Goal: Task Accomplishment & Management: Use online tool/utility

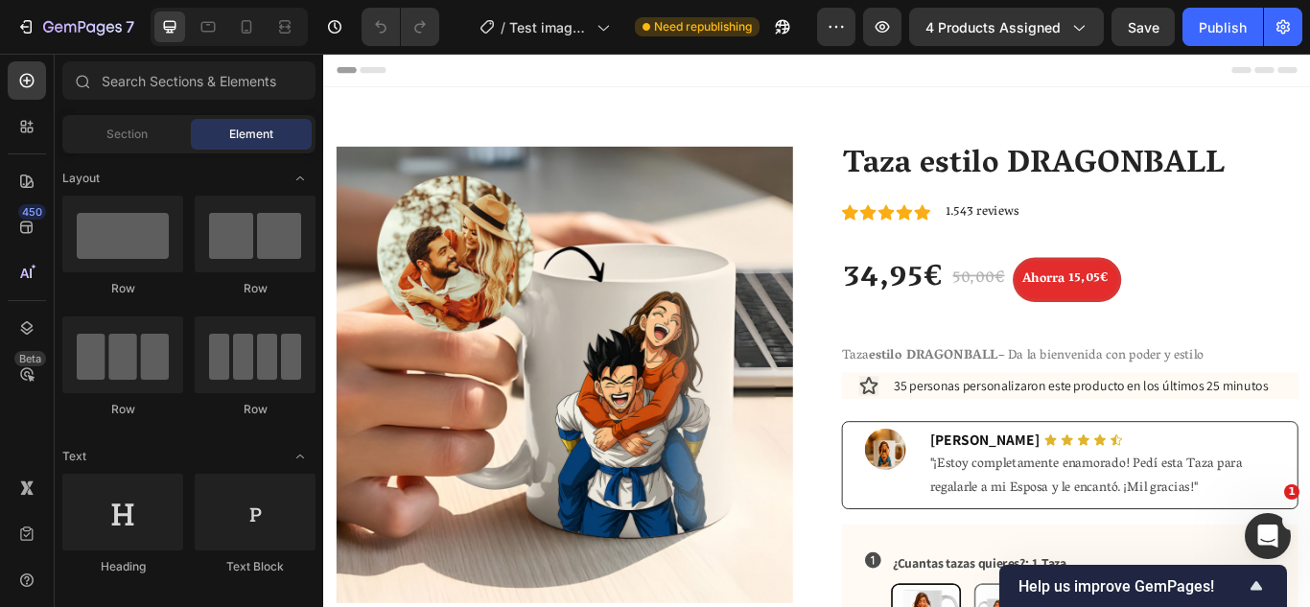
click at [945, 89] on div "Header" at bounding box center [898, 73] width 1120 height 38
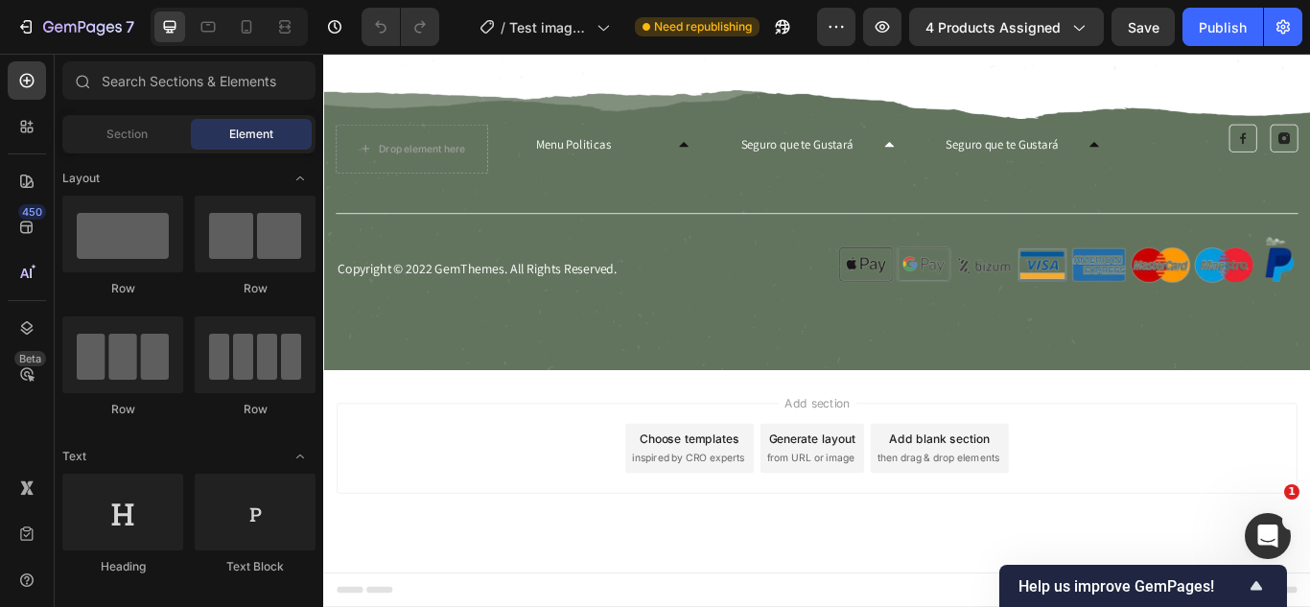
scroll to position [5991, 0]
click at [507, 297] on p "Copyright © 2022 GemThemes. All Rights Reserved." at bounding box center [610, 305] width 542 height 20
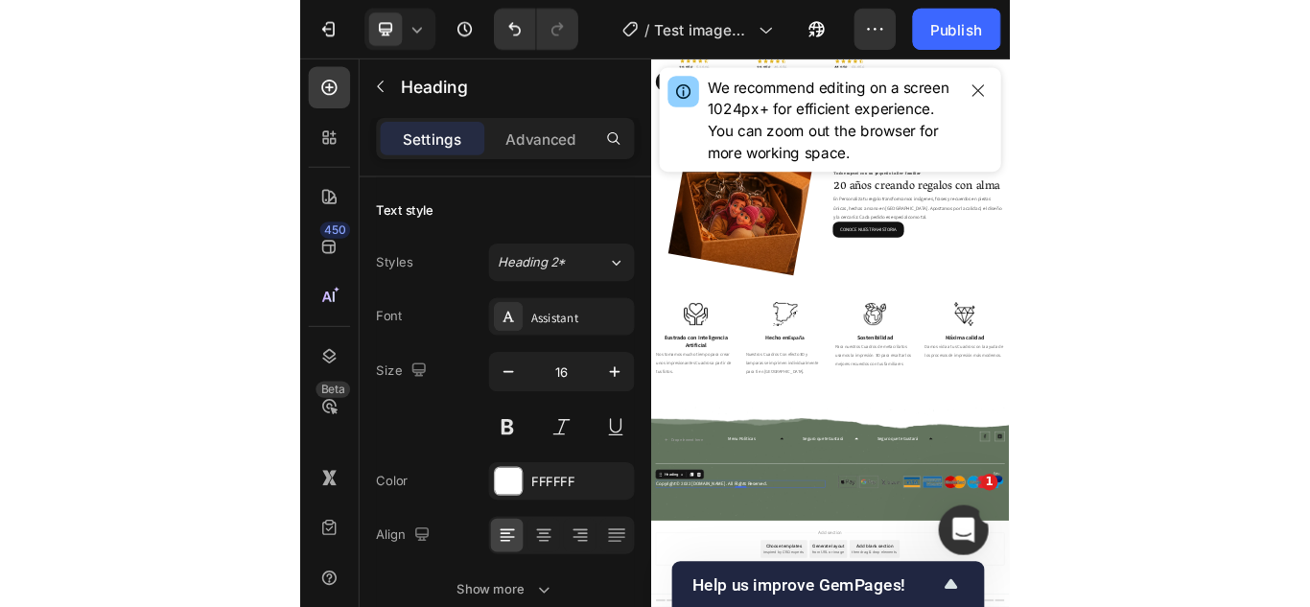
scroll to position [4874, 0]
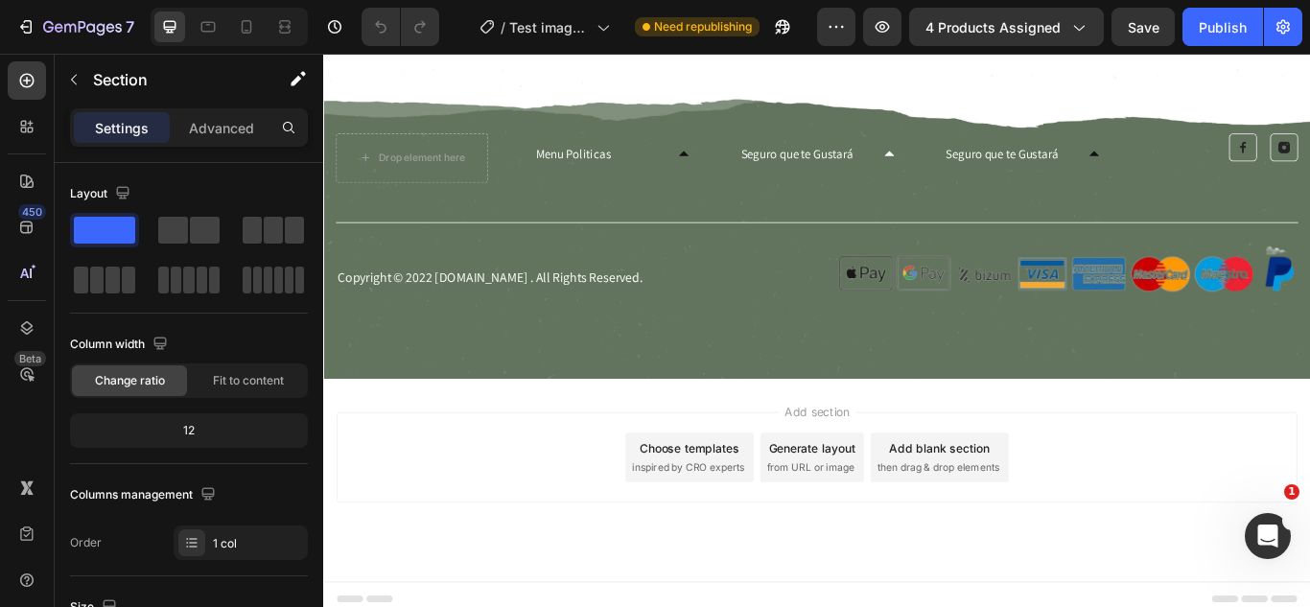
scroll to position [5991, 0]
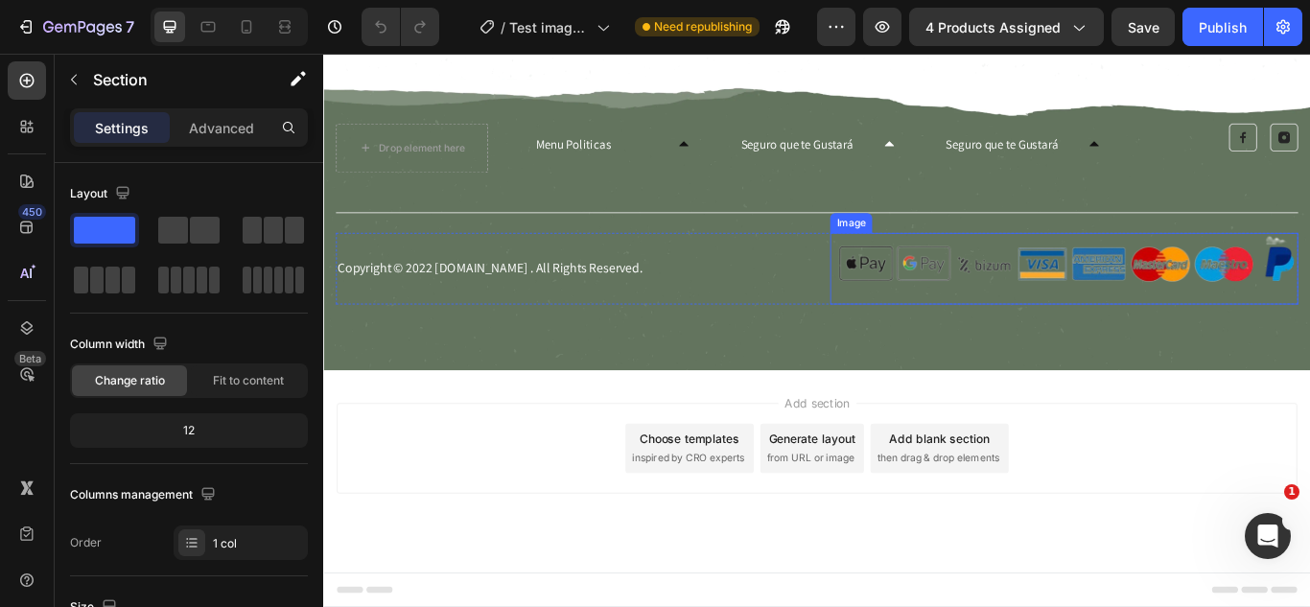
click at [1216, 296] on img at bounding box center [1187, 304] width 546 height 83
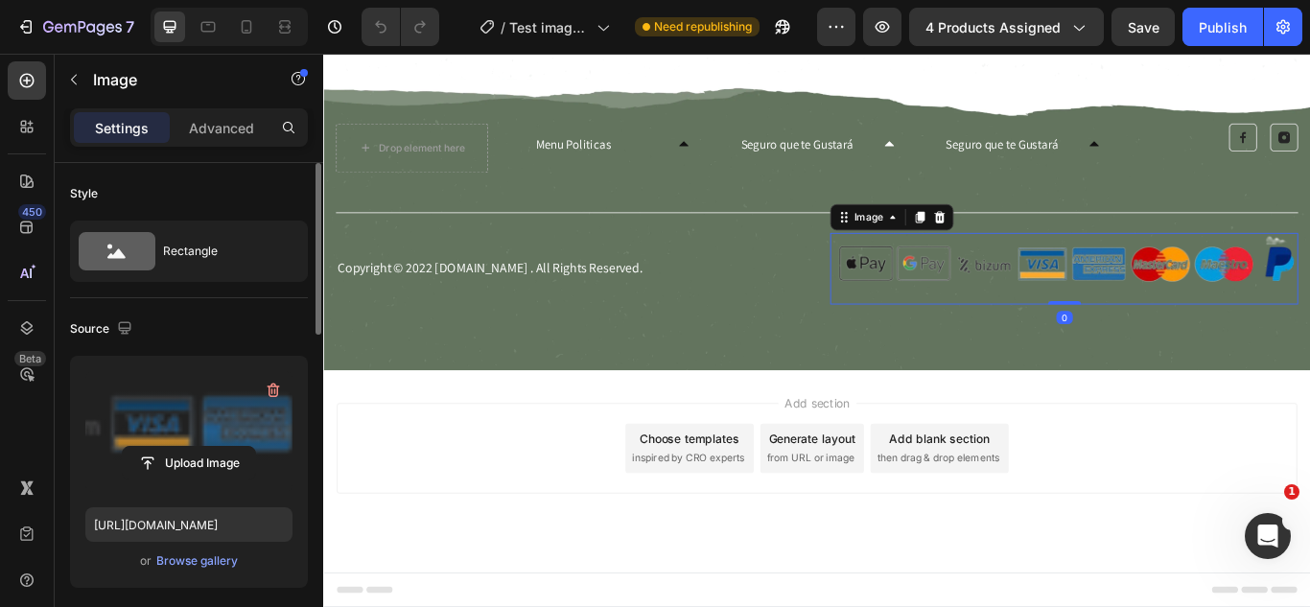
click at [177, 409] on label at bounding box center [188, 431] width 207 height 121
click at [177, 447] on input "file" at bounding box center [189, 463] width 132 height 33
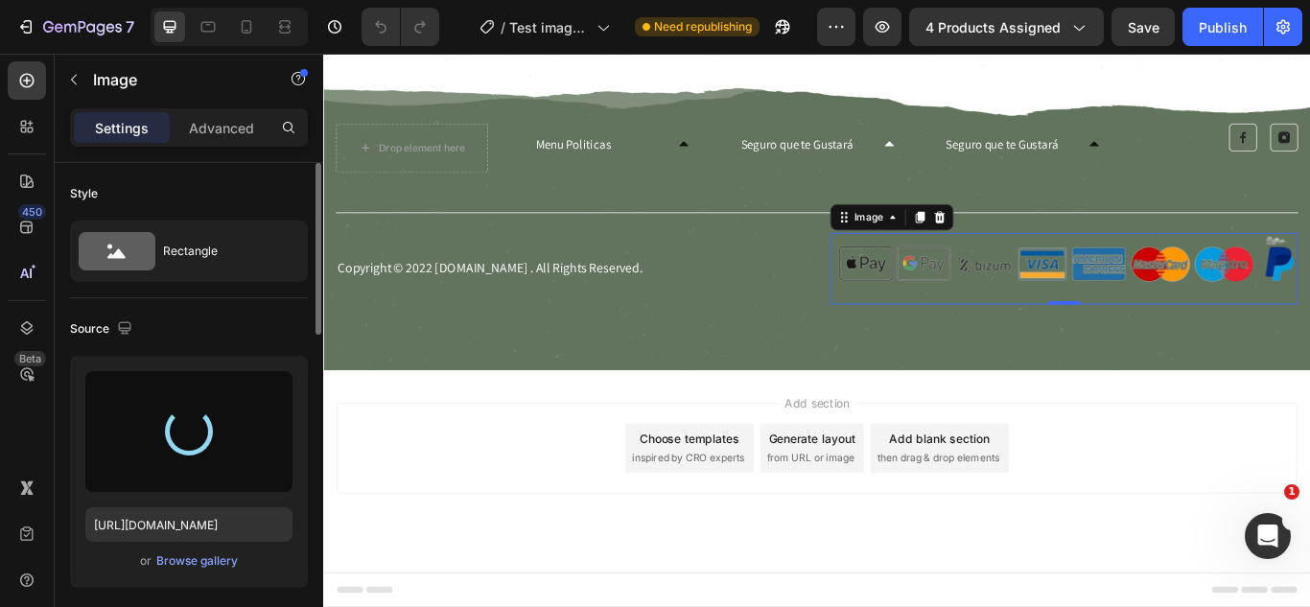
type input "https://cdn.shopify.com/s/files/1/0825/8315/9125/files/gempages_483376536569775…"
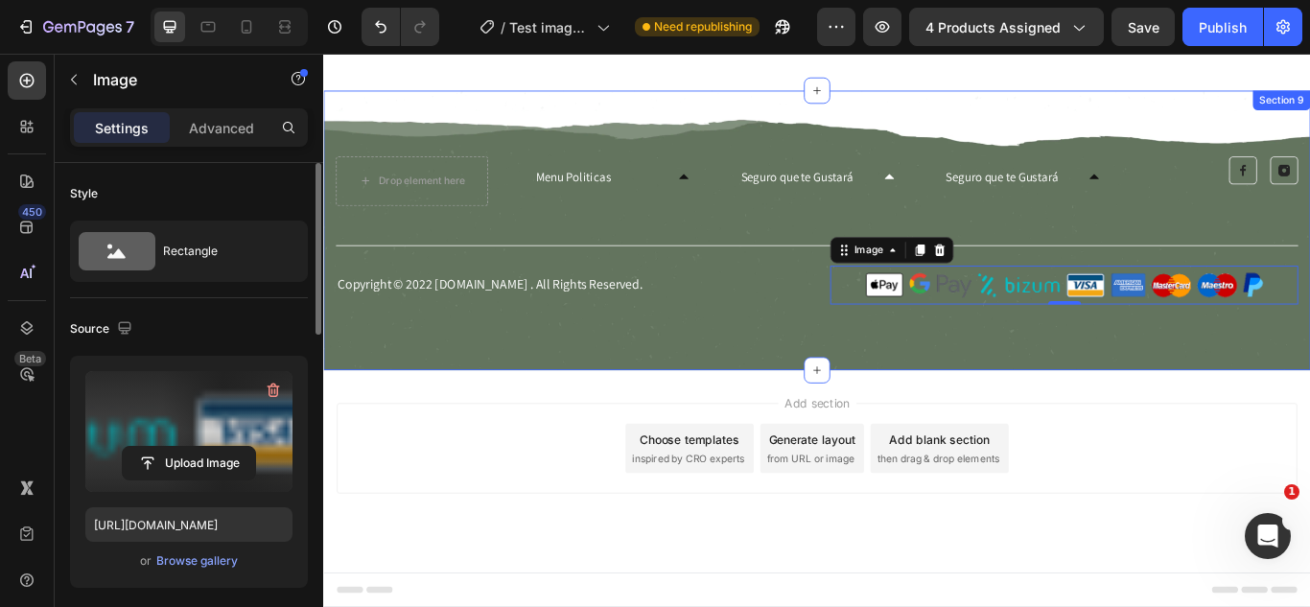
scroll to position [5953, 0]
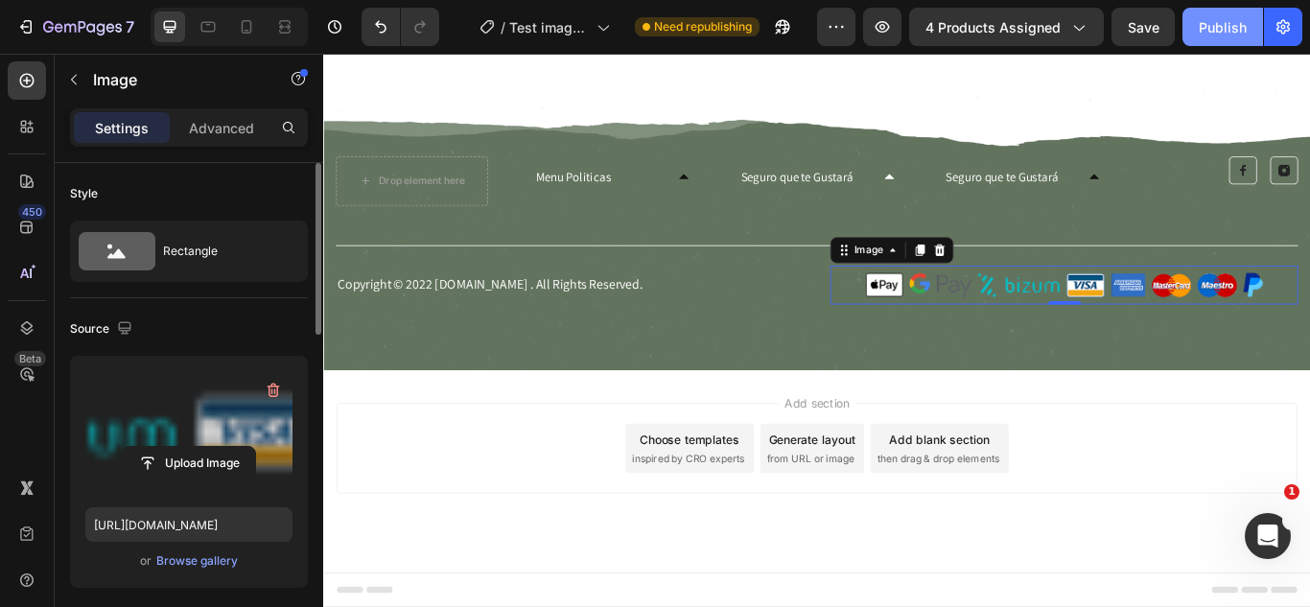
click at [1220, 28] on div "Publish" at bounding box center [1222, 27] width 48 height 20
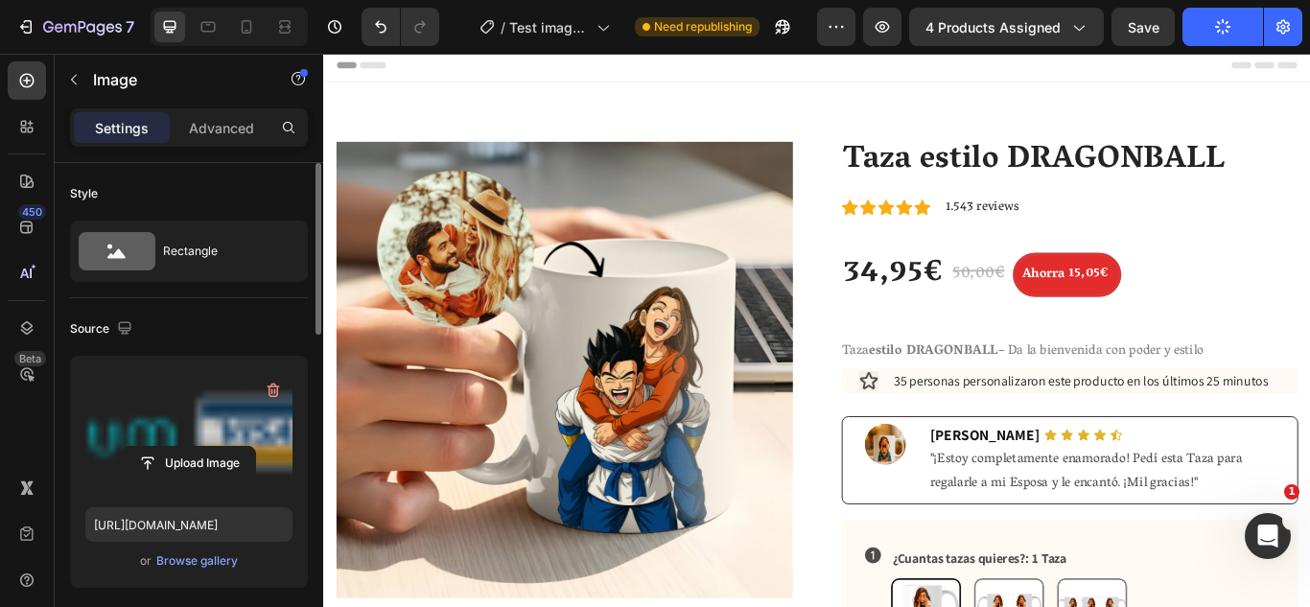
scroll to position [0, 0]
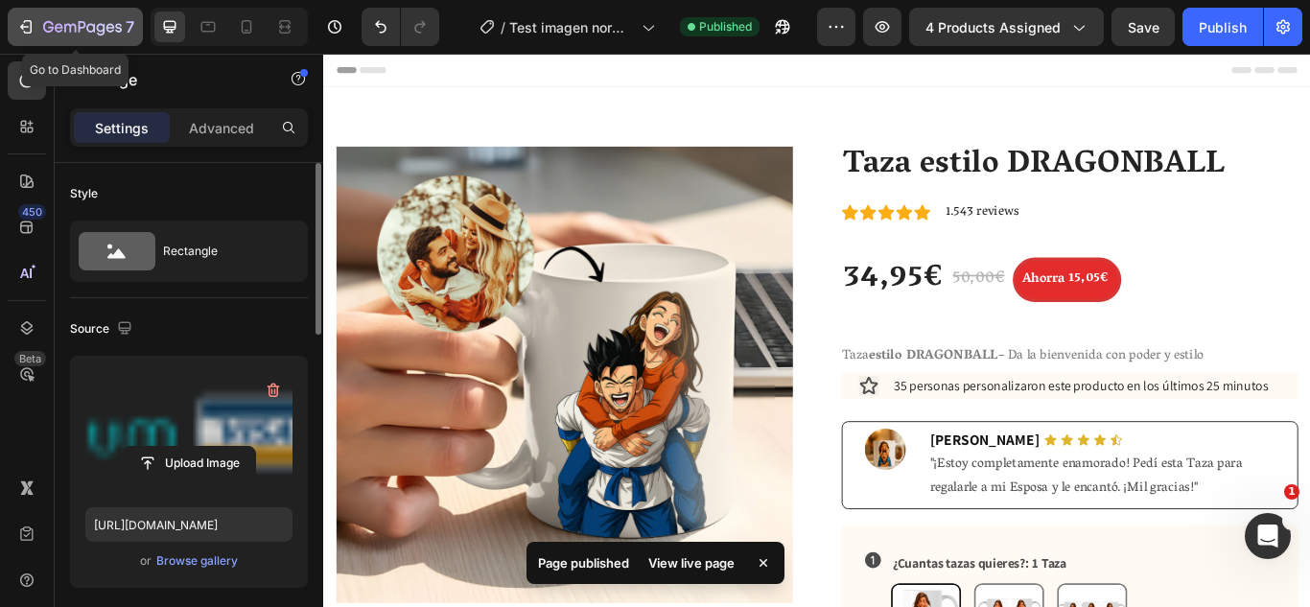
click at [106, 29] on icon "button" at bounding box center [110, 27] width 9 height 9
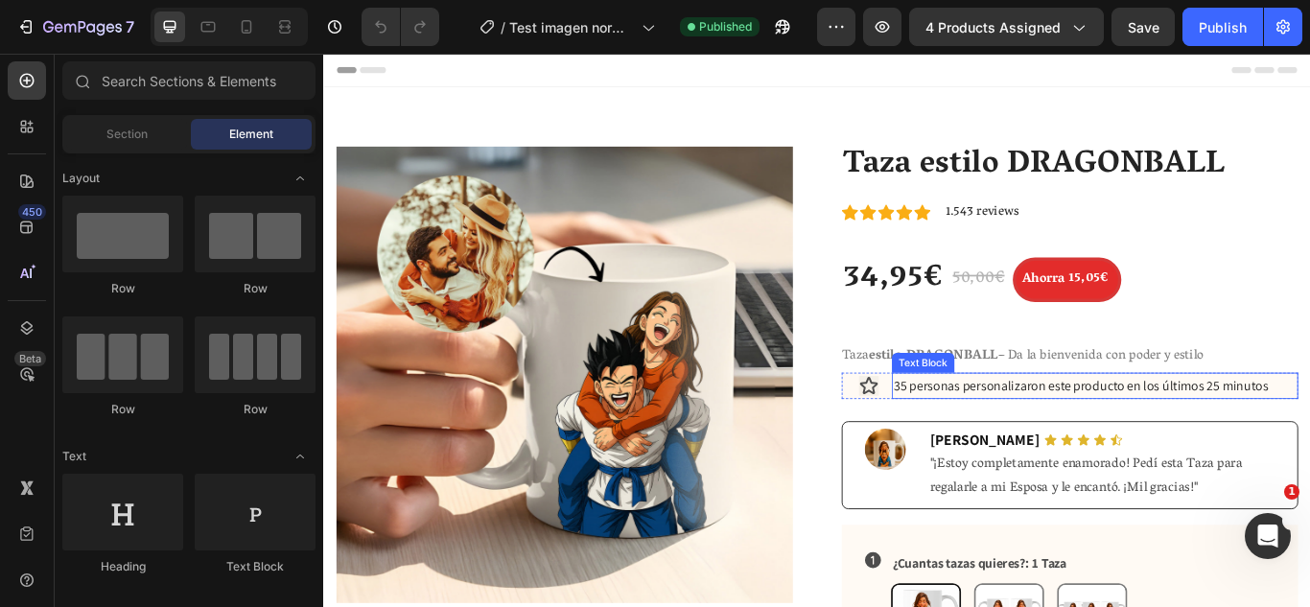
click at [1006, 413] on div "Text Block" at bounding box center [1021, 414] width 65 height 17
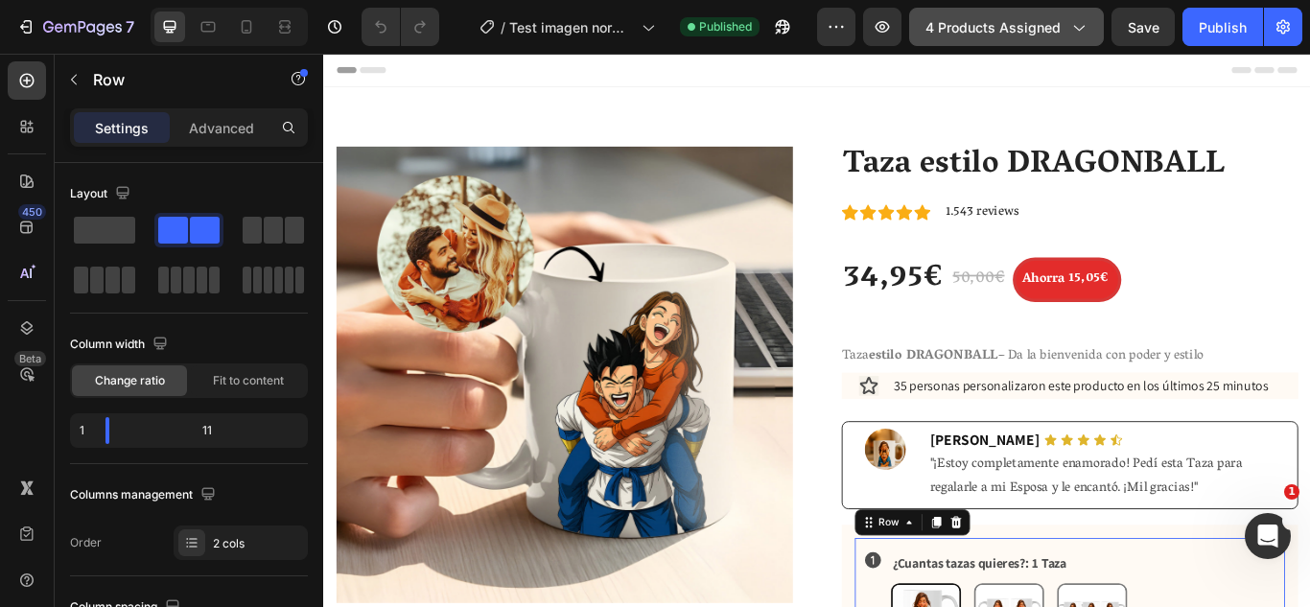
click at [1011, 17] on span "4 products assigned" at bounding box center [992, 27] width 135 height 20
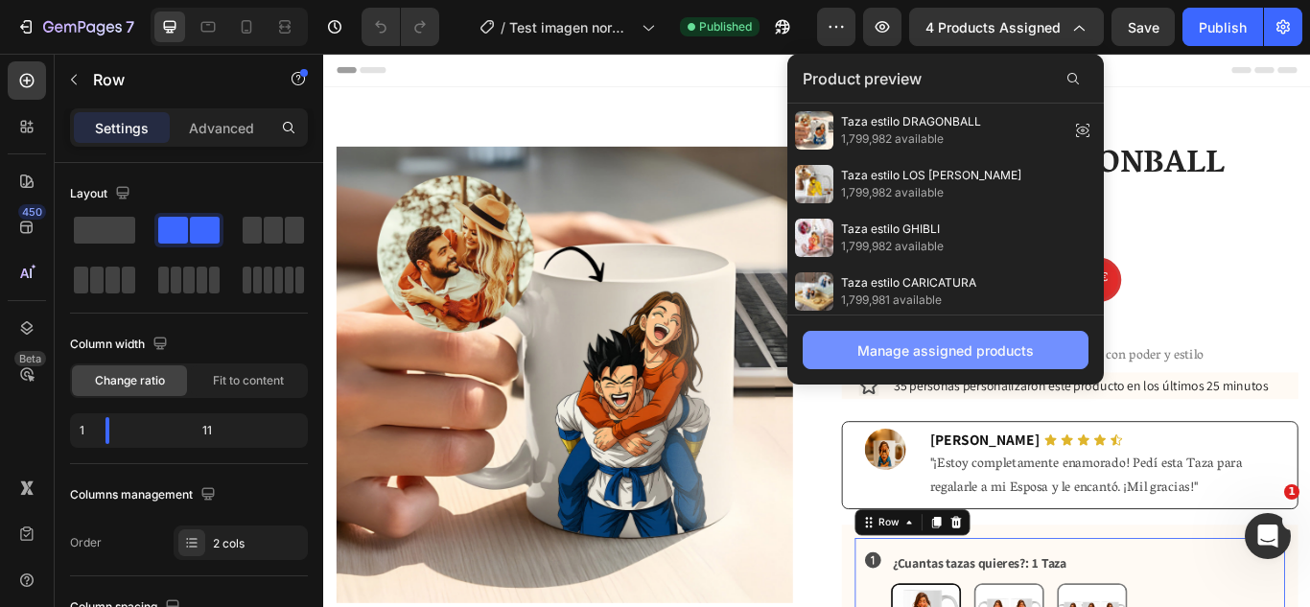
click at [953, 354] on div "Manage assigned products" at bounding box center [945, 350] width 176 height 20
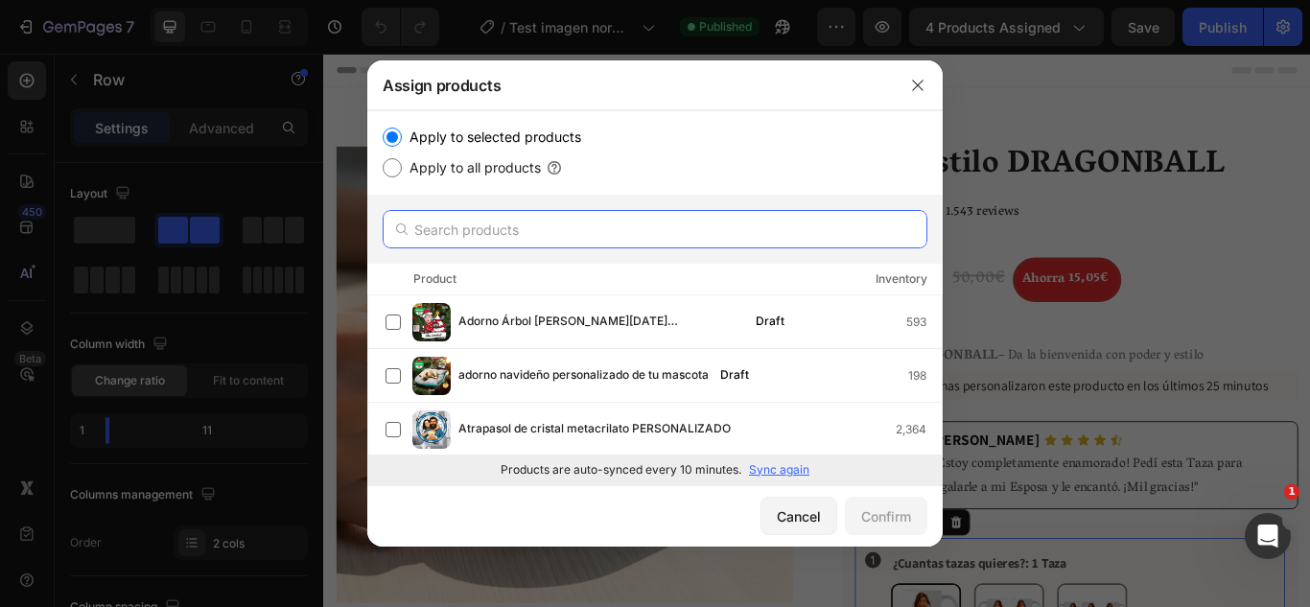
click at [557, 228] on input "text" at bounding box center [655, 229] width 545 height 38
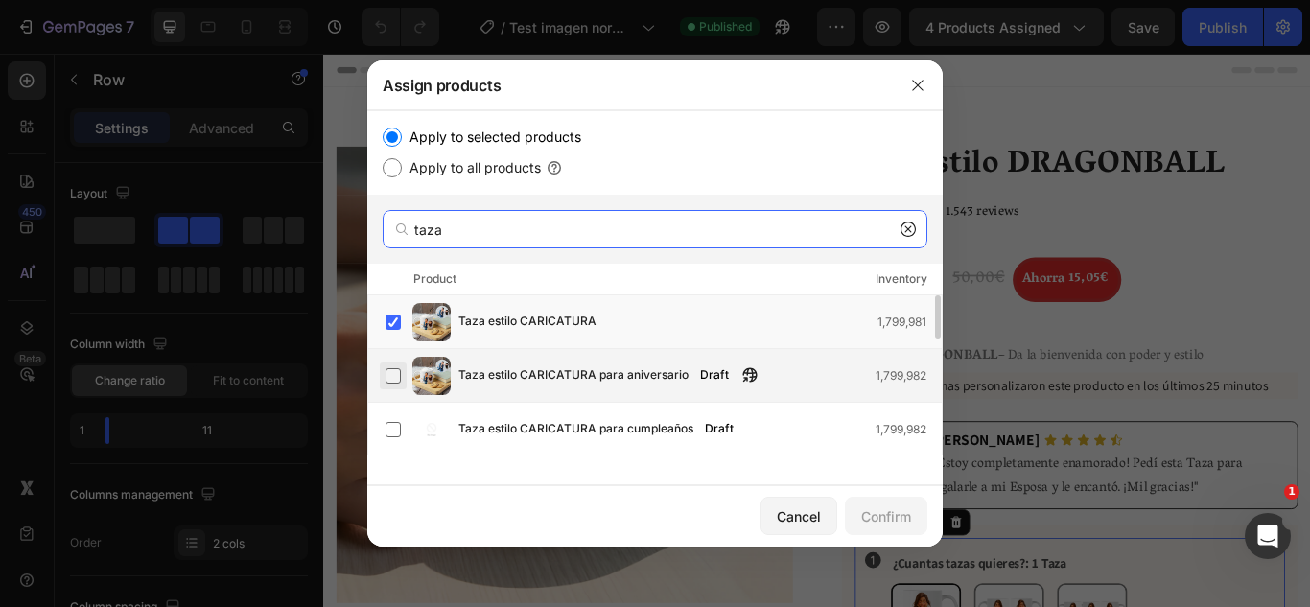
type input "taza"
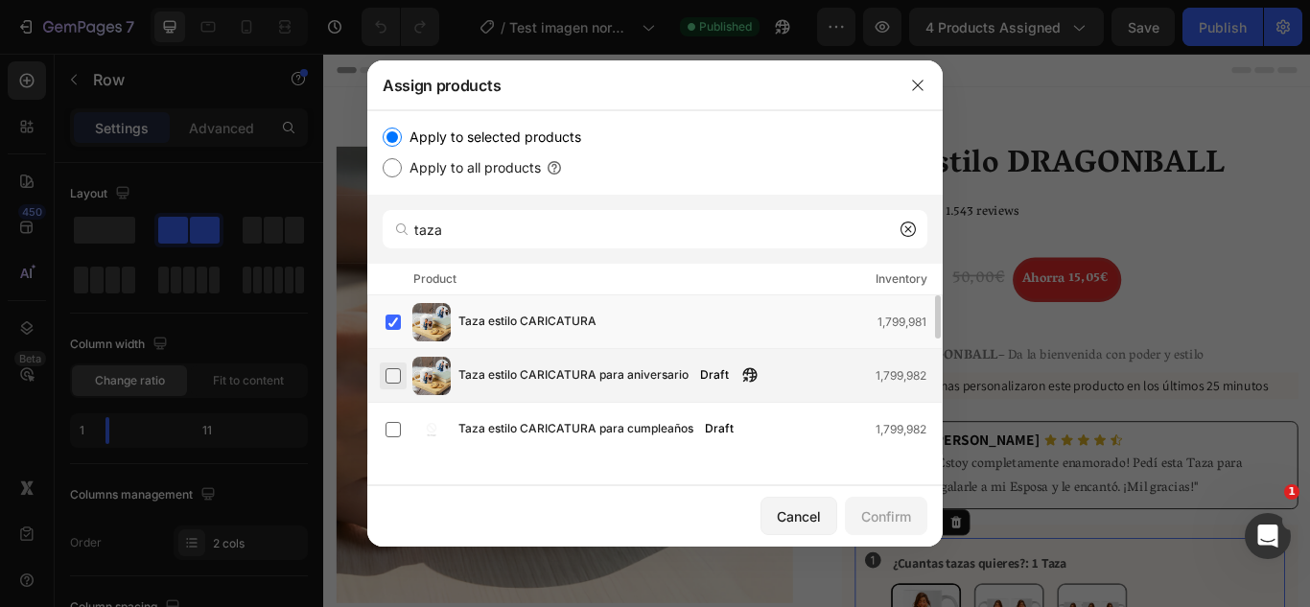
click at [392, 372] on label at bounding box center [392, 375] width 15 height 15
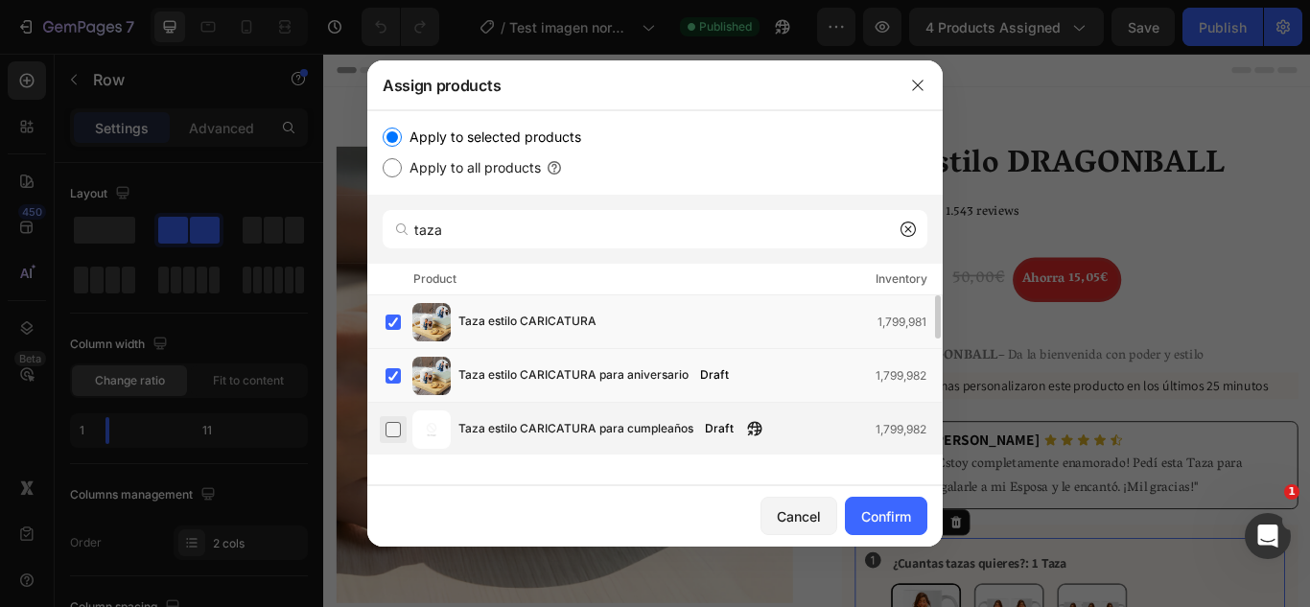
click at [401, 422] on label at bounding box center [392, 429] width 15 height 15
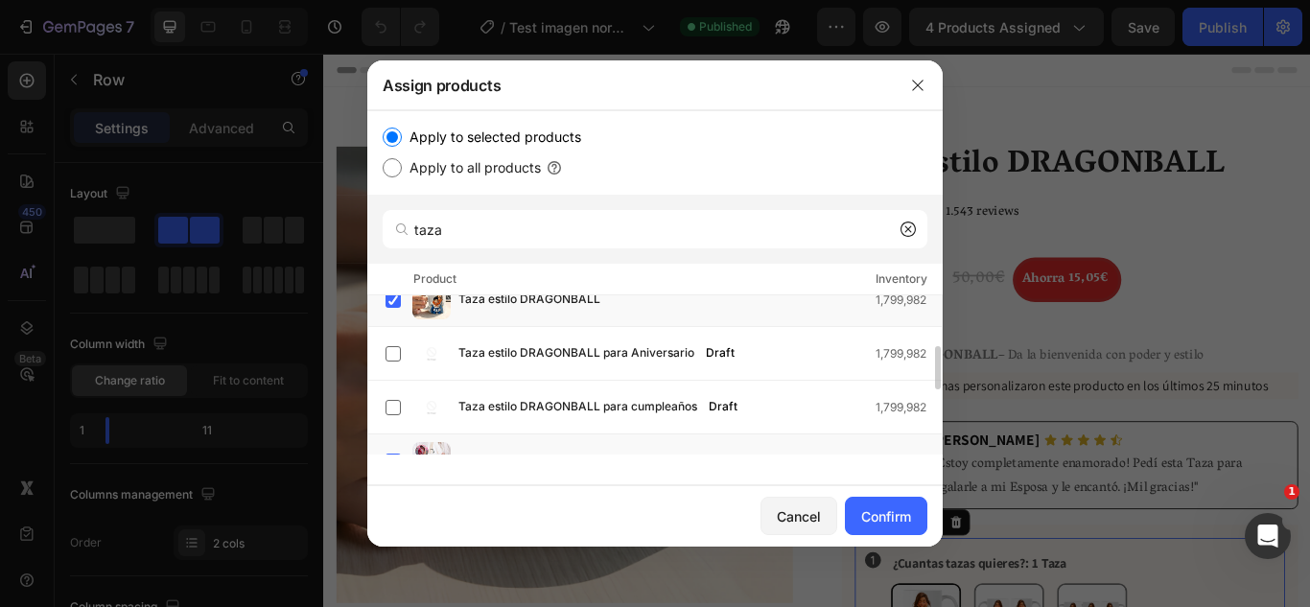
scroll to position [184, 0]
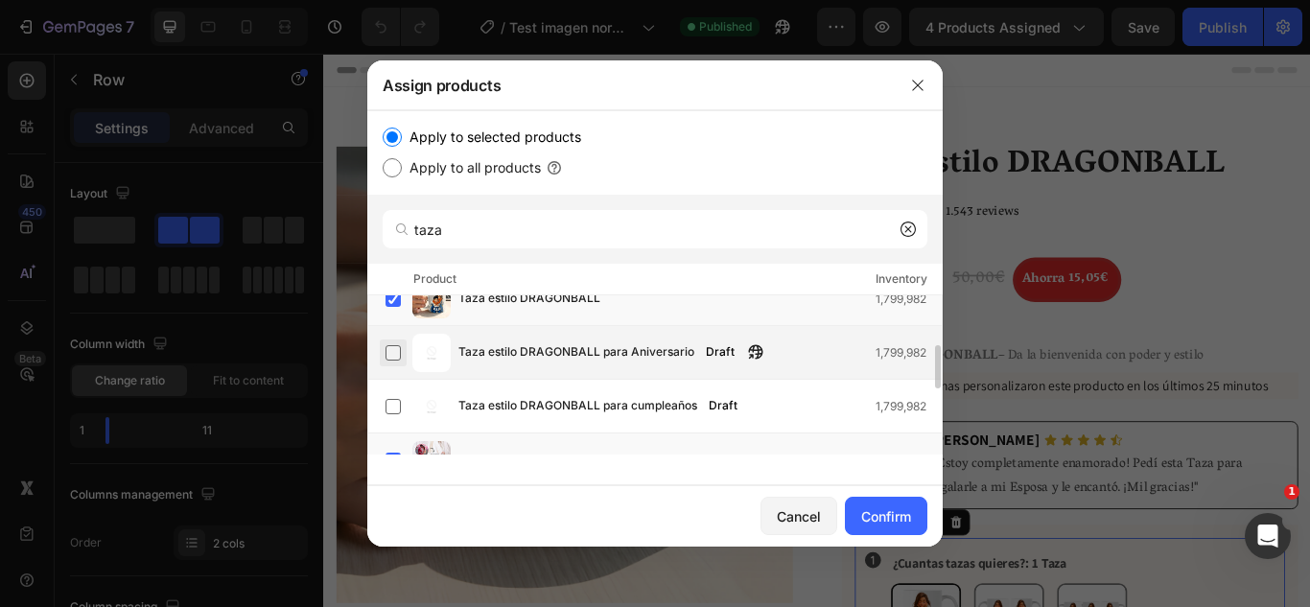
click at [406, 348] on div "Taza estilo DRAGONBALL para Aniversario Draft 1,799,982" at bounding box center [663, 353] width 556 height 38
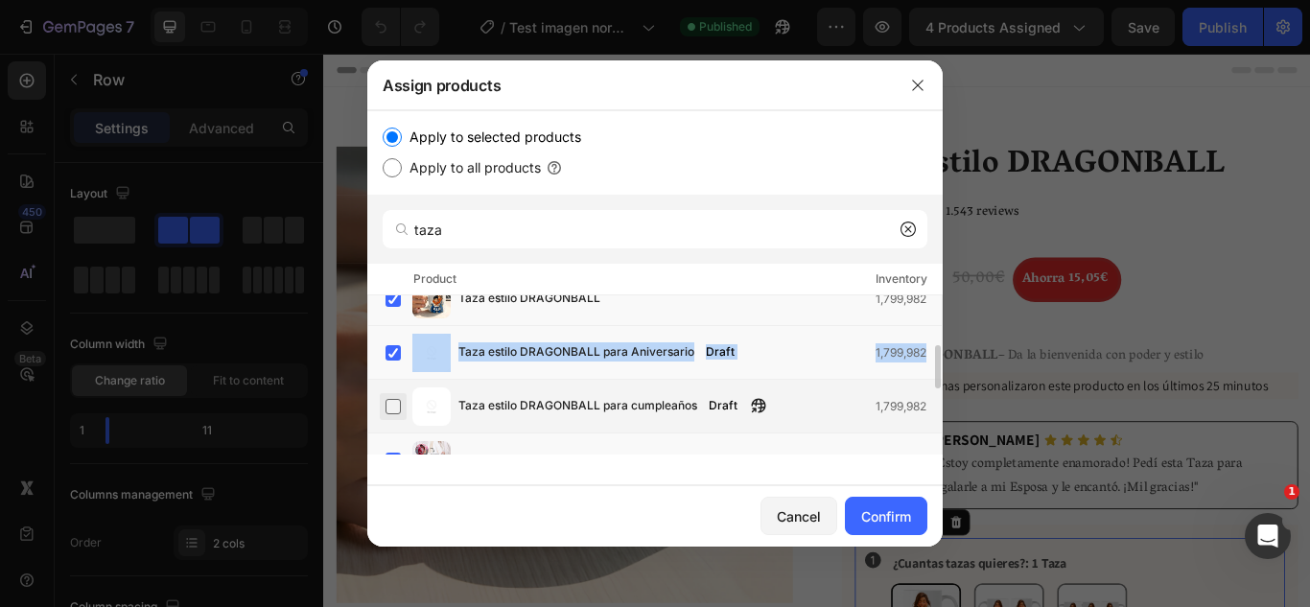
drag, startPoint x: 397, startPoint y: 379, endPoint x: 401, endPoint y: 408, distance: 30.0
click at [397, 380] on div "Taza estilo CARICATURA 1,799,981 Taza estilo CARICATURA para aniversario Draft …" at bounding box center [654, 374] width 575 height 158
click at [401, 408] on label at bounding box center [392, 406] width 15 height 15
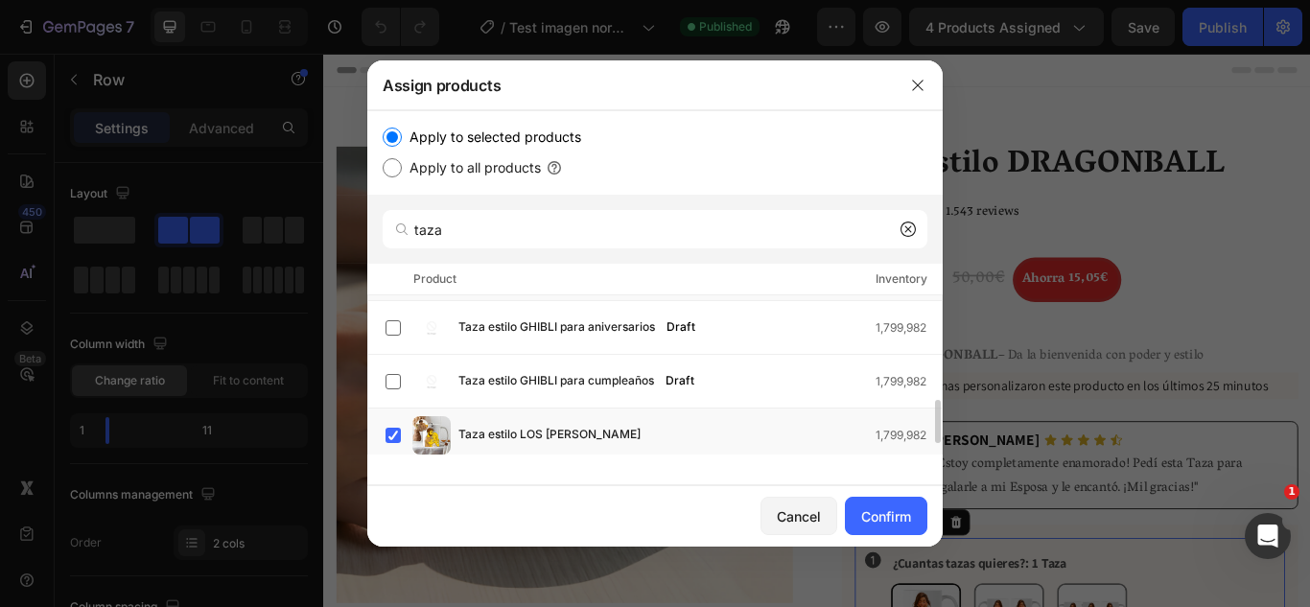
scroll to position [373, 0]
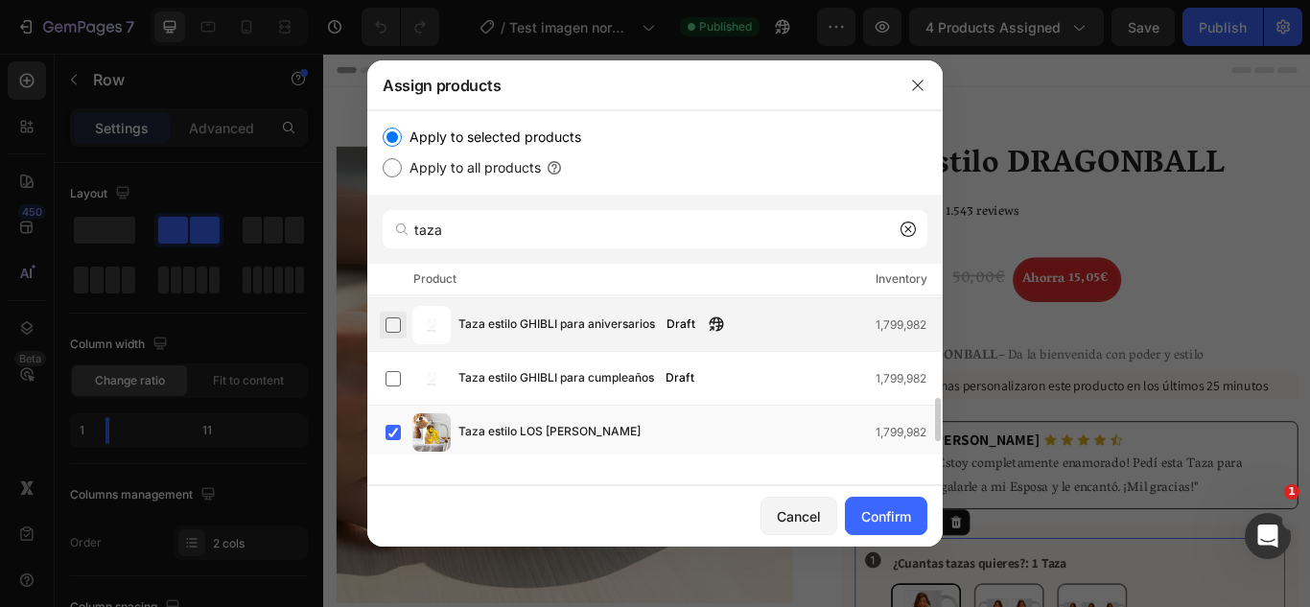
click at [398, 323] on label at bounding box center [392, 324] width 15 height 15
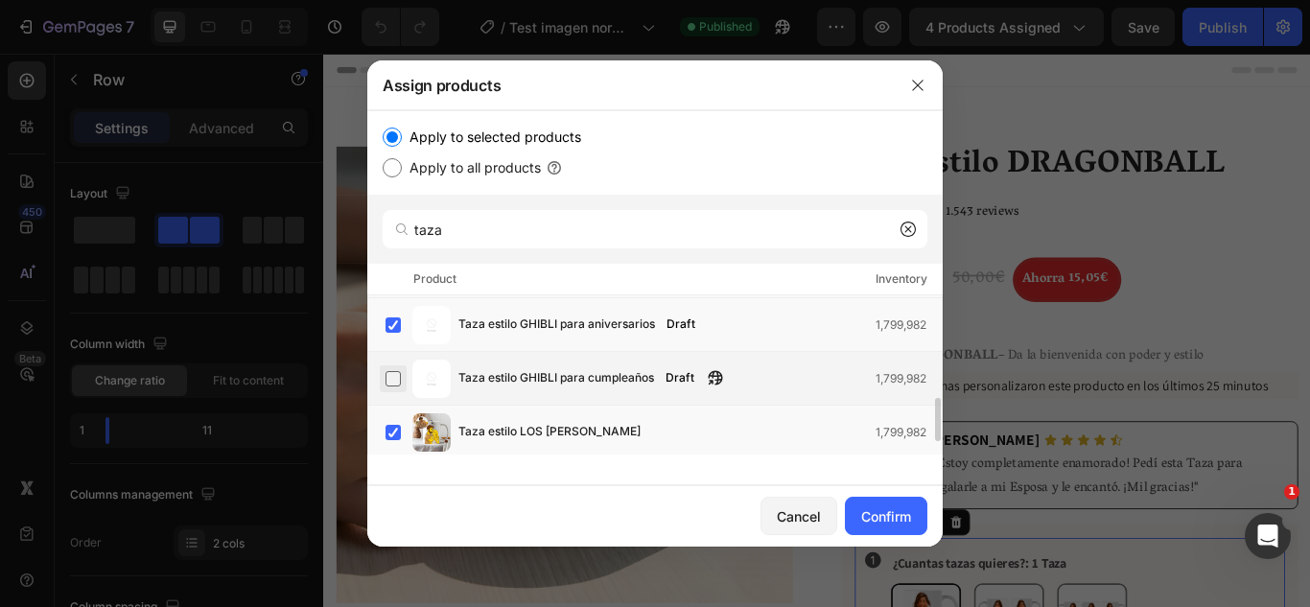
click at [394, 371] on label at bounding box center [392, 378] width 15 height 15
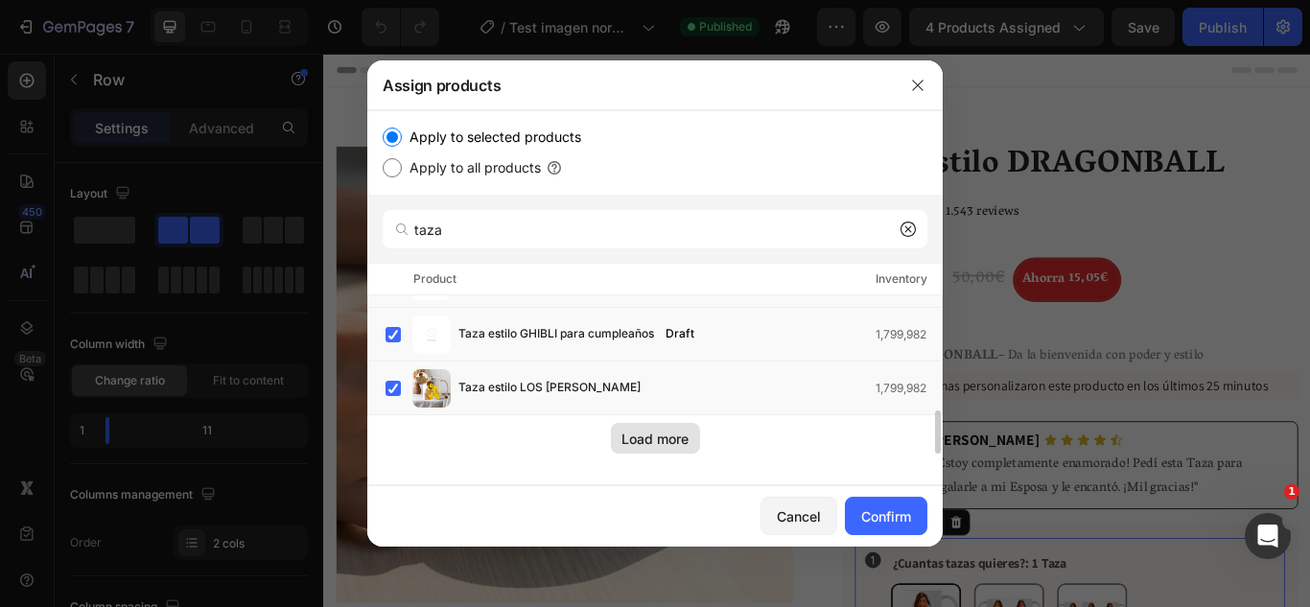
click at [657, 450] on button "Load more" at bounding box center [655, 438] width 89 height 31
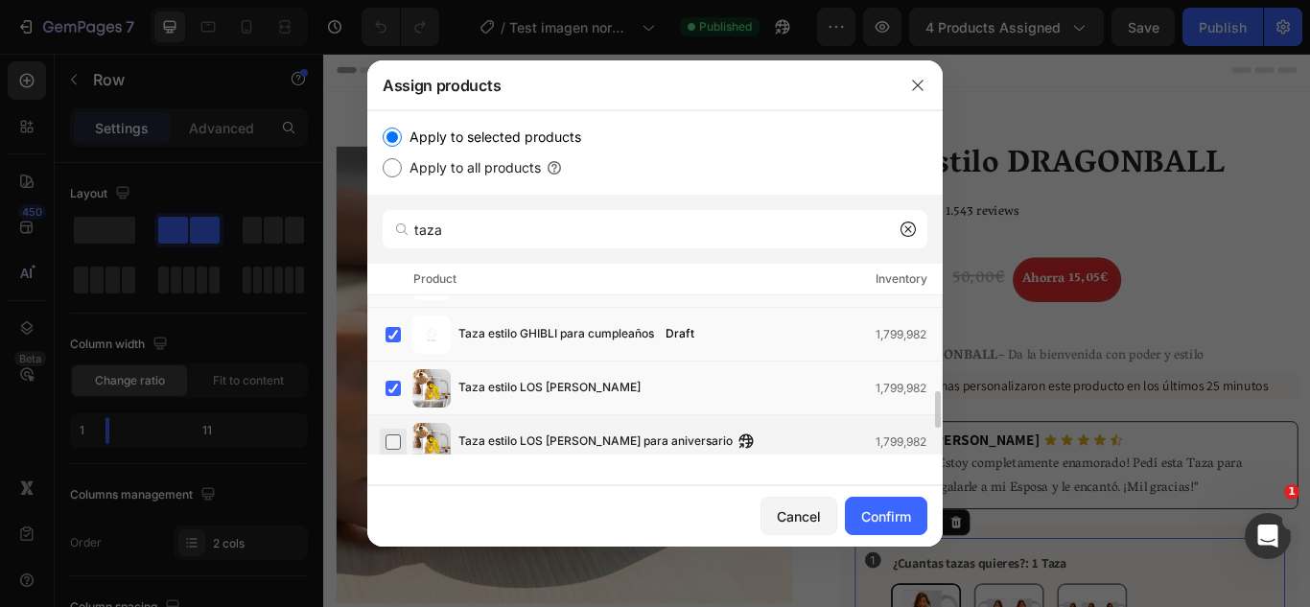
click at [390, 436] on label at bounding box center [392, 441] width 15 height 15
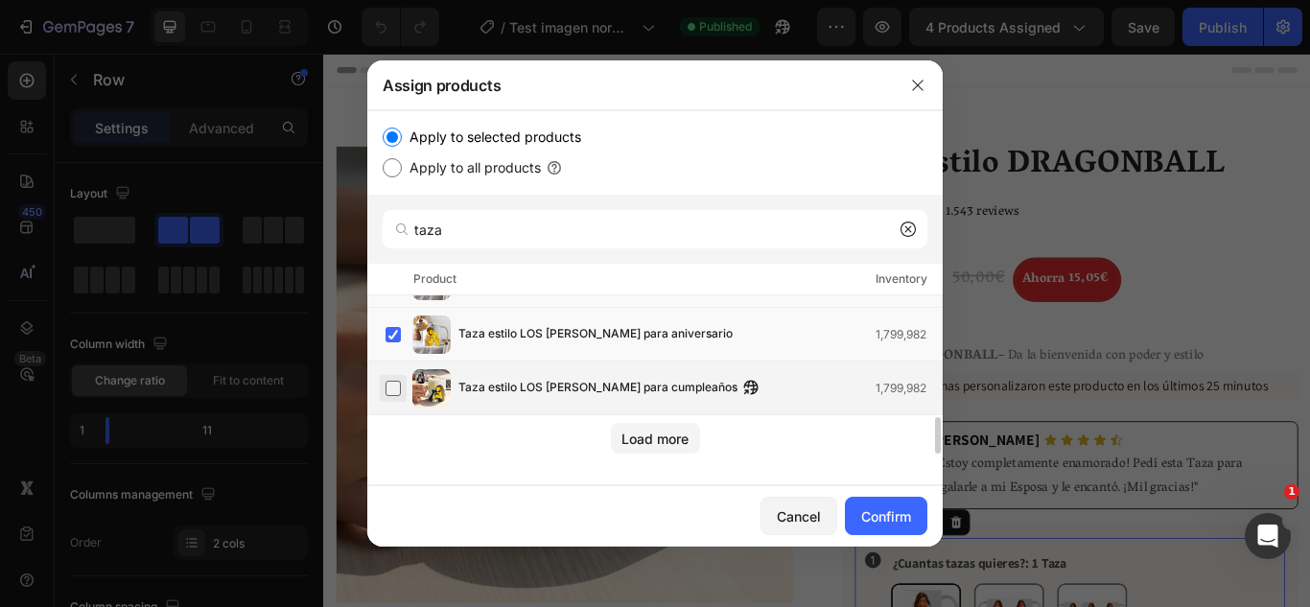
click at [393, 386] on label at bounding box center [392, 388] width 15 height 15
click at [675, 448] on div "Load more" at bounding box center [654, 439] width 67 height 20
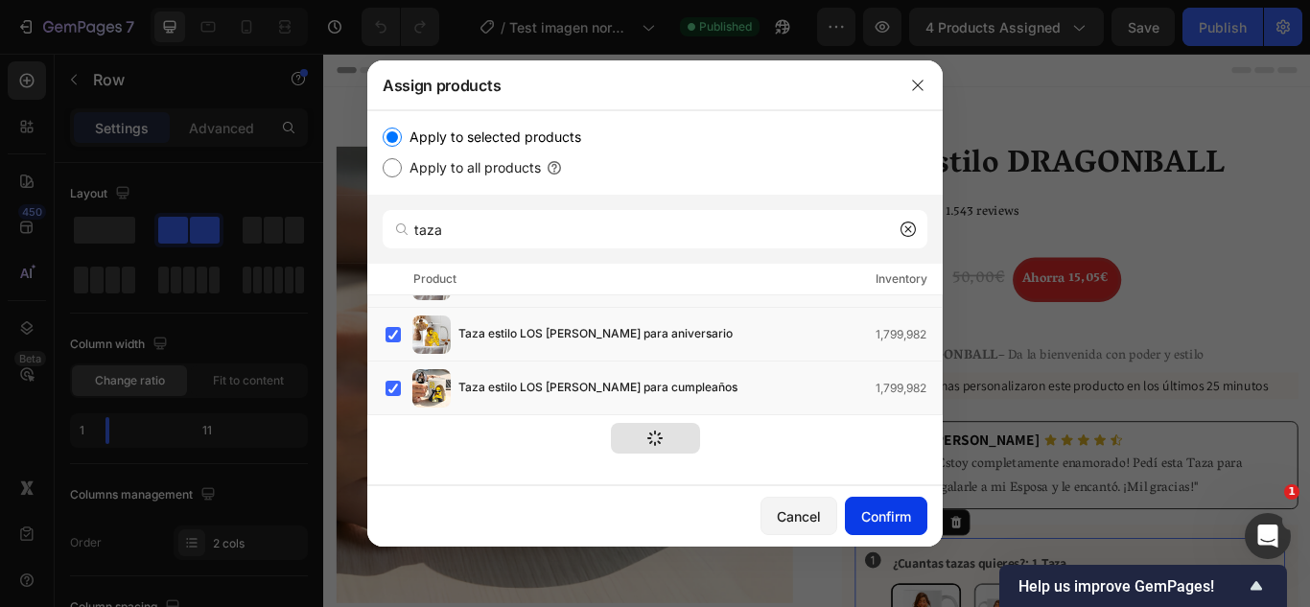
click at [878, 509] on div "Confirm" at bounding box center [886, 516] width 50 height 20
click at [872, 500] on button "Confirm" at bounding box center [886, 516] width 82 height 38
click at [919, 85] on icon "button" at bounding box center [917, 85] width 15 height 15
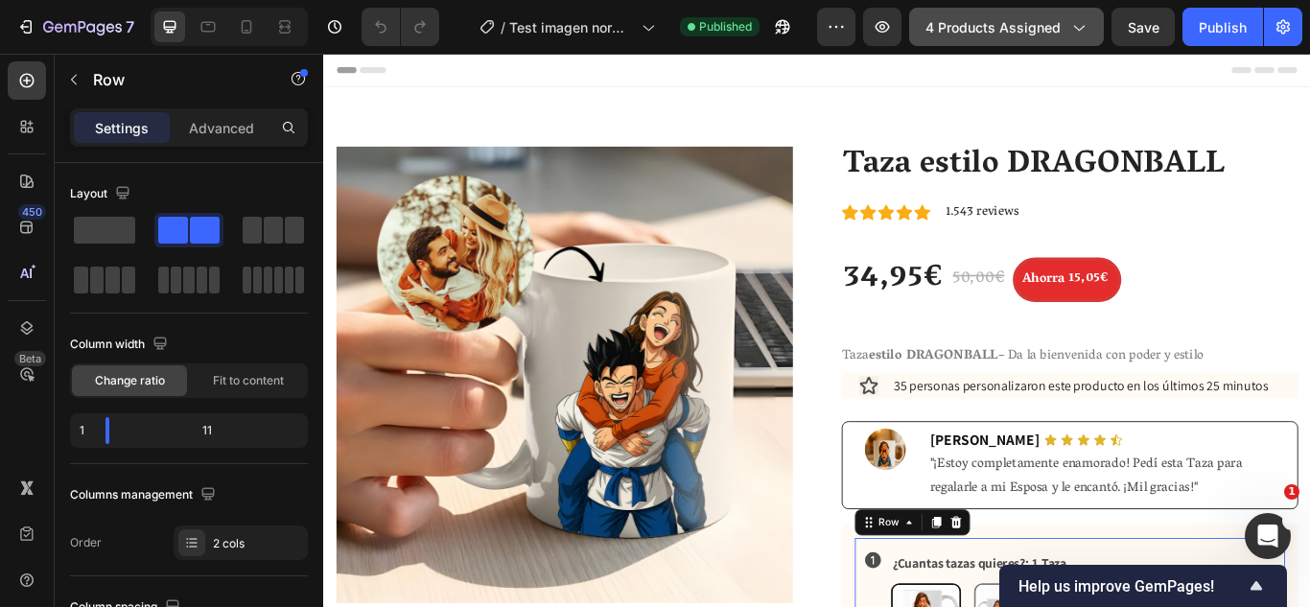
click at [988, 34] on span "4 products assigned" at bounding box center [992, 27] width 135 height 20
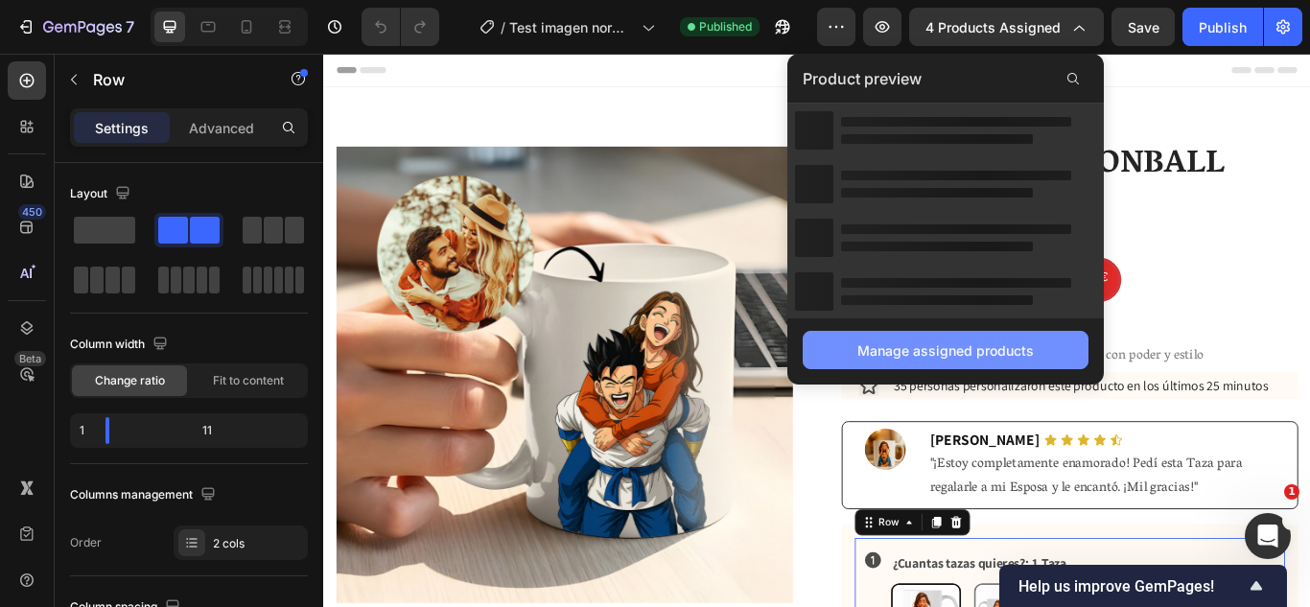
click at [906, 342] on div "Manage assigned products" at bounding box center [945, 350] width 176 height 20
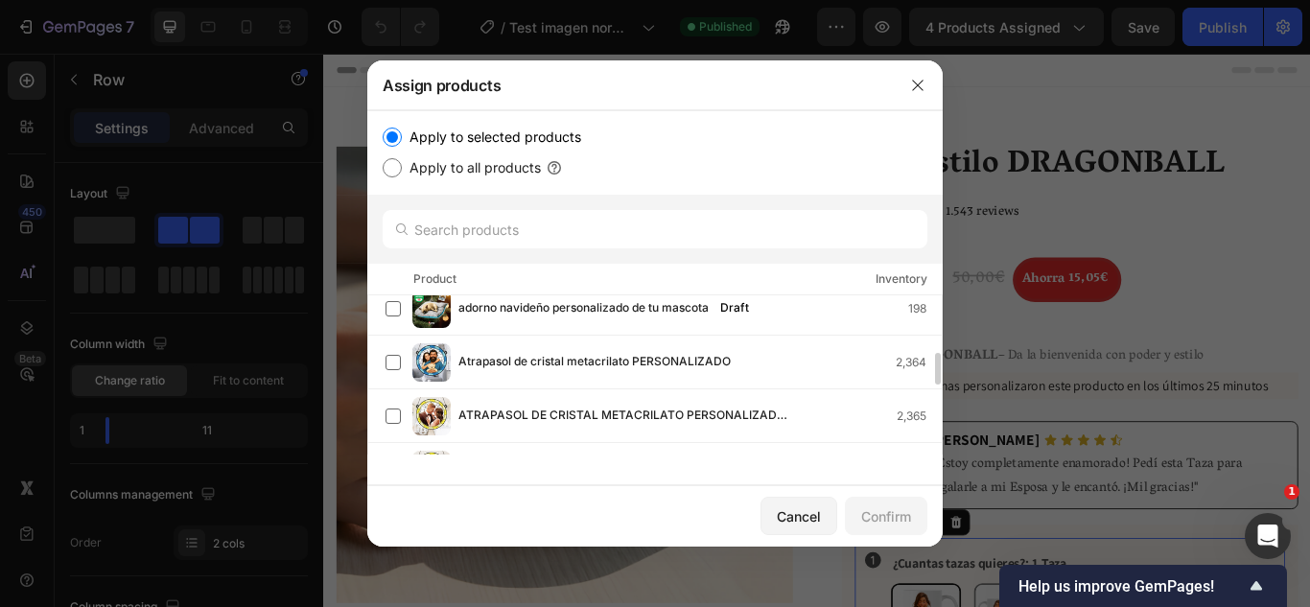
scroll to position [283, 0]
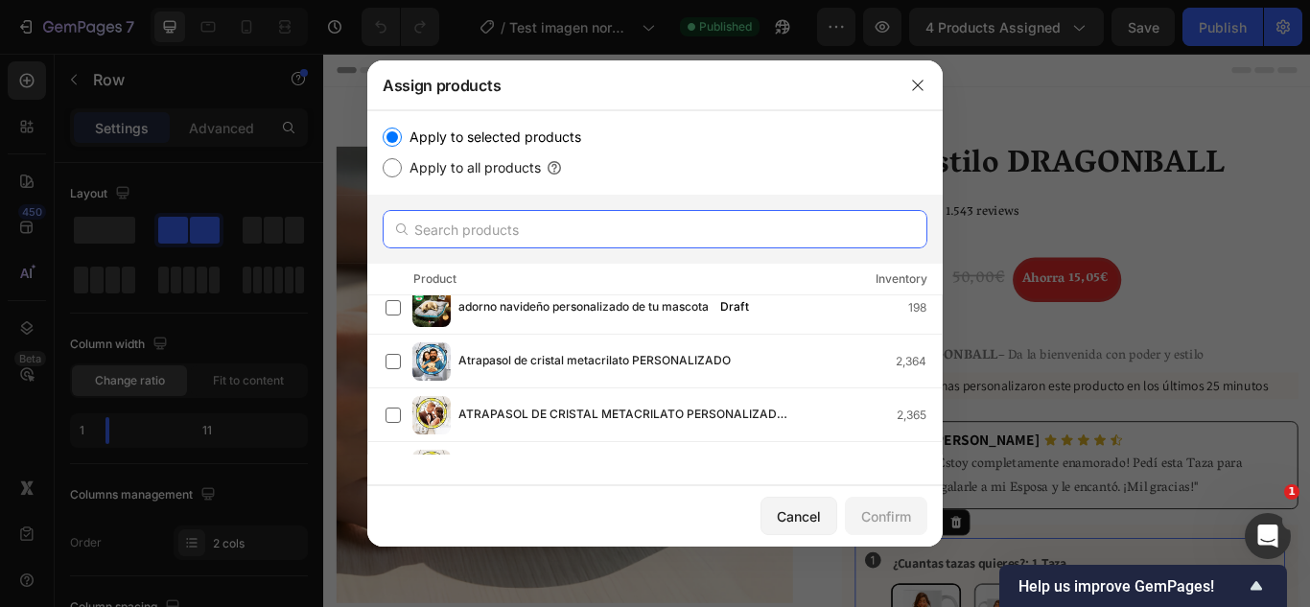
click at [558, 225] on input "text" at bounding box center [655, 229] width 545 height 38
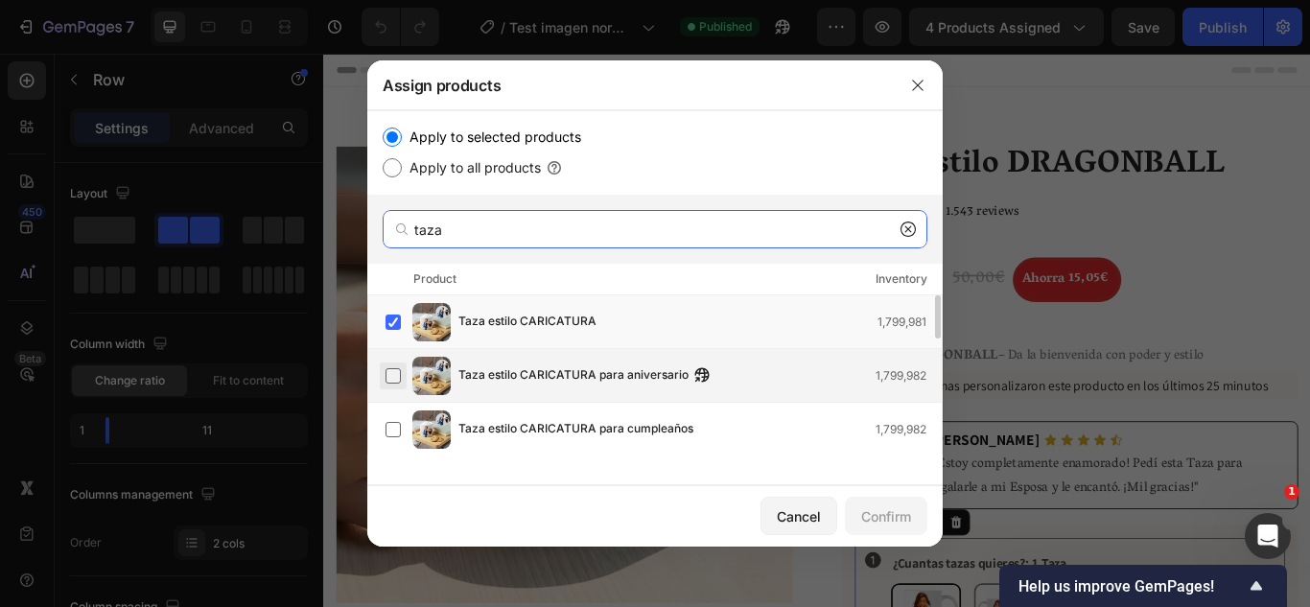
type input "taza"
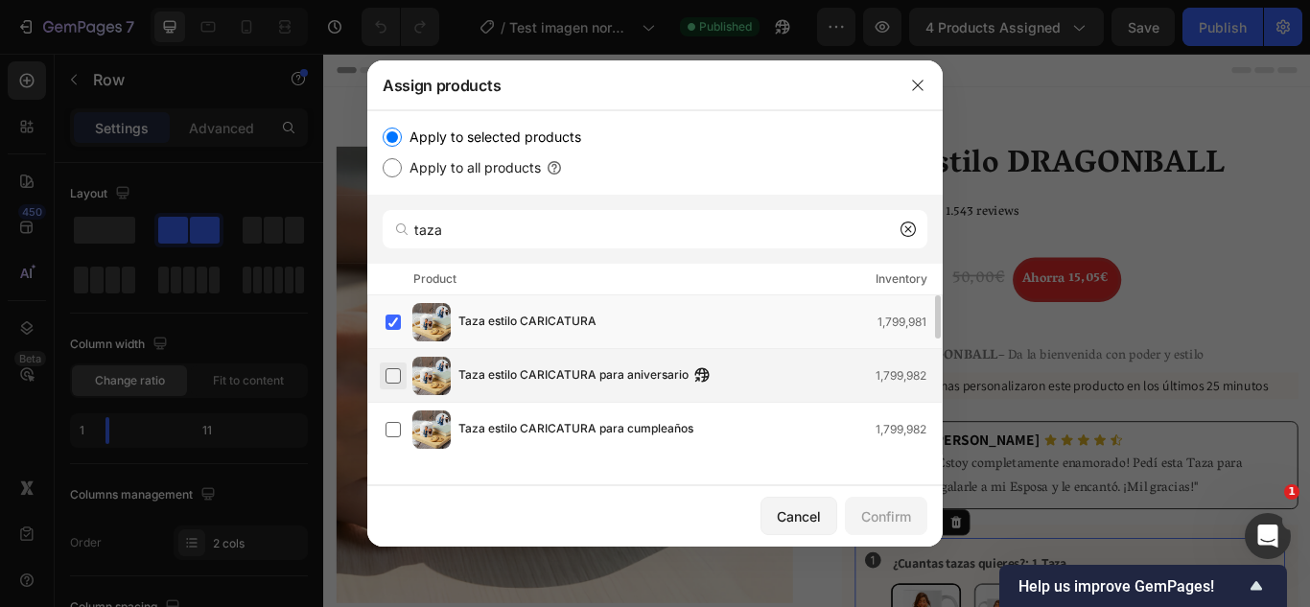
click at [385, 383] on label at bounding box center [392, 375] width 15 height 15
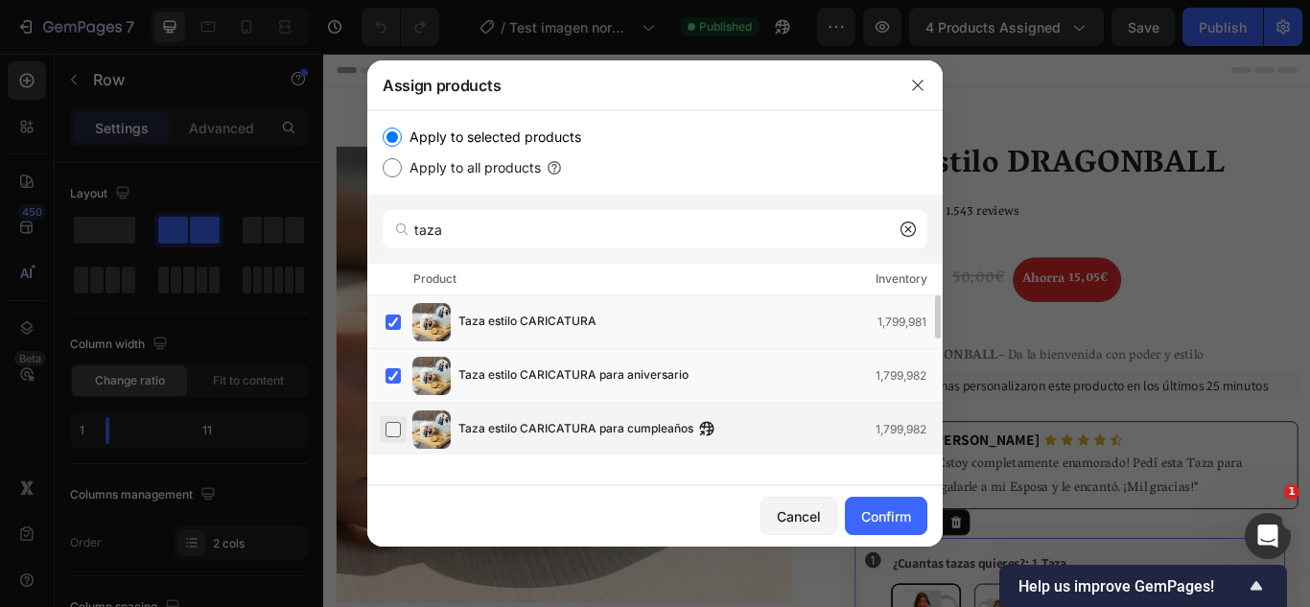
click at [385, 426] on label at bounding box center [392, 429] width 15 height 15
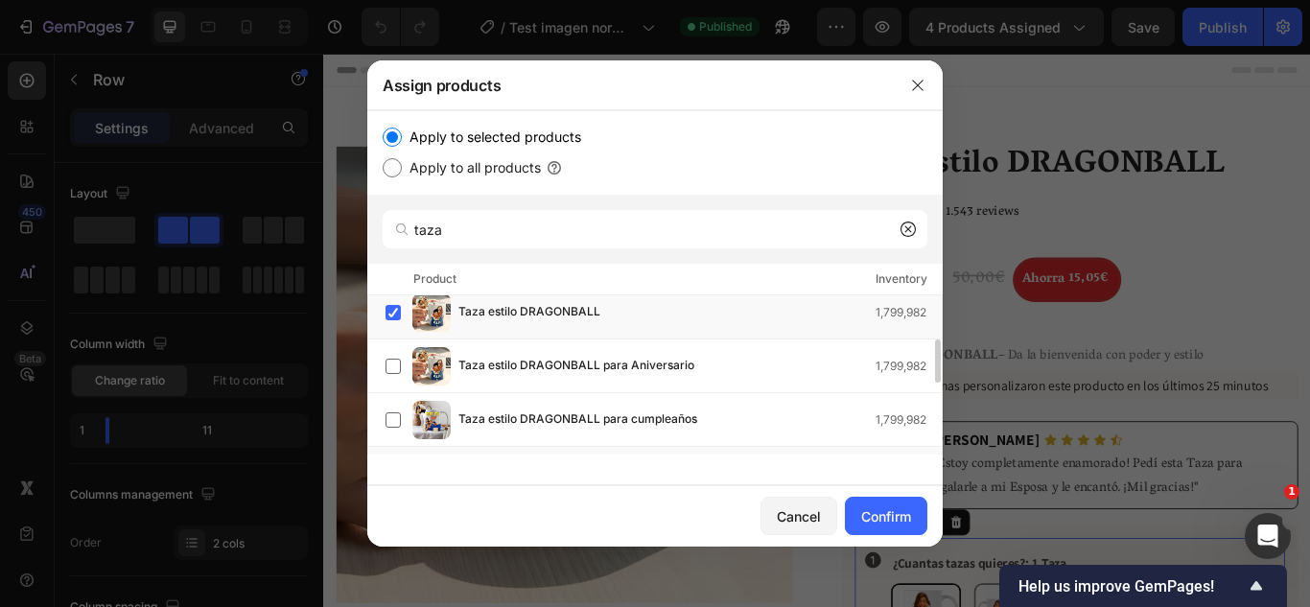
scroll to position [175, 0]
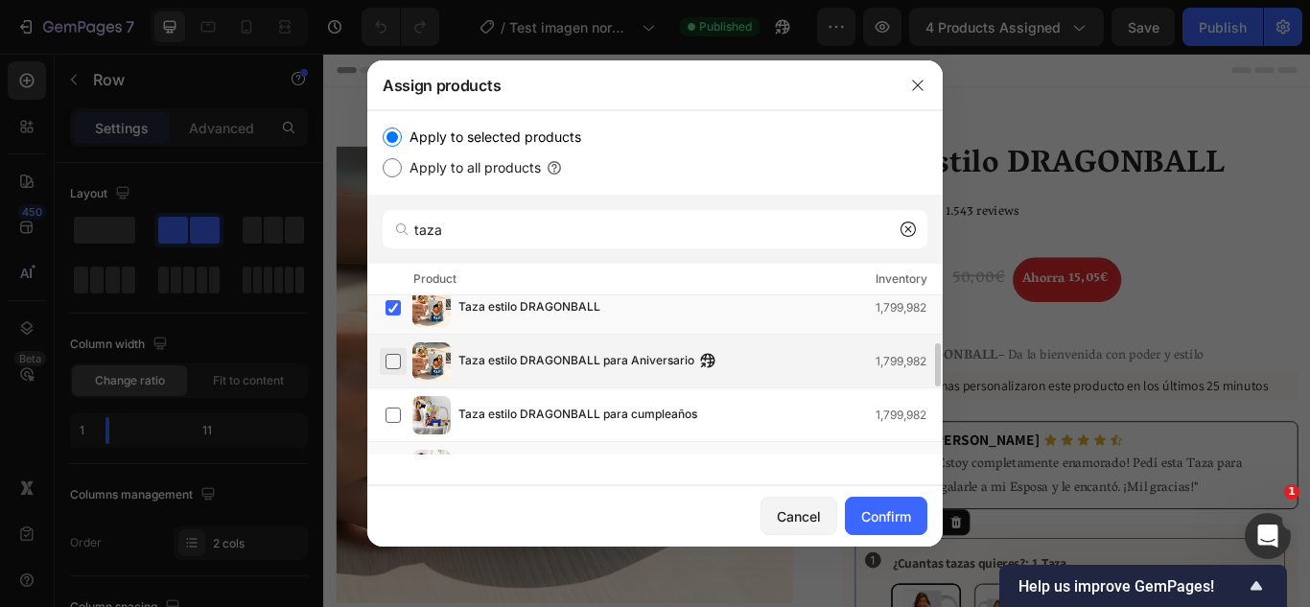
click at [392, 369] on label at bounding box center [392, 361] width 15 height 15
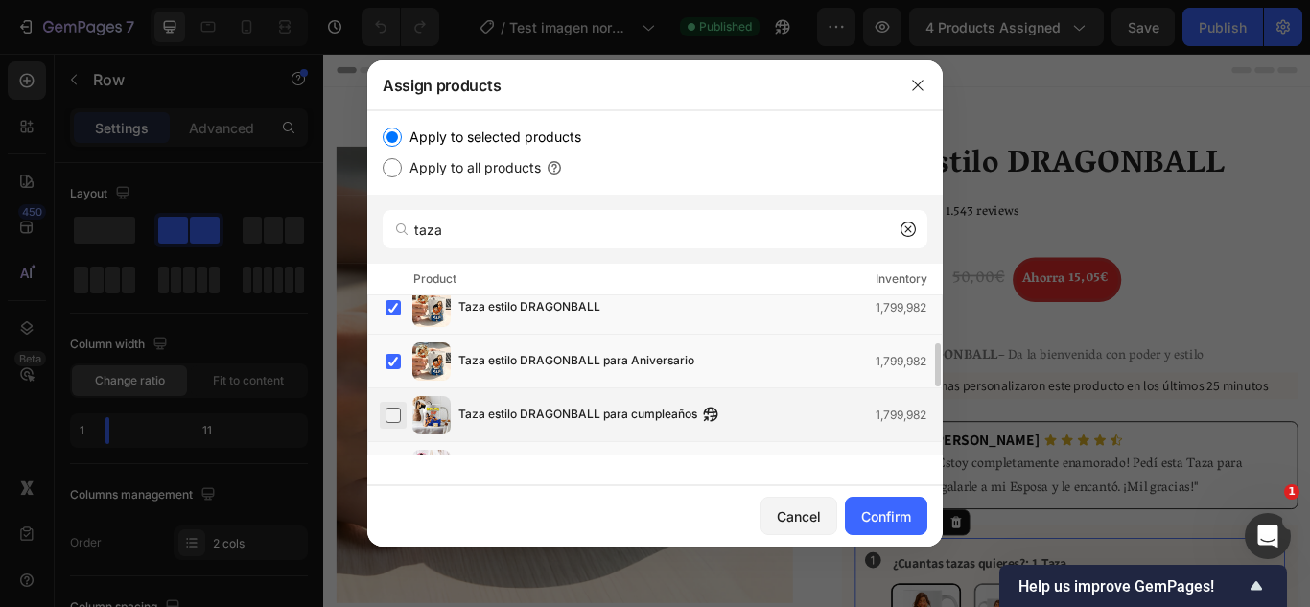
click at [392, 413] on label at bounding box center [392, 414] width 15 height 15
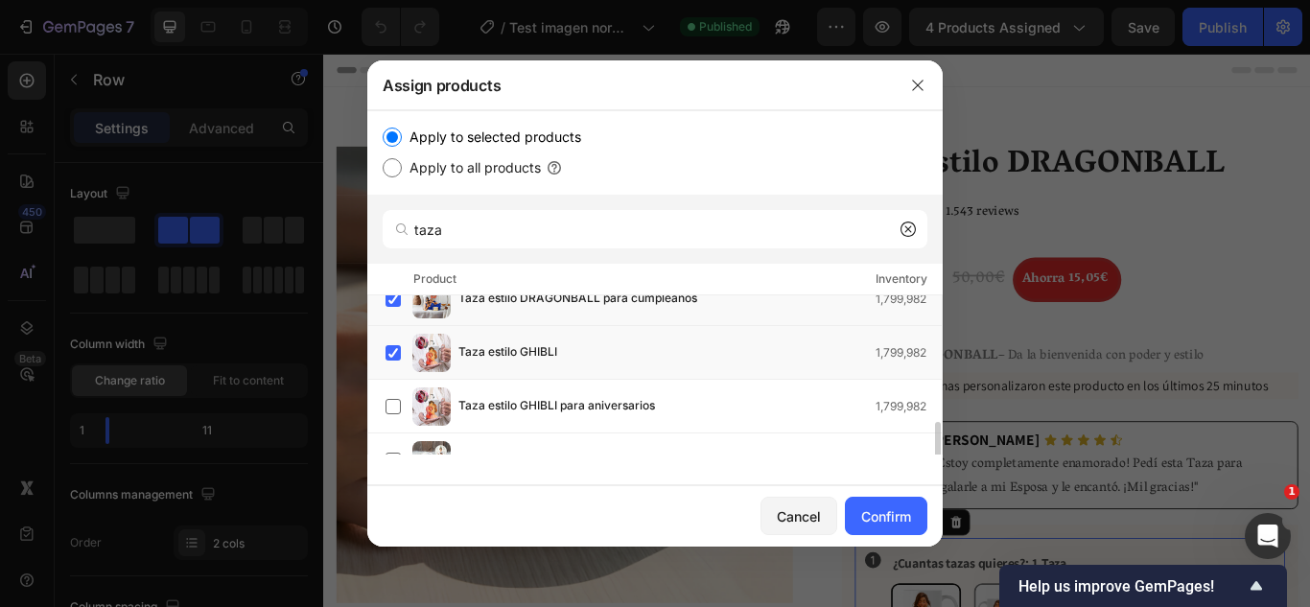
scroll to position [347, 0]
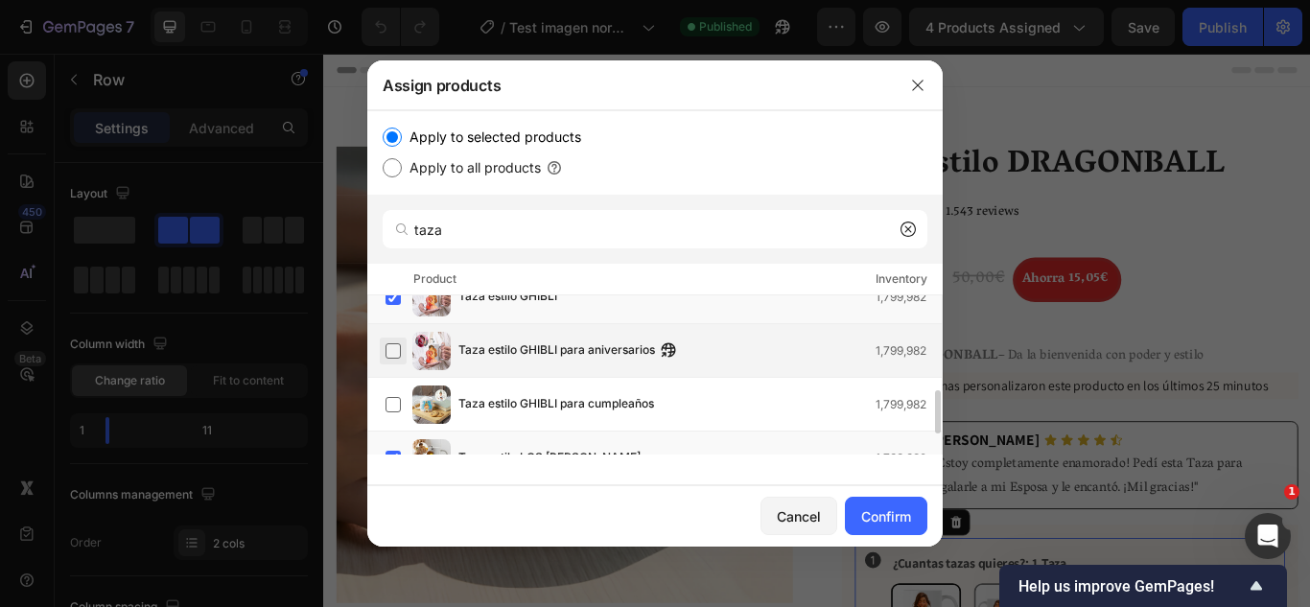
click at [391, 350] on label at bounding box center [392, 350] width 15 height 15
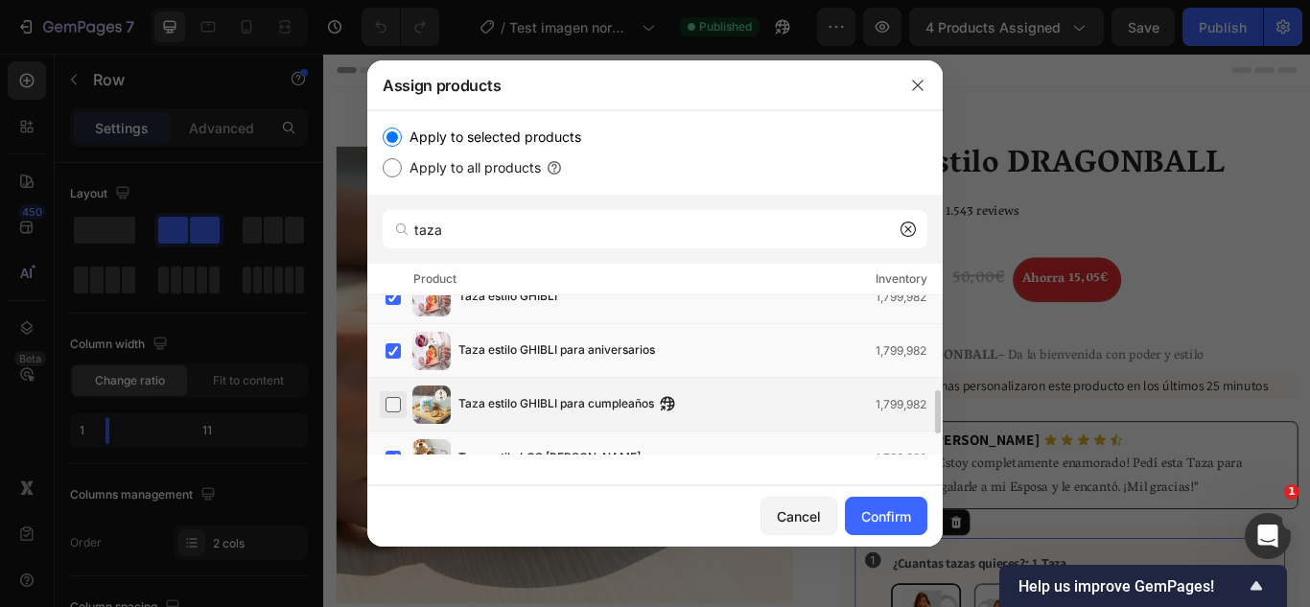
click at [390, 402] on label at bounding box center [392, 404] width 15 height 15
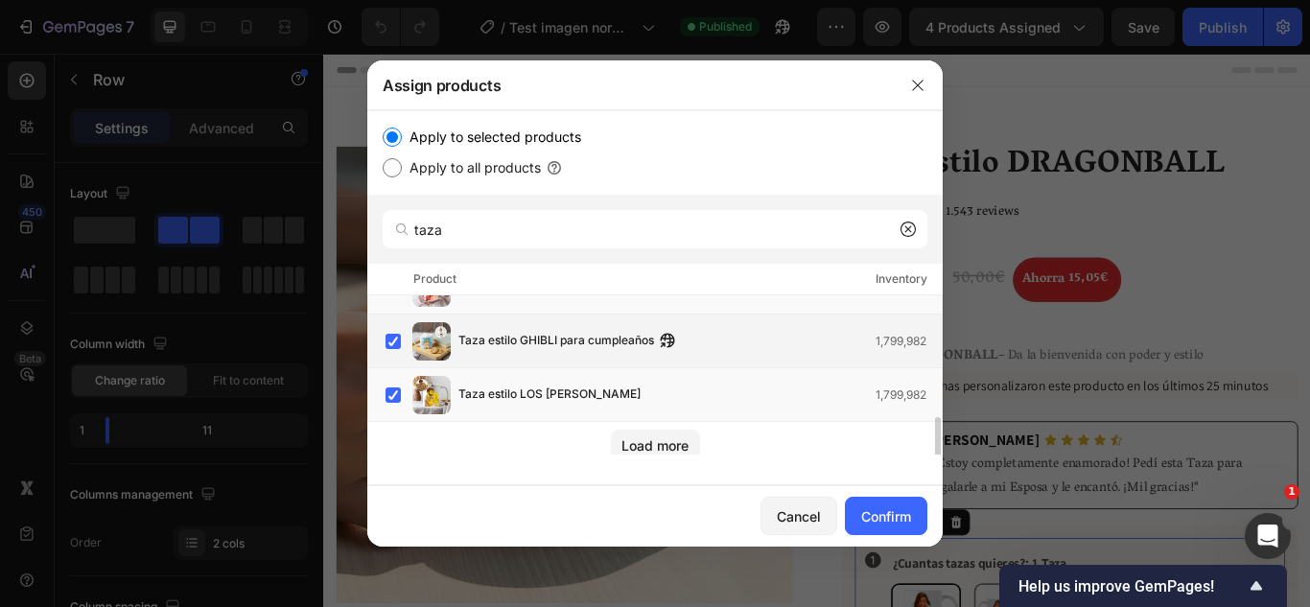
scroll to position [417, 0]
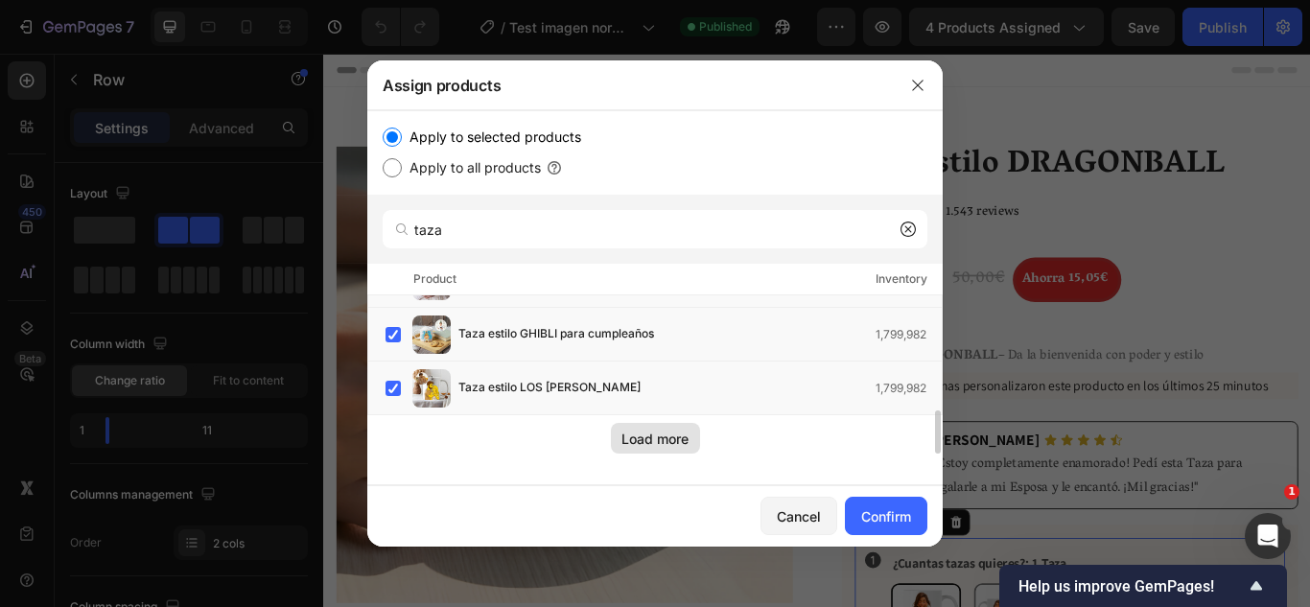
click at [643, 436] on div "Load more" at bounding box center [654, 439] width 67 height 20
click at [651, 423] on button "button" at bounding box center [655, 438] width 89 height 31
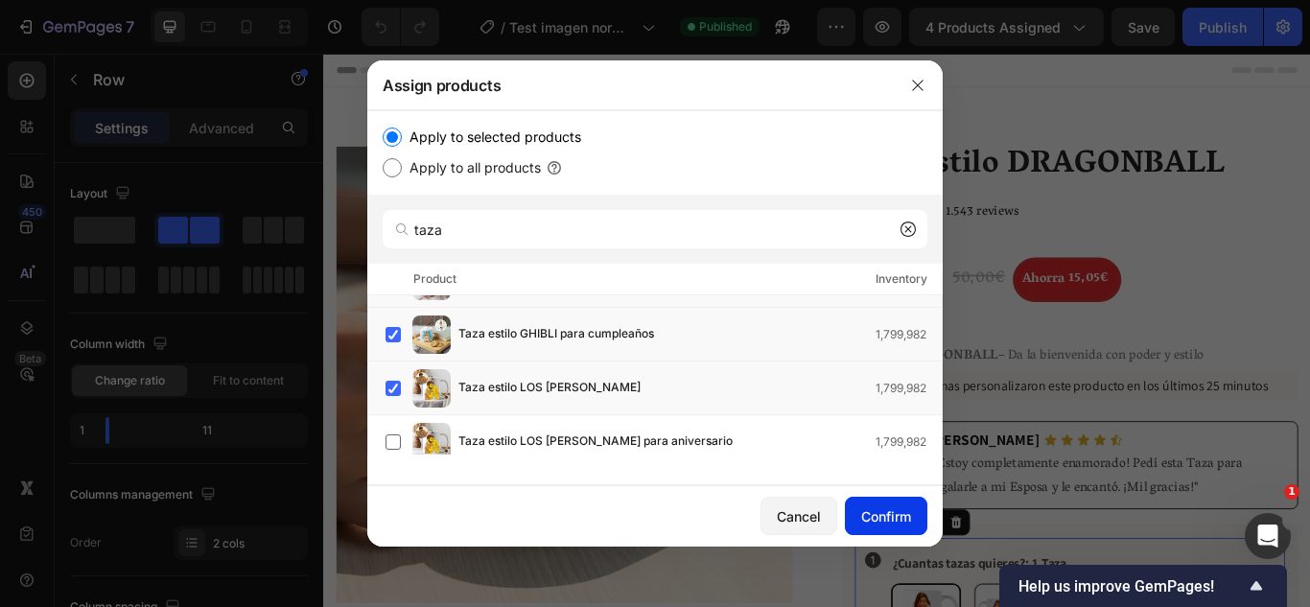
click at [878, 523] on div "Confirm" at bounding box center [886, 516] width 50 height 20
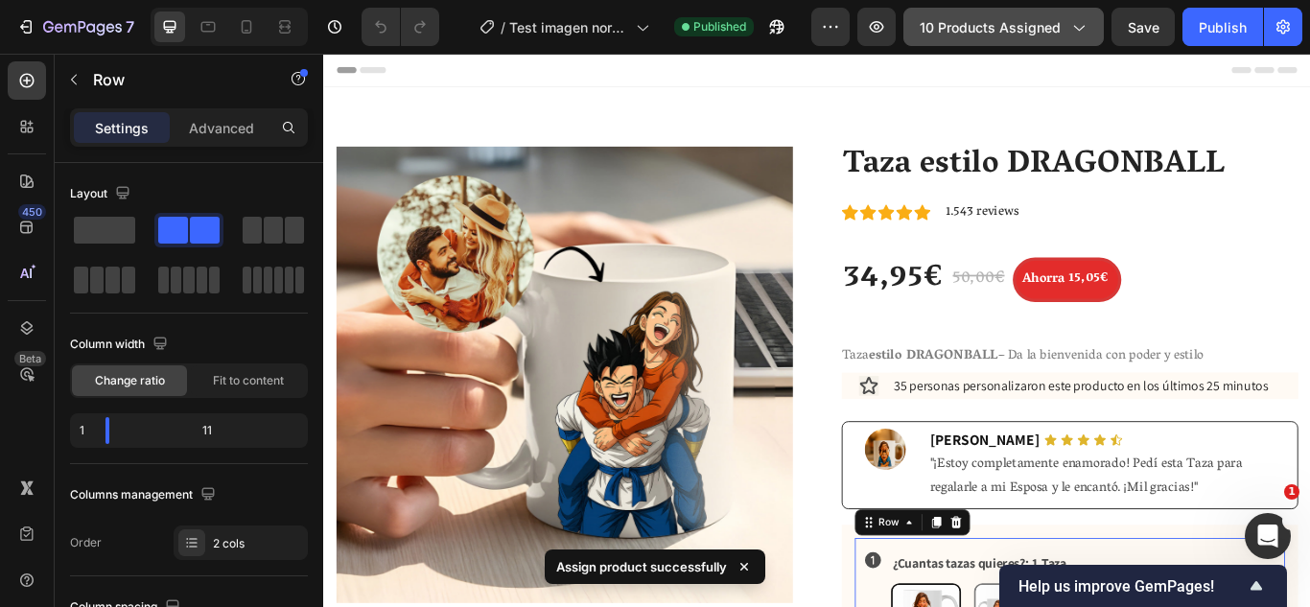
click at [1003, 21] on span "10 products assigned" at bounding box center [989, 27] width 141 height 20
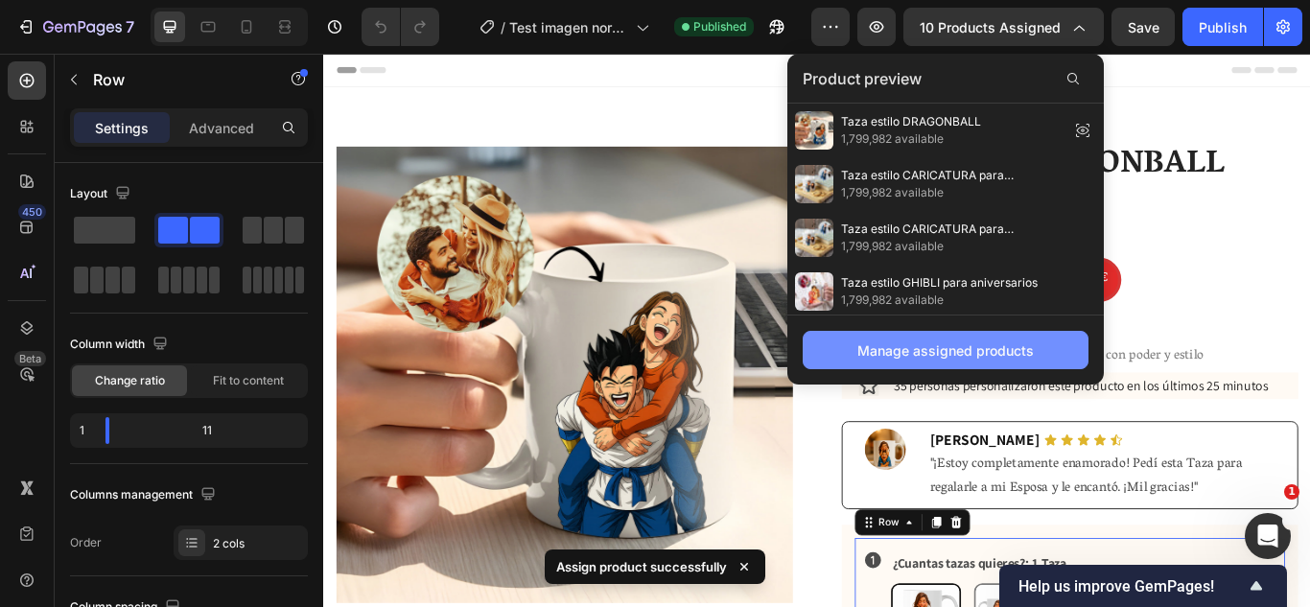
click at [906, 338] on button "Manage assigned products" at bounding box center [945, 350] width 286 height 38
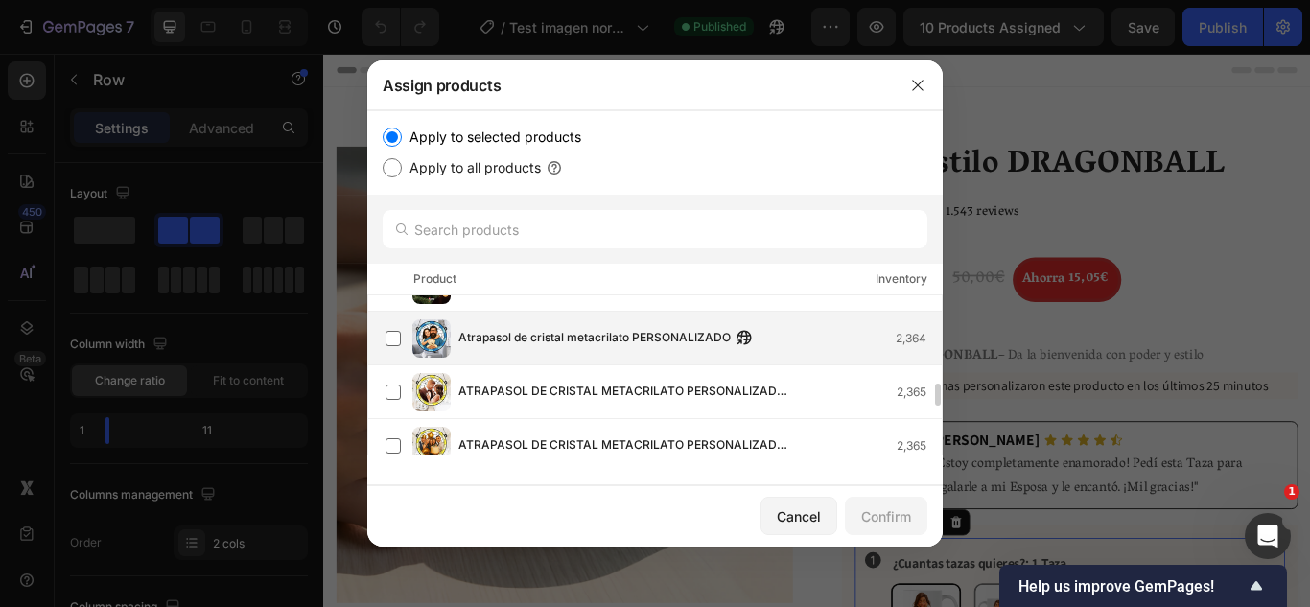
scroll to position [629, 0]
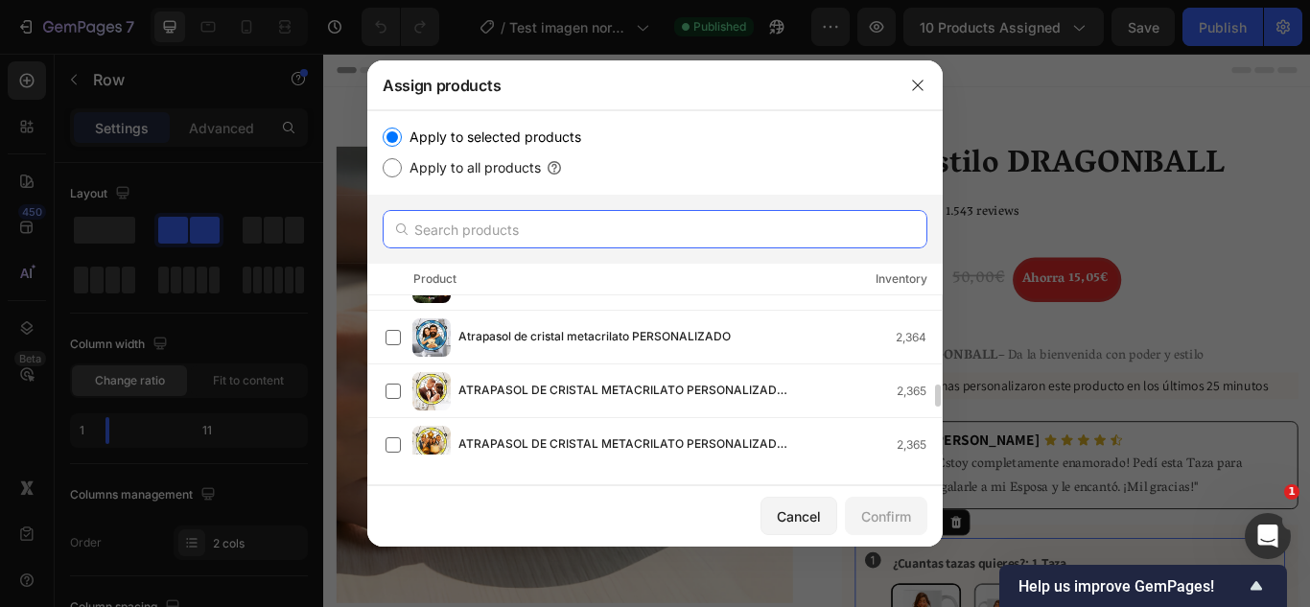
click at [522, 235] on input "text" at bounding box center [655, 229] width 545 height 38
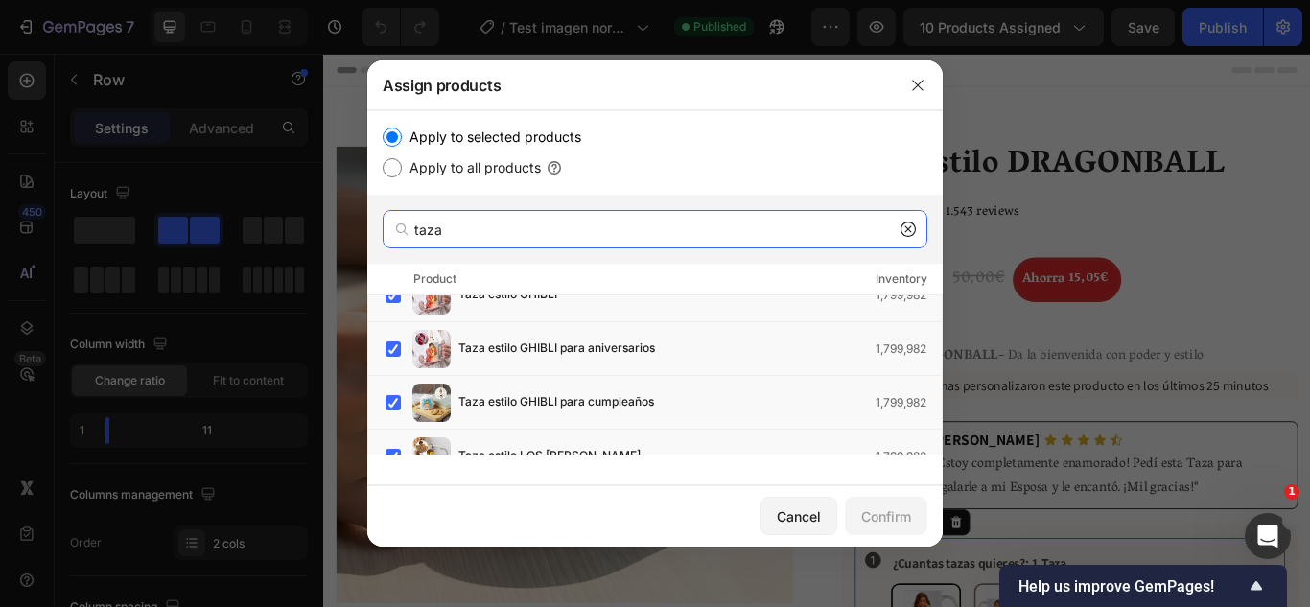
scroll to position [417, 0]
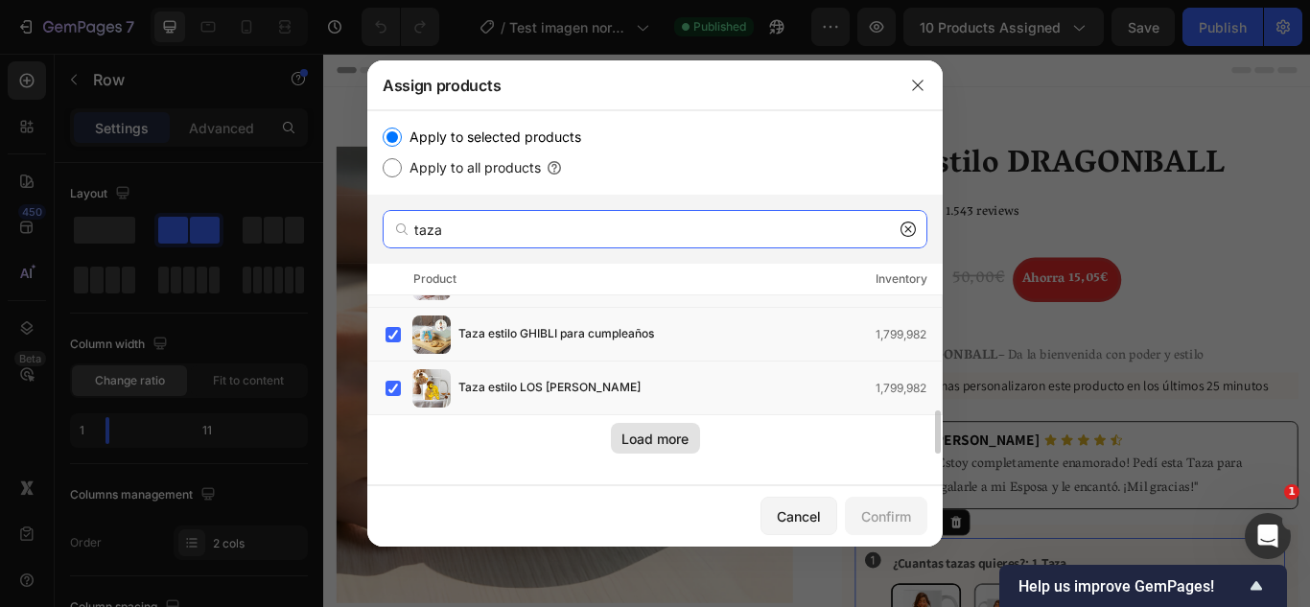
type input "taza"
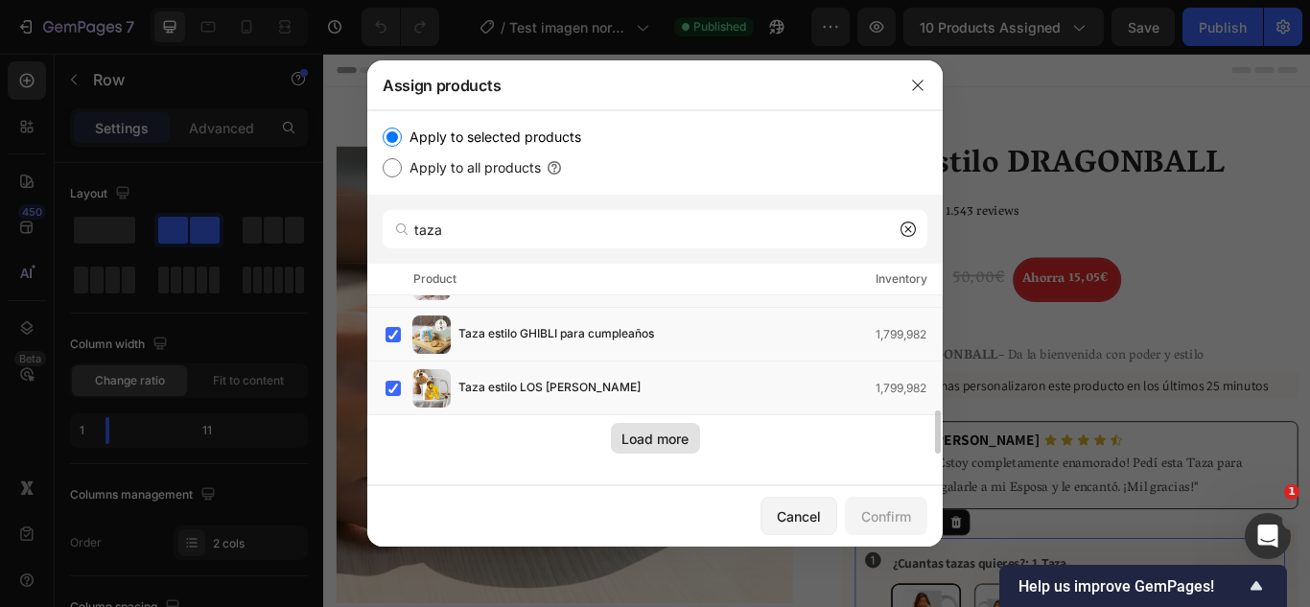
click at [644, 433] on div "Load more" at bounding box center [654, 439] width 67 height 20
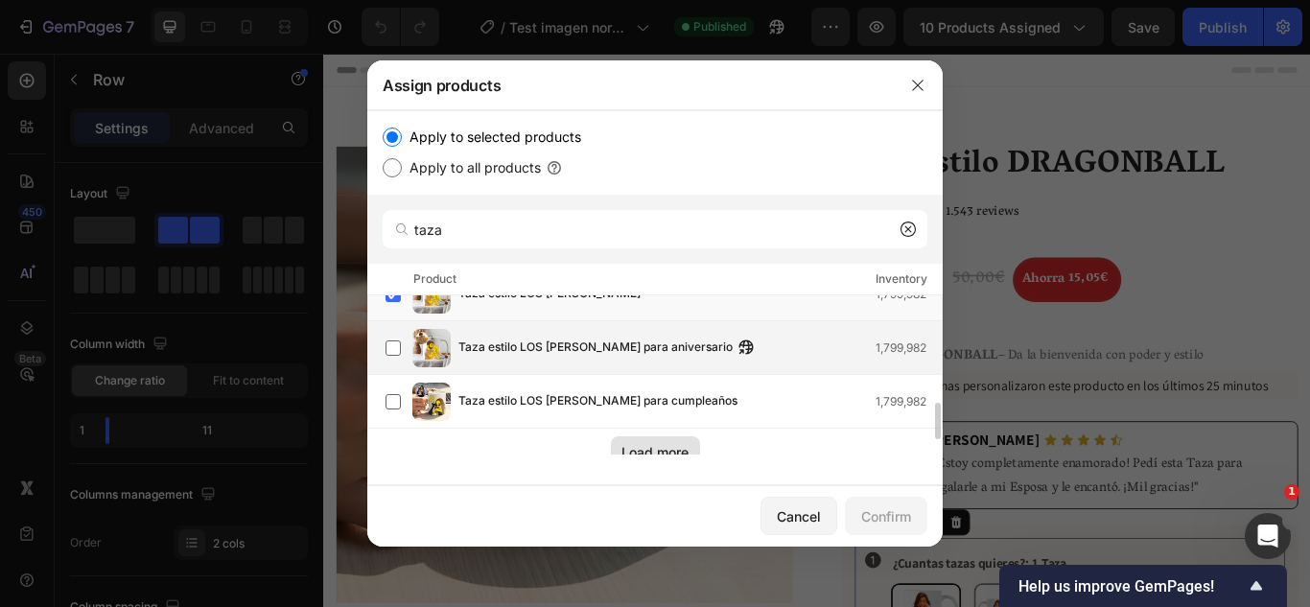
scroll to position [513, 0]
click at [394, 347] on label at bounding box center [392, 345] width 15 height 15
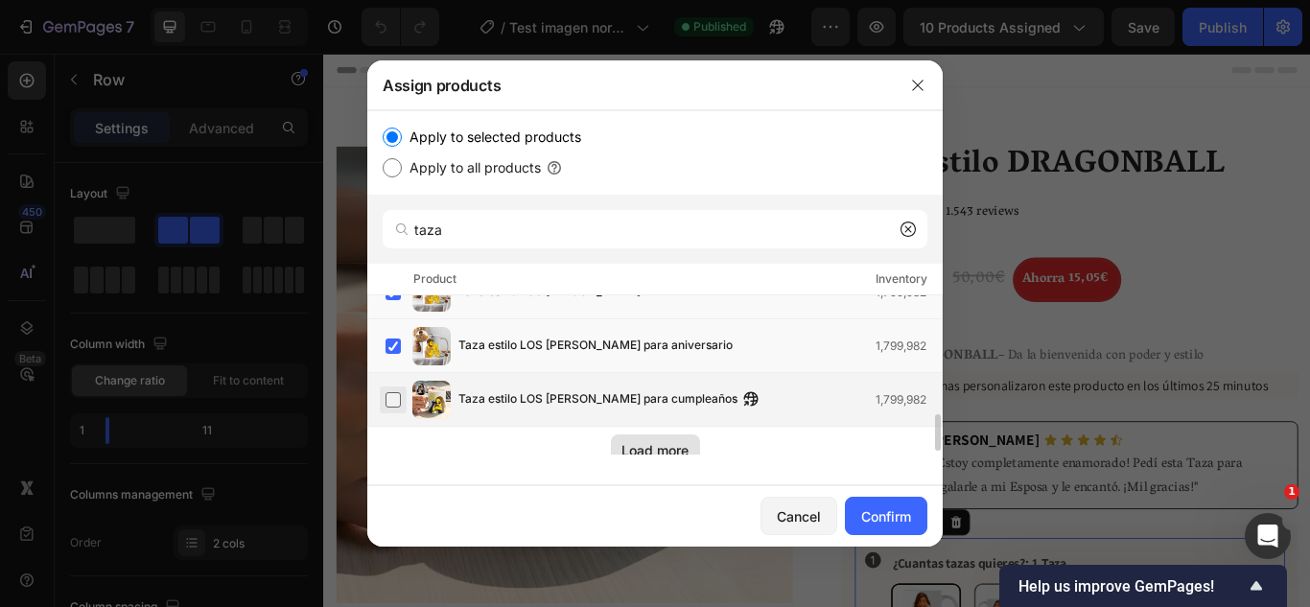
click at [393, 399] on label at bounding box center [392, 399] width 15 height 15
click at [649, 445] on div "Load more" at bounding box center [654, 450] width 67 height 20
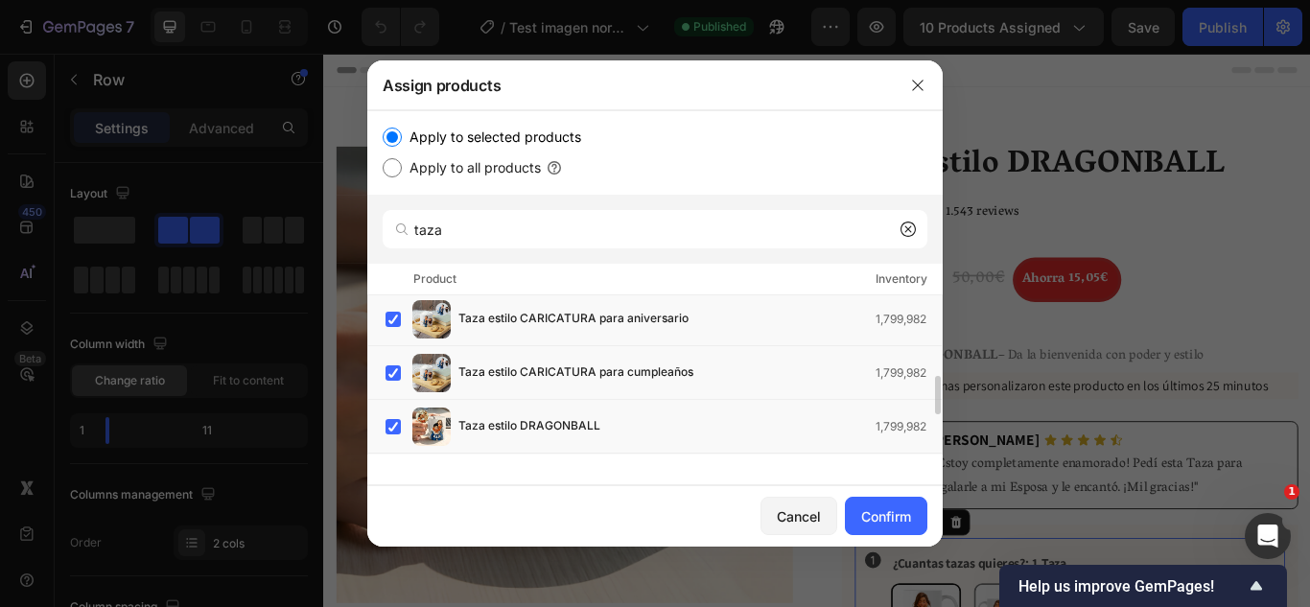
scroll to position [0, 0]
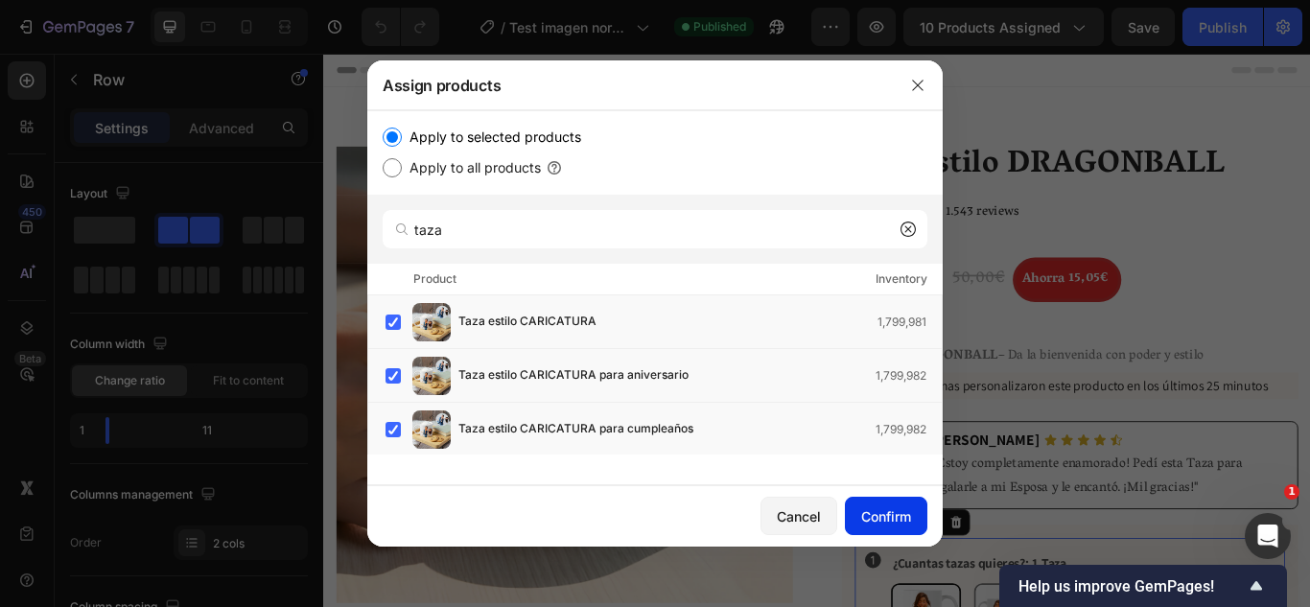
click at [885, 514] on div "Confirm" at bounding box center [886, 516] width 50 height 20
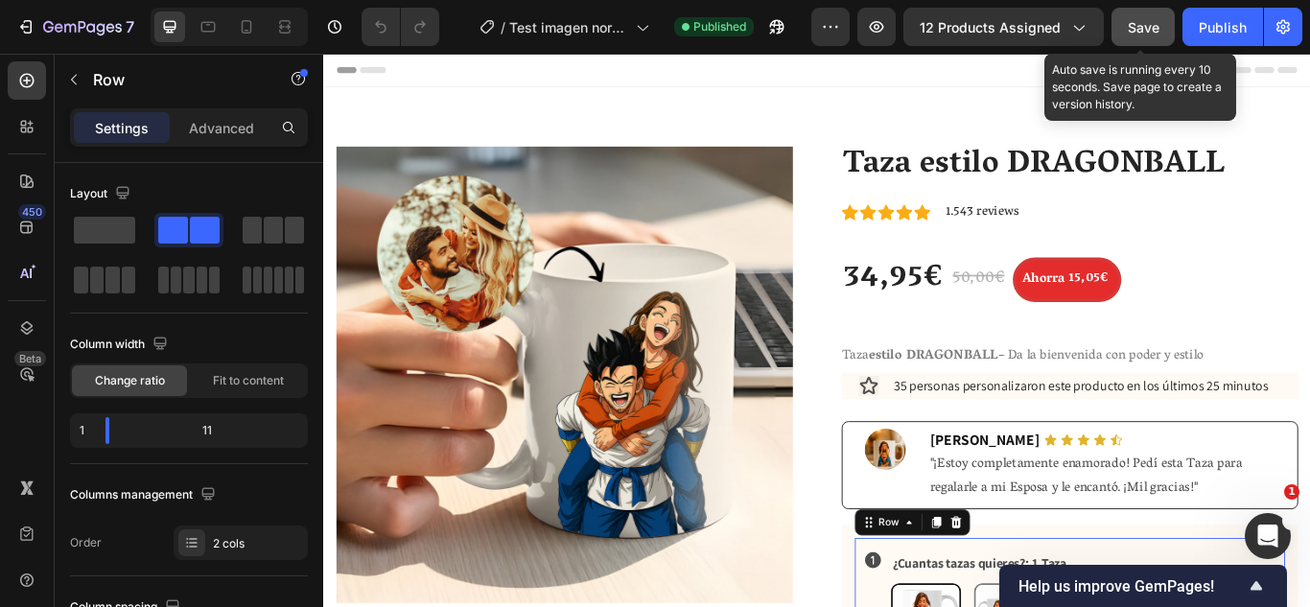
click at [1150, 30] on span "Save" at bounding box center [1143, 27] width 32 height 16
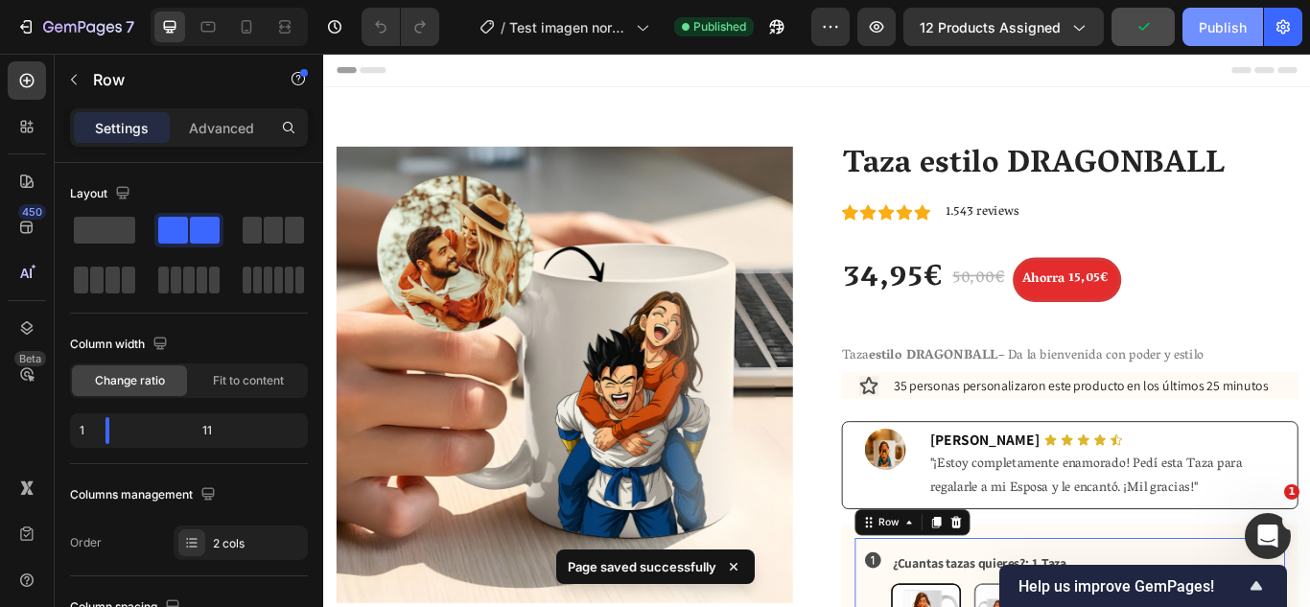
click at [1208, 25] on div "Publish" at bounding box center [1222, 27] width 48 height 20
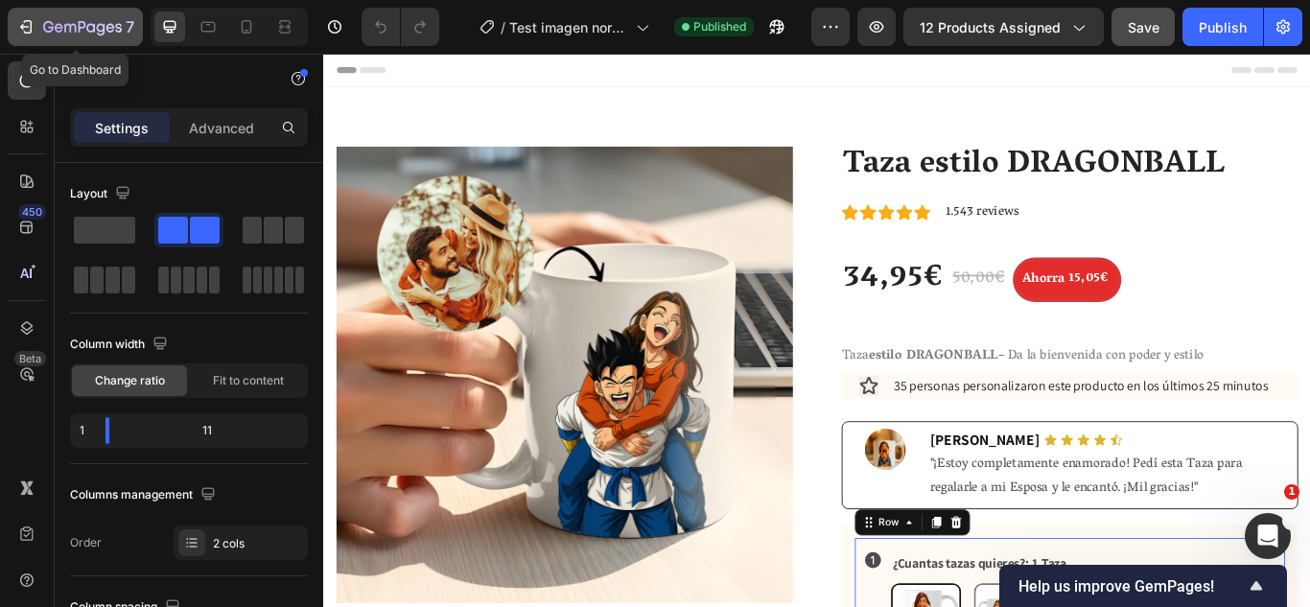
click at [78, 39] on button "7" at bounding box center [75, 27] width 135 height 38
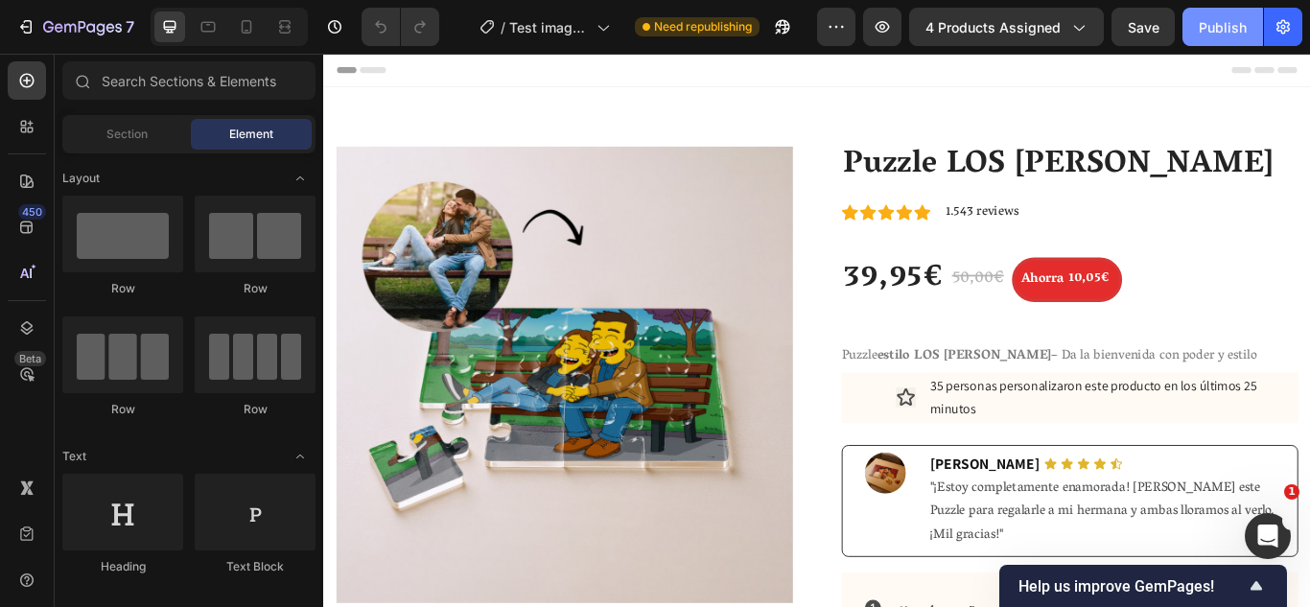
click at [1225, 33] on div "Publish" at bounding box center [1222, 27] width 48 height 20
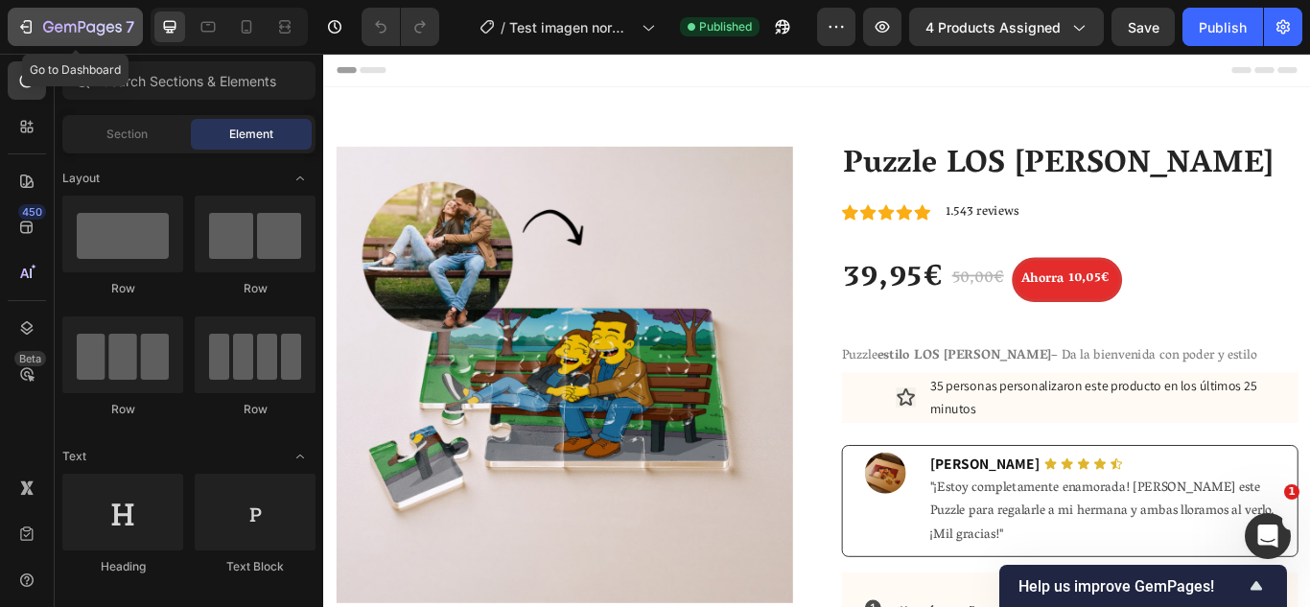
click at [104, 35] on icon "button" at bounding box center [82, 28] width 79 height 16
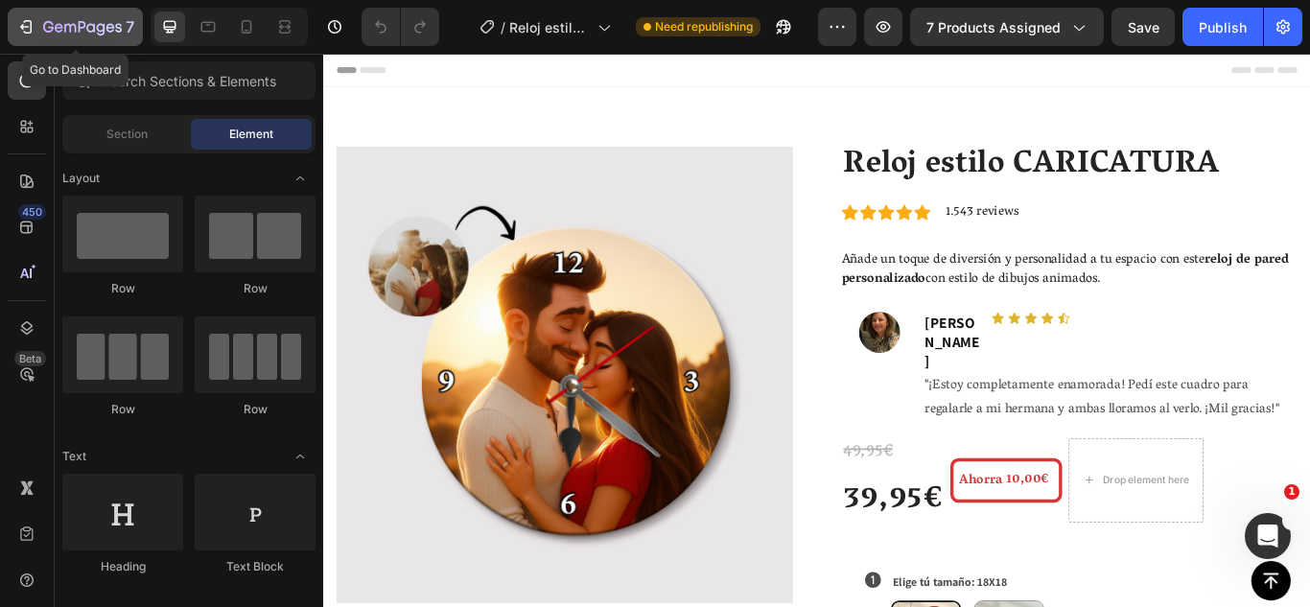
click at [90, 35] on icon "button" at bounding box center [82, 28] width 79 height 16
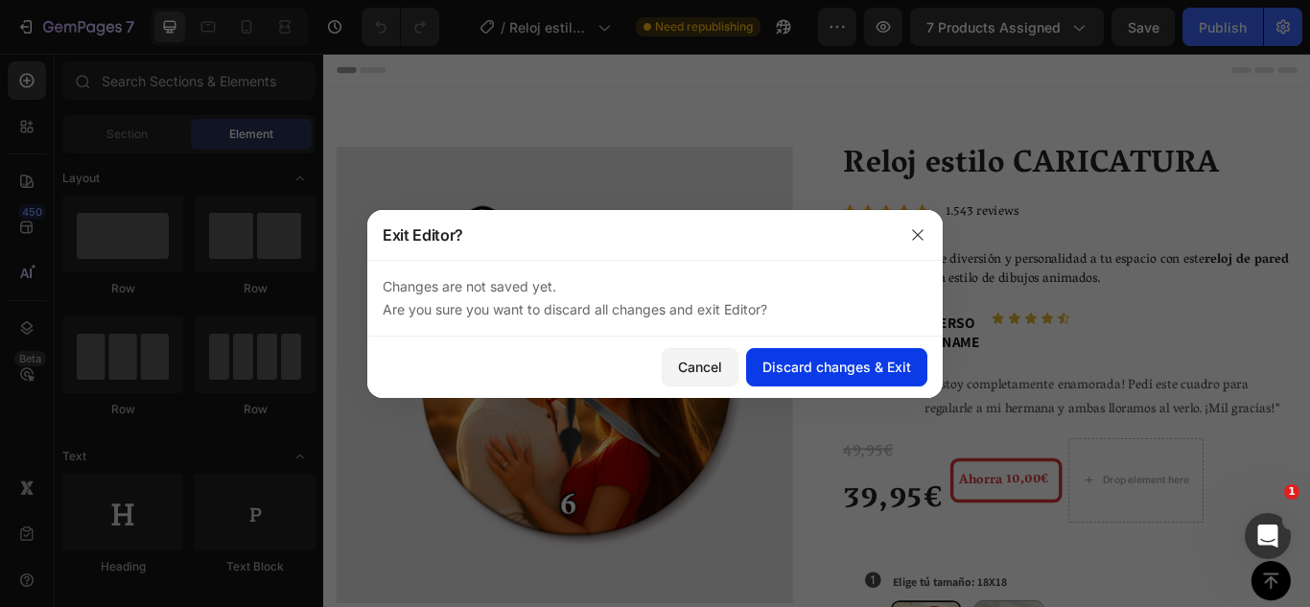
click at [819, 366] on div "Discard changes & Exit" at bounding box center [836, 367] width 149 height 20
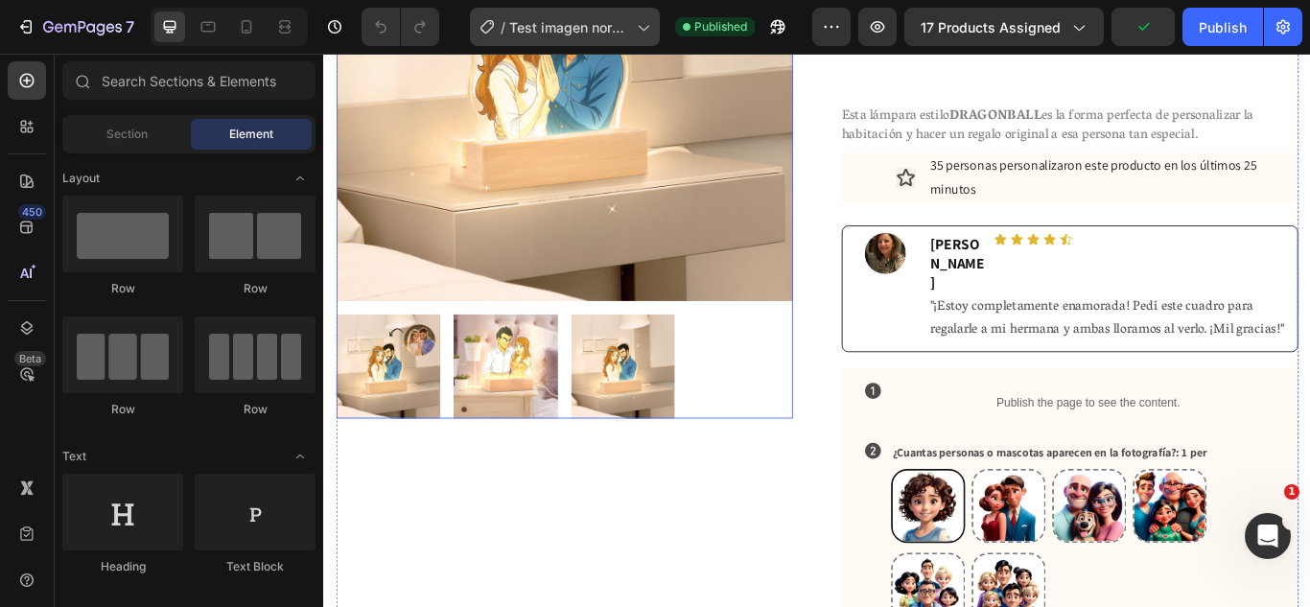
scroll to position [354, 0]
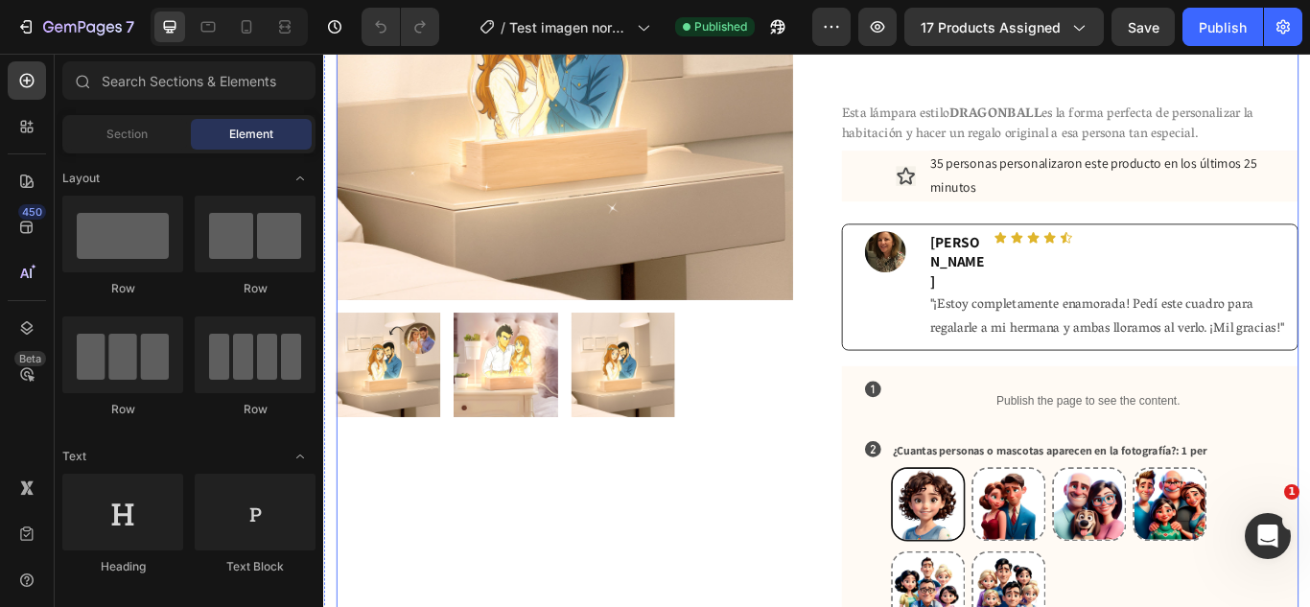
click at [701, 606] on div "Product Images" at bounding box center [603, 538] width 532 height 1460
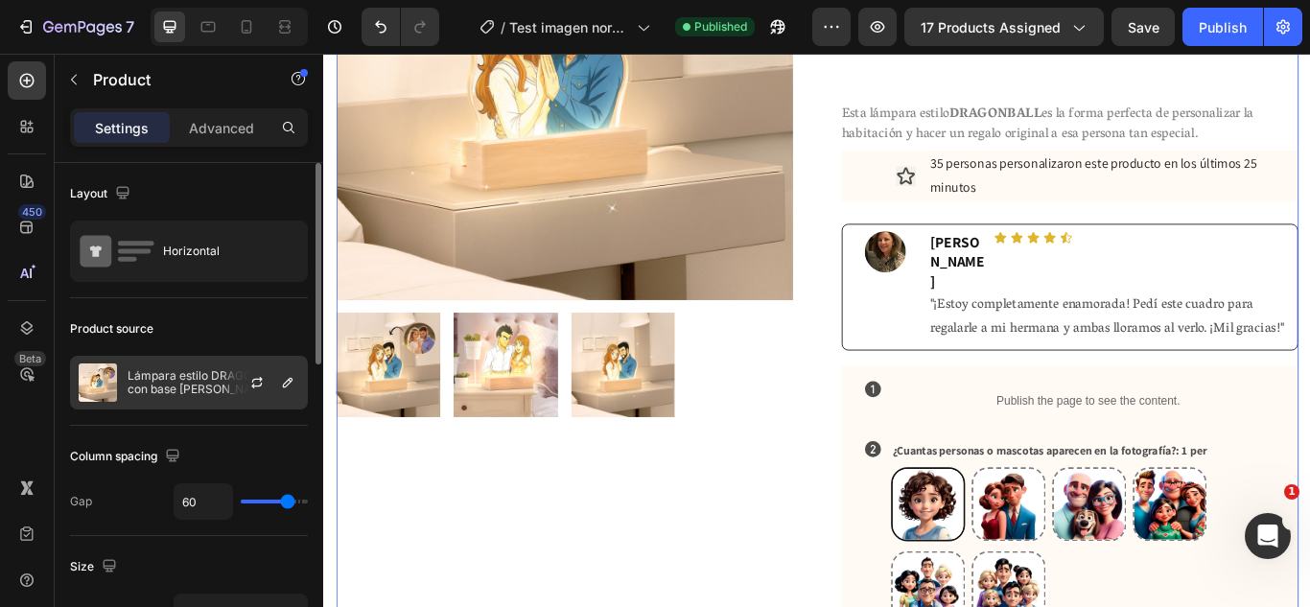
click at [231, 389] on div at bounding box center [264, 383] width 84 height 52
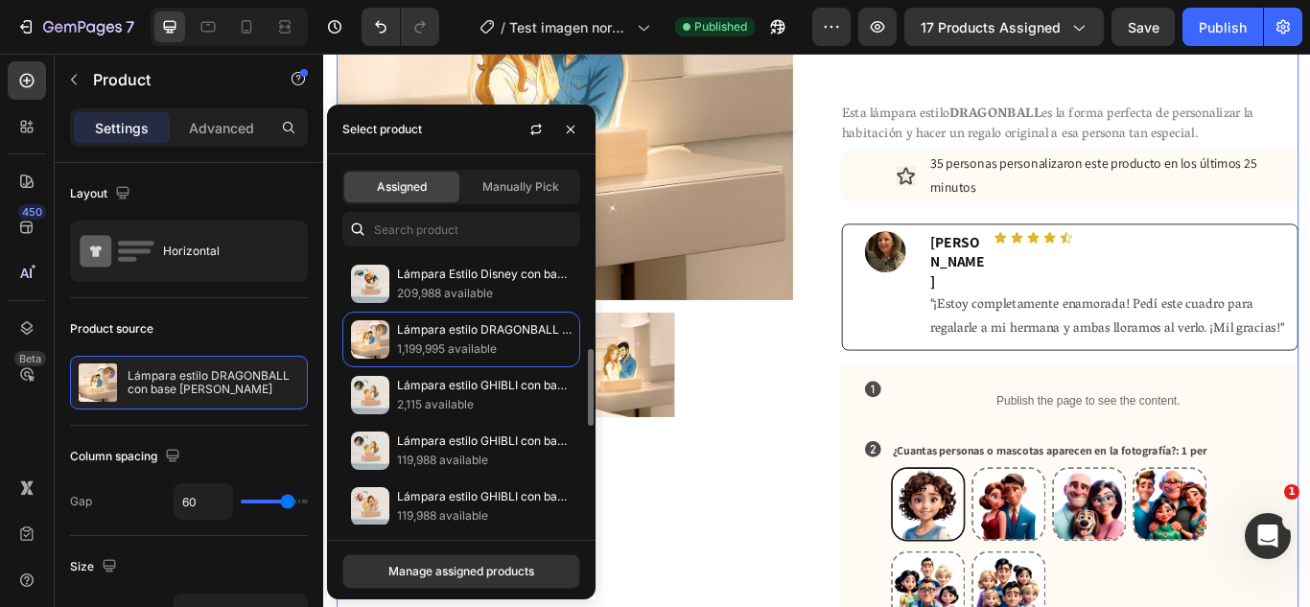
scroll to position [337, 0]
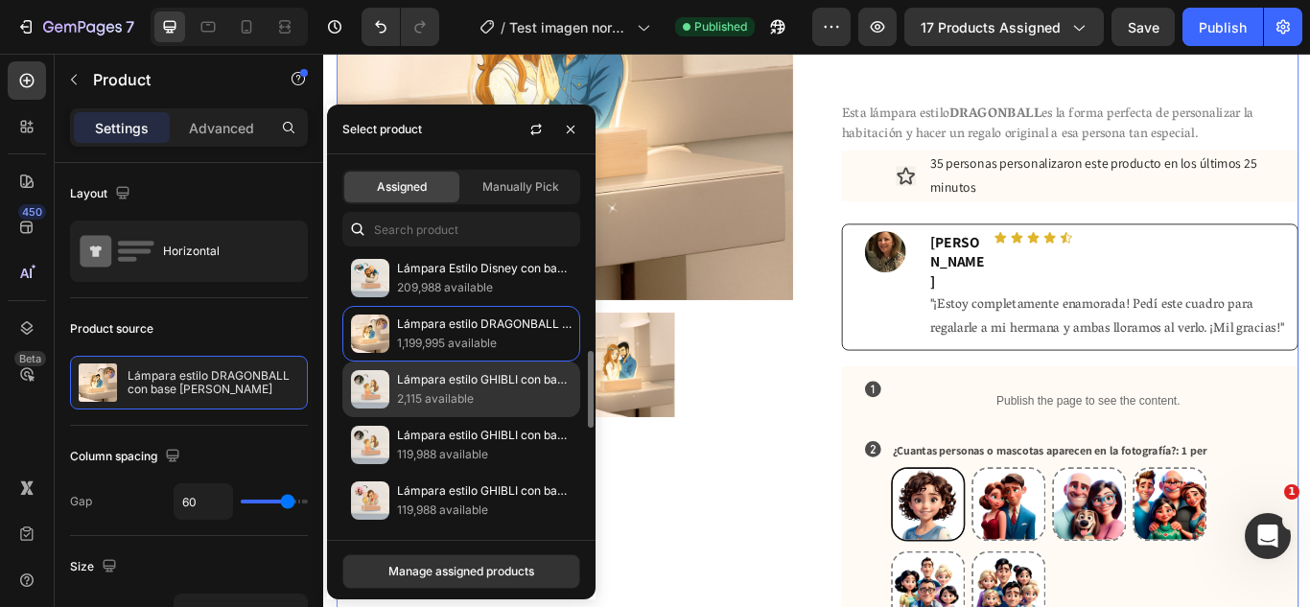
click at [482, 382] on p "Lámpara estilo GHIBLI con base [PERSON_NAME]" at bounding box center [484, 379] width 174 height 19
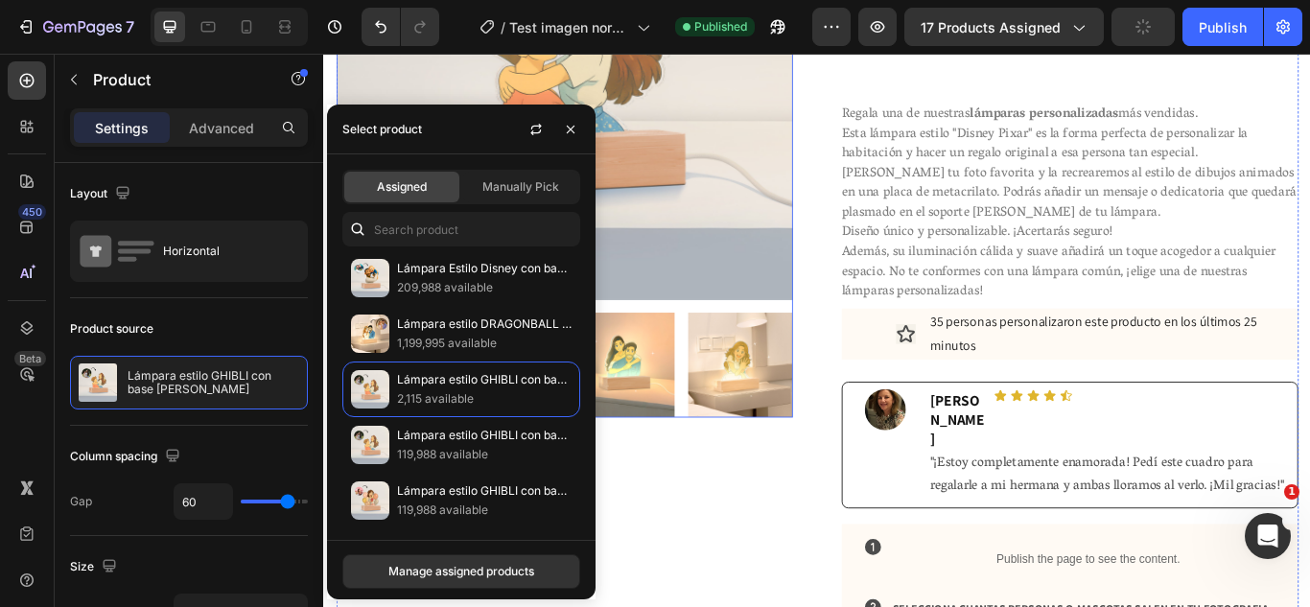
click at [798, 405] on img at bounding box center [809, 417] width 122 height 122
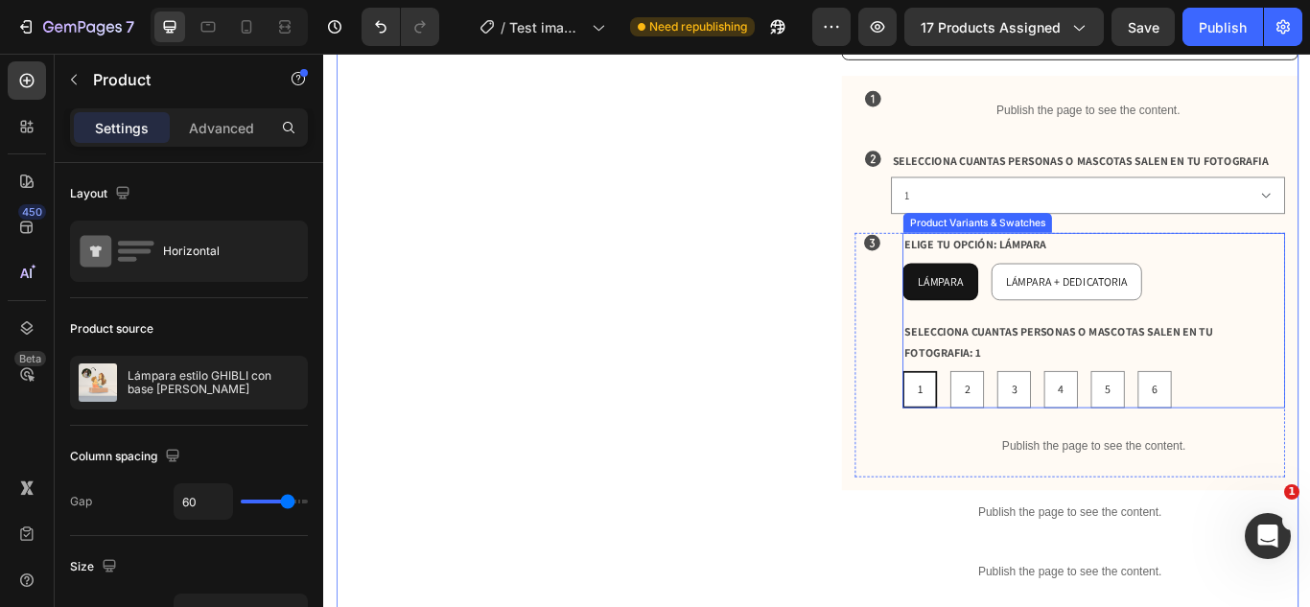
scroll to position [877, 0]
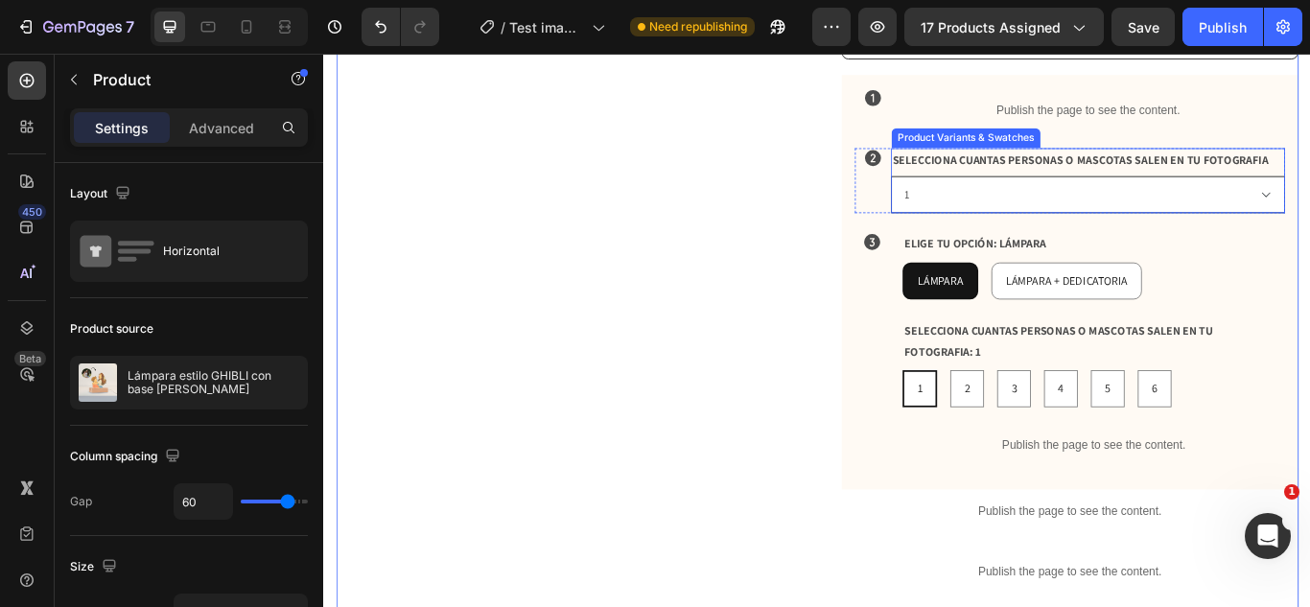
click at [1068, 200] on select "1 2 3 4 5 6" at bounding box center [1214, 218] width 459 height 43
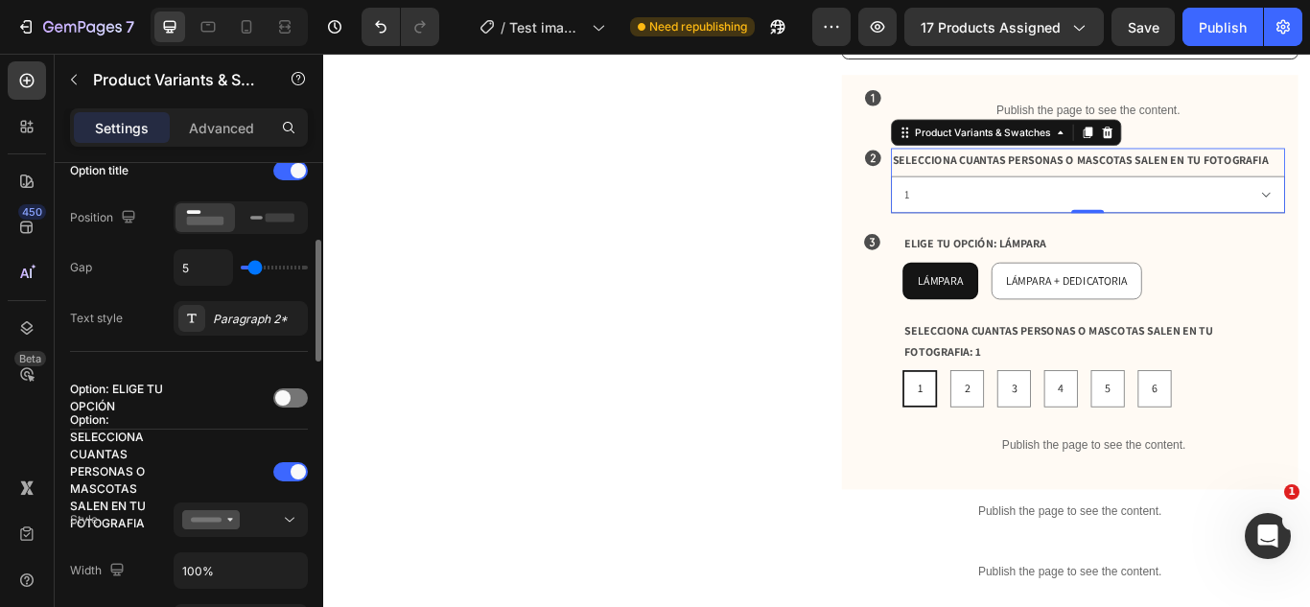
scroll to position [320, 0]
click at [223, 511] on icon at bounding box center [211, 518] width 58 height 19
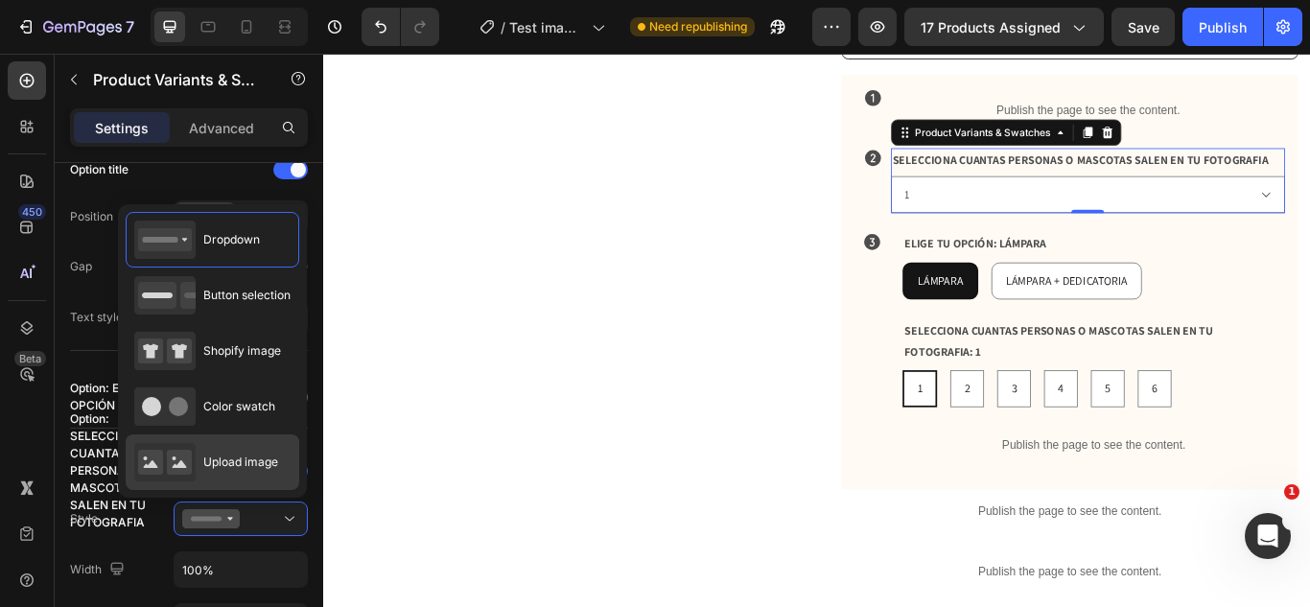
click at [190, 447] on icon at bounding box center [164, 462] width 61 height 38
type input "64"
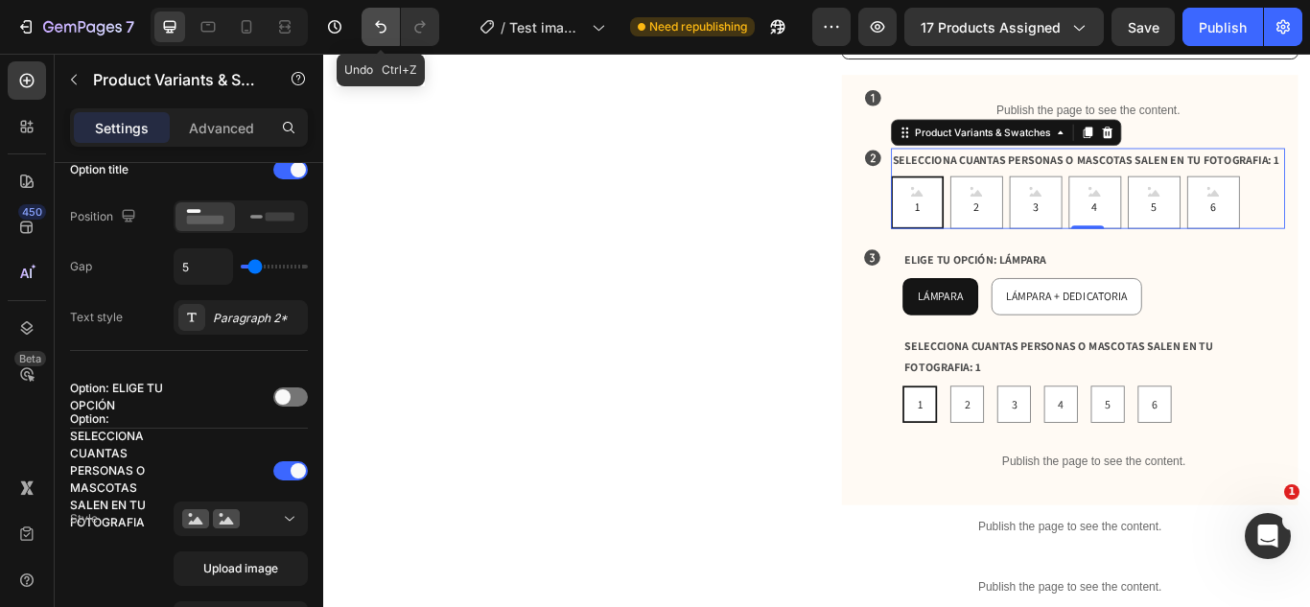
click at [378, 26] on icon "Undo/Redo" at bounding box center [381, 27] width 12 height 12
type input "100%"
type input "45"
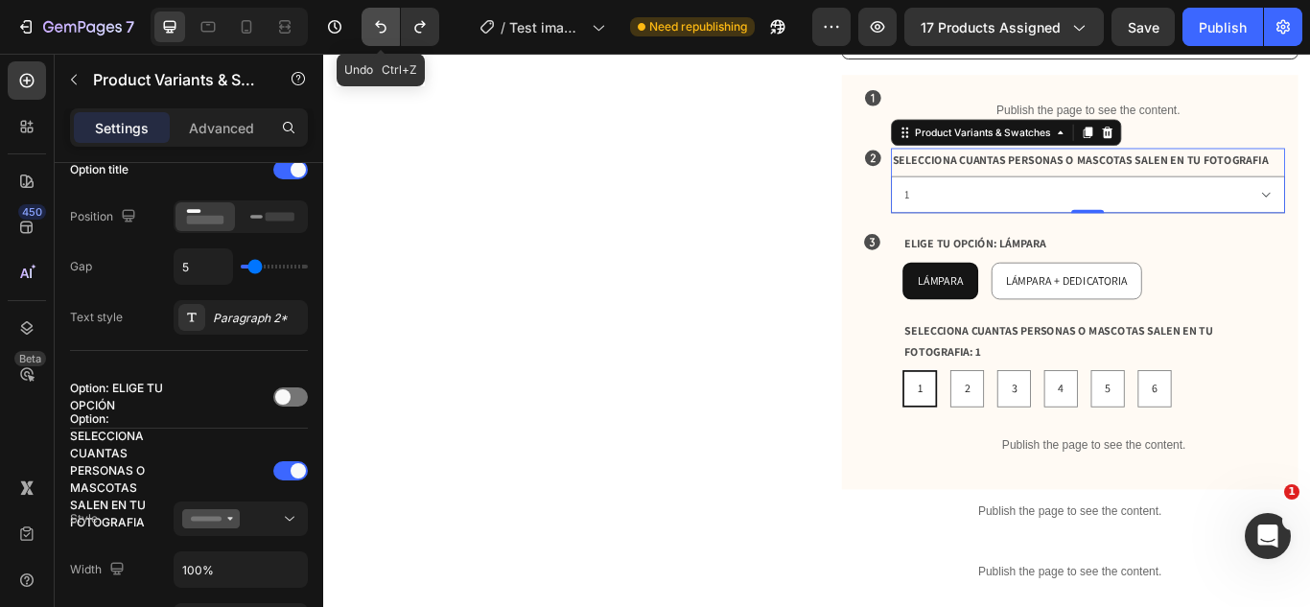
click at [372, 29] on icon "Undo/Redo" at bounding box center [380, 26] width 19 height 19
radio input "true"
click at [372, 23] on icon "Undo/Redo" at bounding box center [380, 26] width 19 height 19
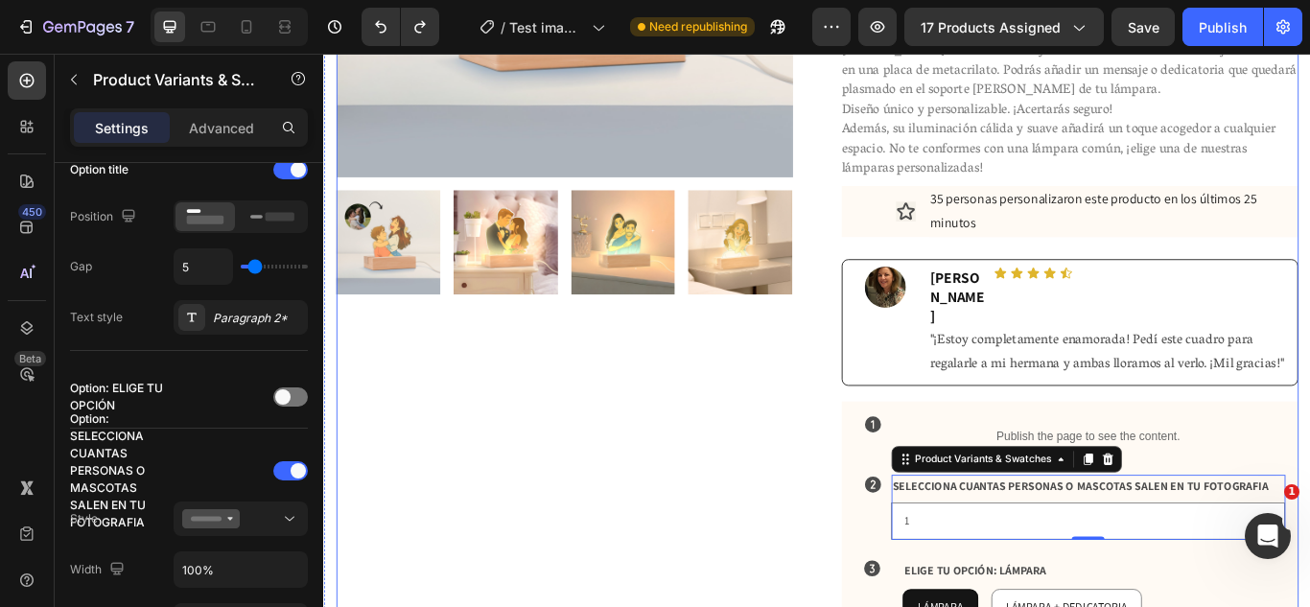
scroll to position [482, 0]
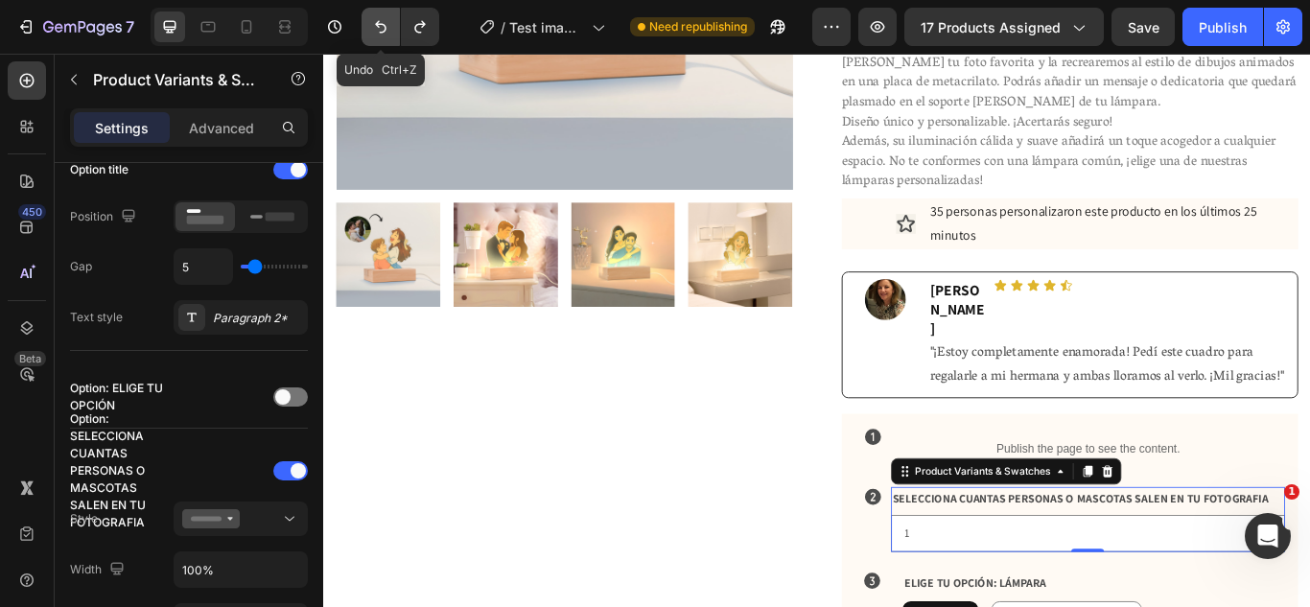
click at [394, 33] on button "Undo/Redo" at bounding box center [380, 27] width 38 height 38
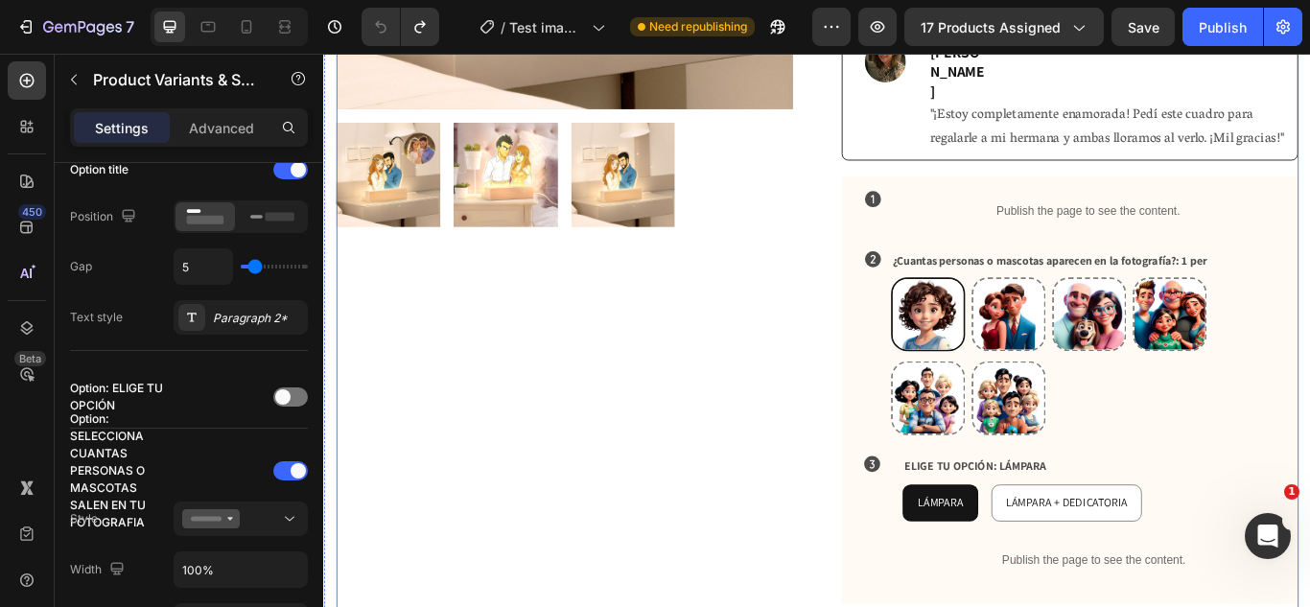
scroll to position [588, 0]
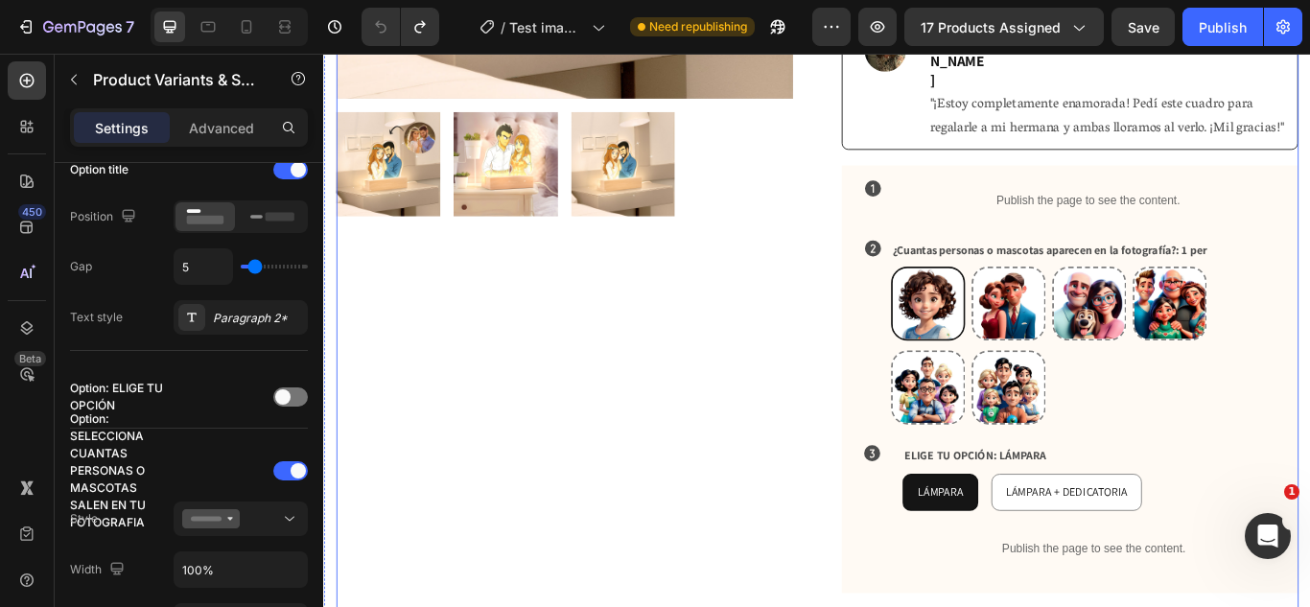
click at [800, 443] on div "Product Images" at bounding box center [603, 304] width 532 height 1460
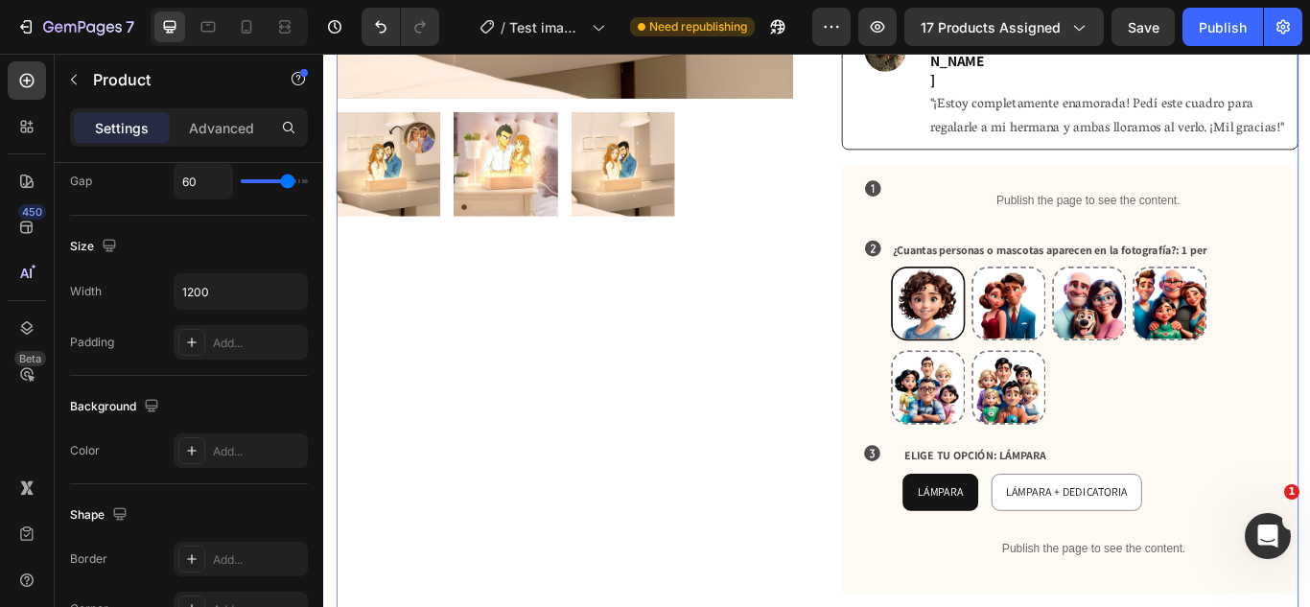
scroll to position [0, 0]
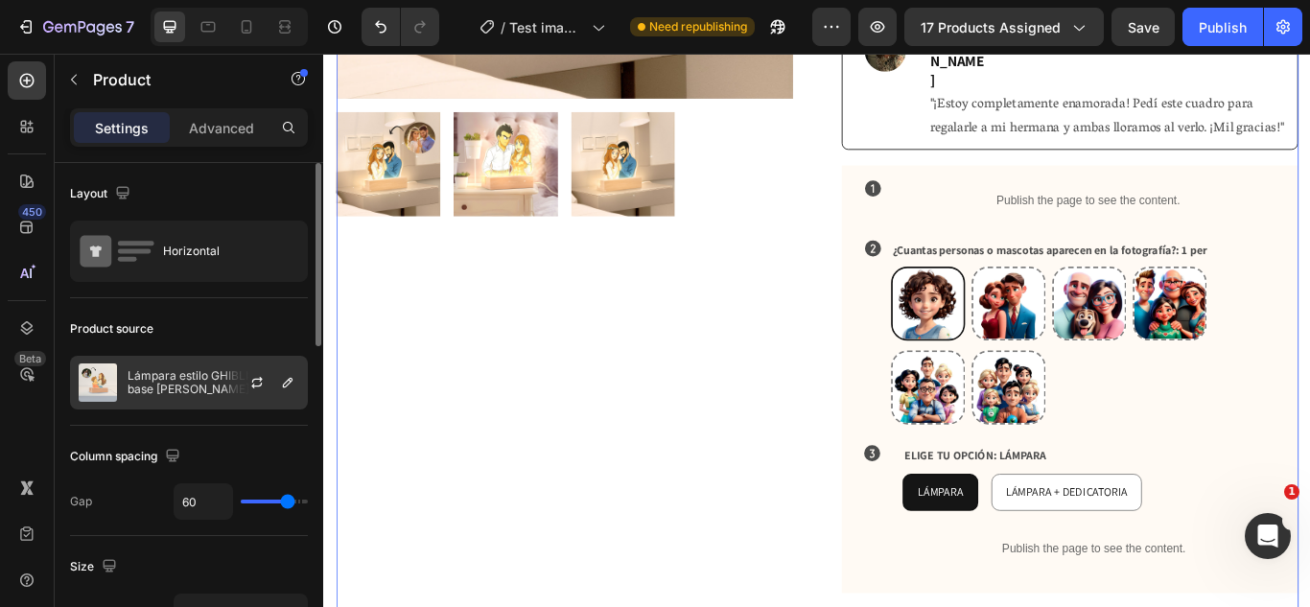
click at [198, 393] on p "Lámpara estilo GHIBLI con base de madera" at bounding box center [214, 382] width 172 height 27
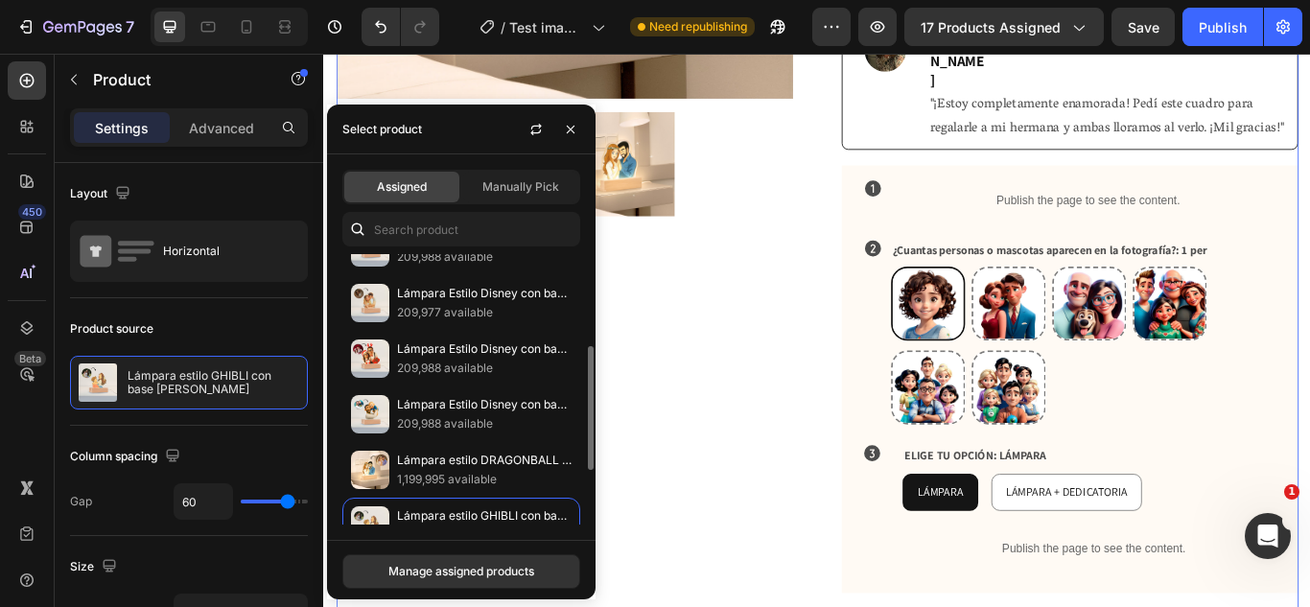
scroll to position [320, 0]
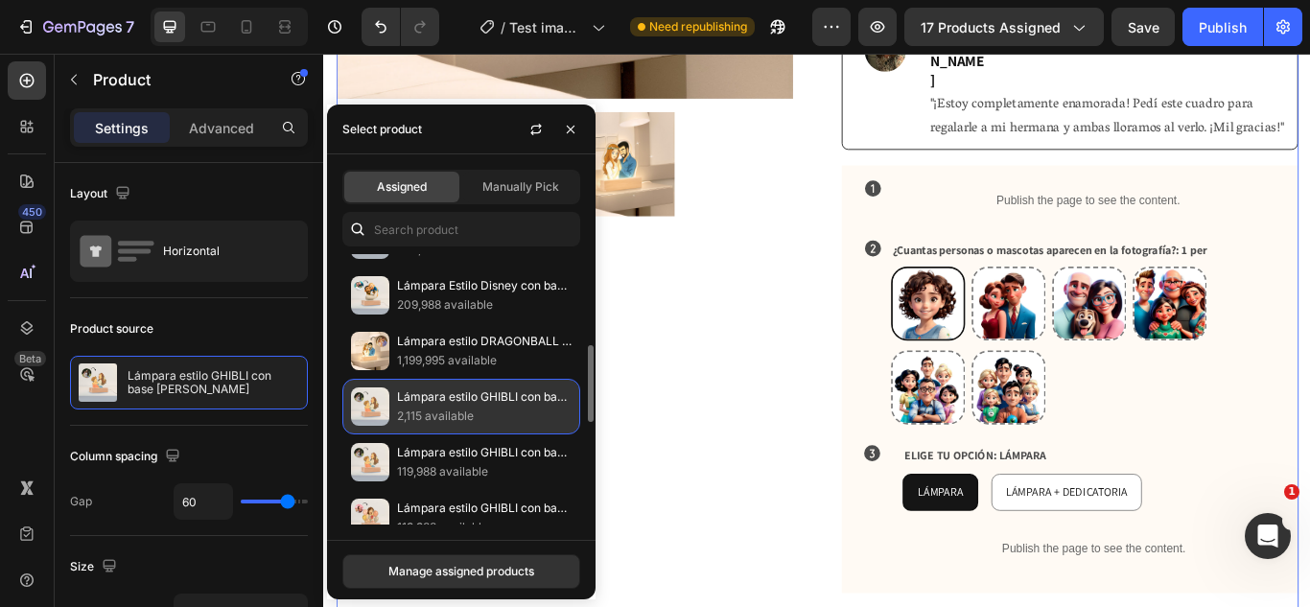
click at [430, 390] on p "Lámpara estilo GHIBLI con base de madera" at bounding box center [484, 396] width 174 height 19
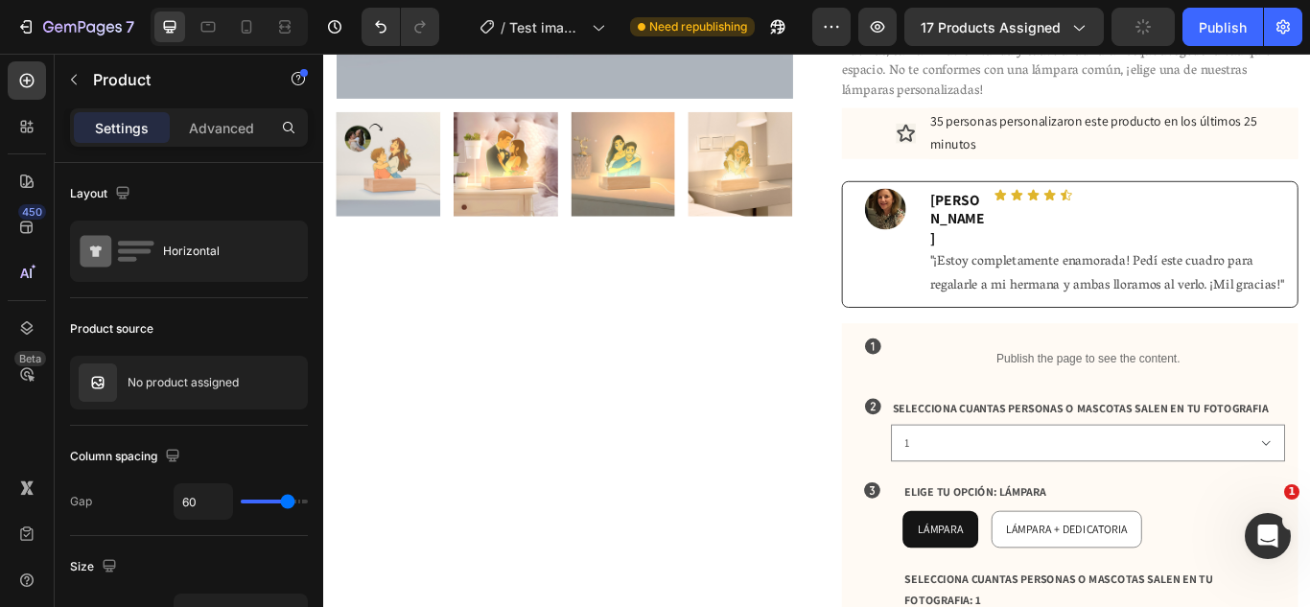
click at [728, 397] on div "Product Images" at bounding box center [603, 389] width 532 height 1630
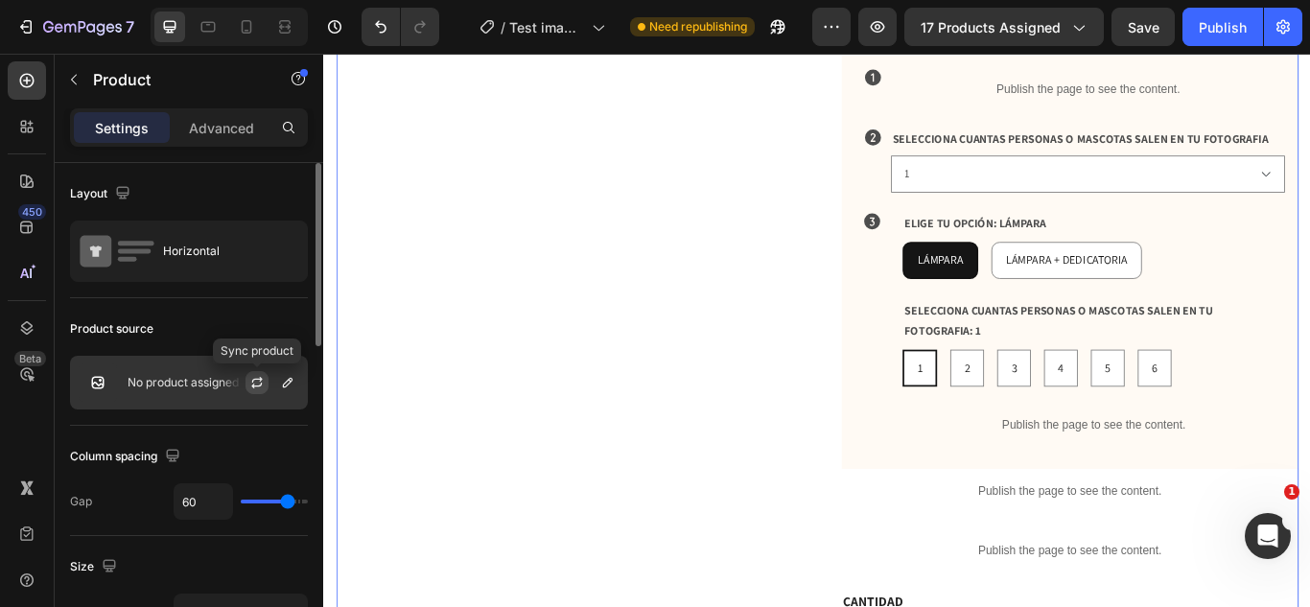
click at [250, 381] on icon "button" at bounding box center [256, 382] width 15 height 15
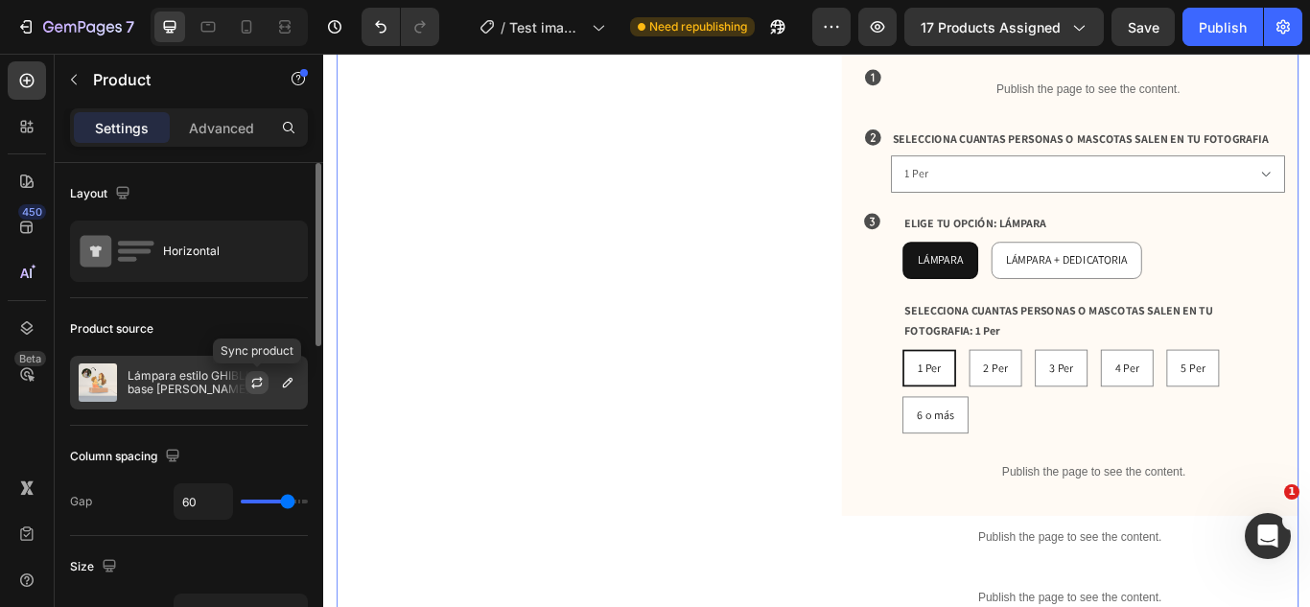
click at [255, 380] on icon "button" at bounding box center [257, 380] width 11 height 6
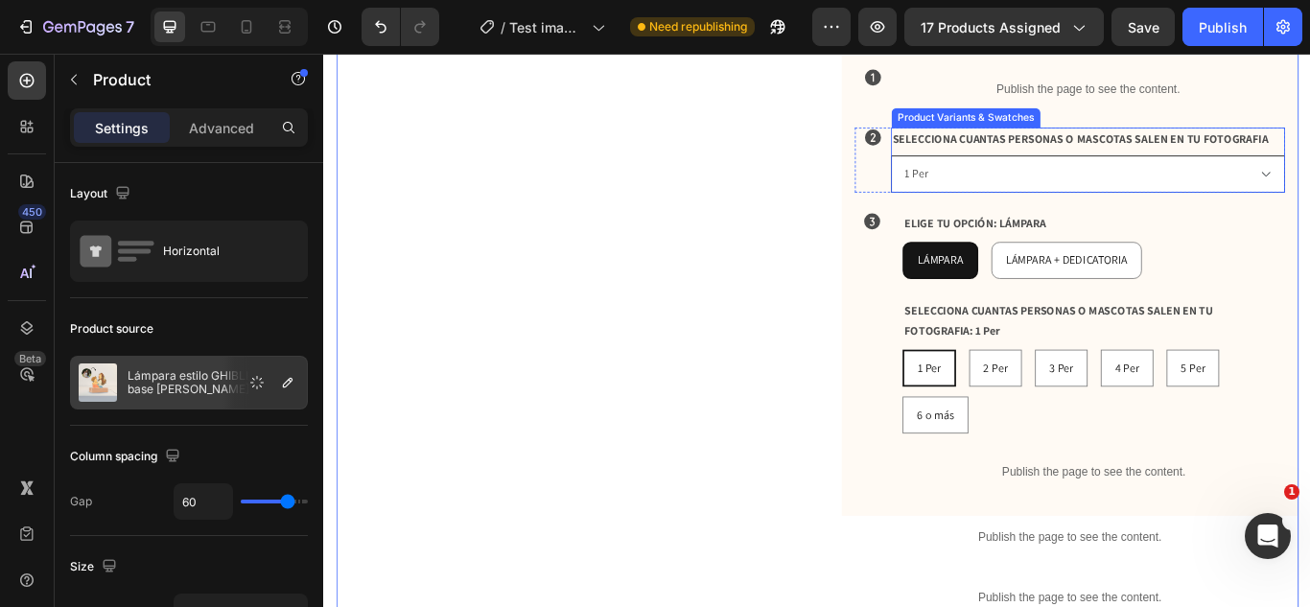
click at [1133, 173] on select "1 Per 2 Per 3 Per 4 Per 5 Per 6 o más" at bounding box center [1214, 194] width 459 height 43
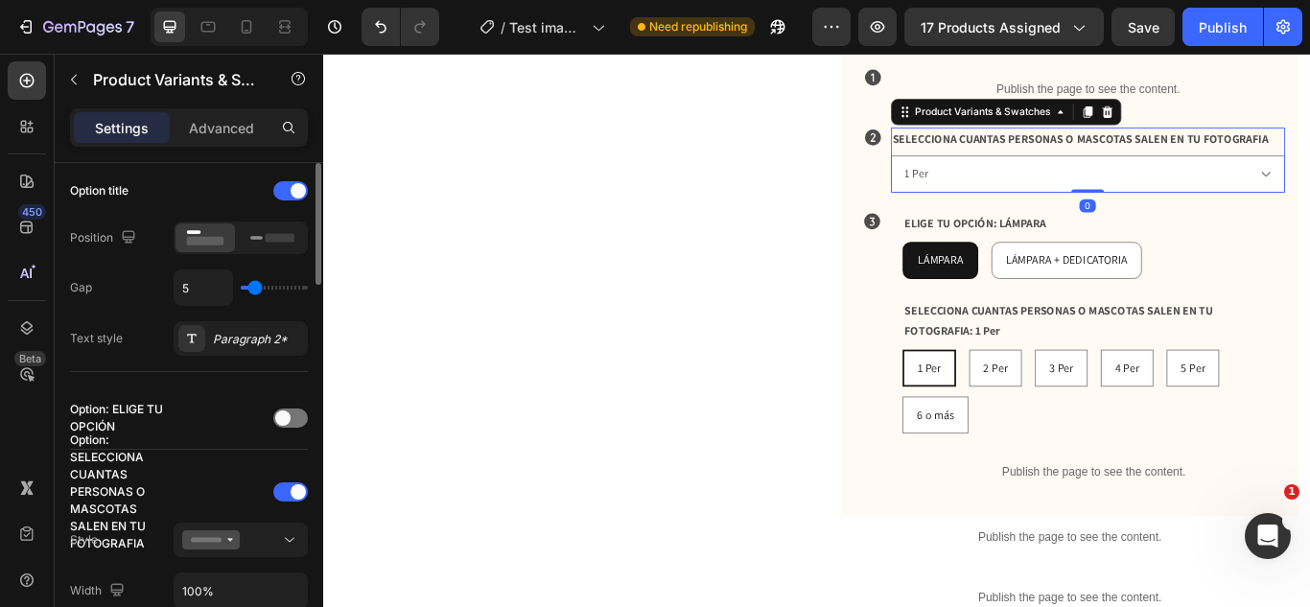
scroll to position [316, 0]
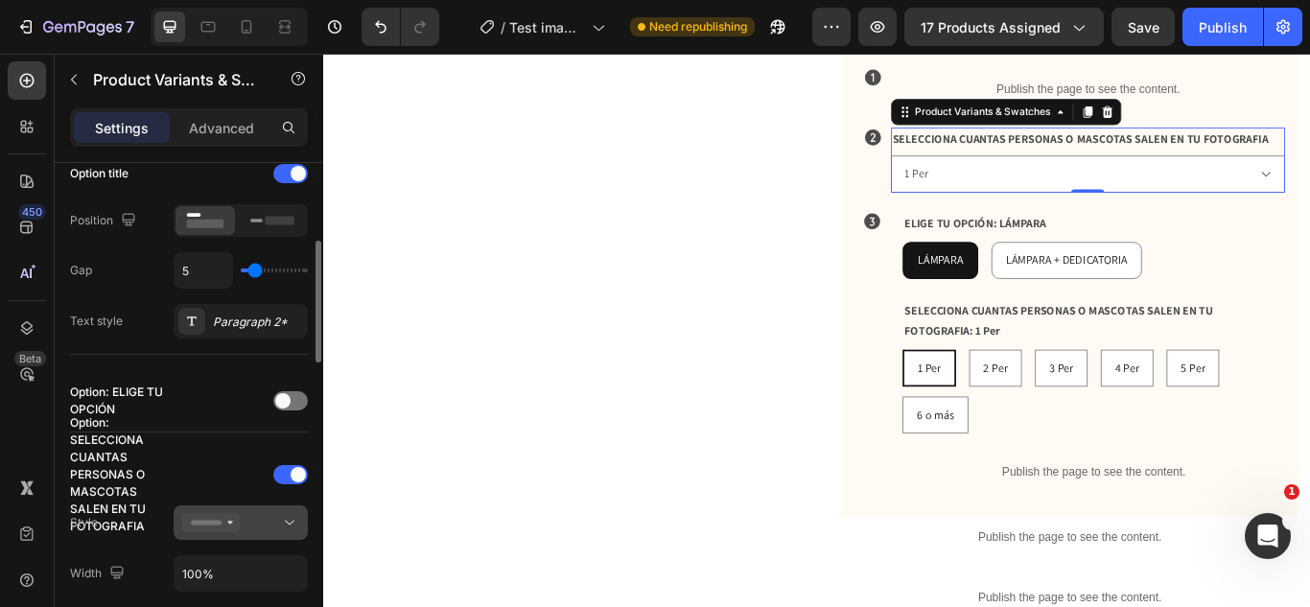
click at [219, 520] on icon at bounding box center [211, 522] width 58 height 19
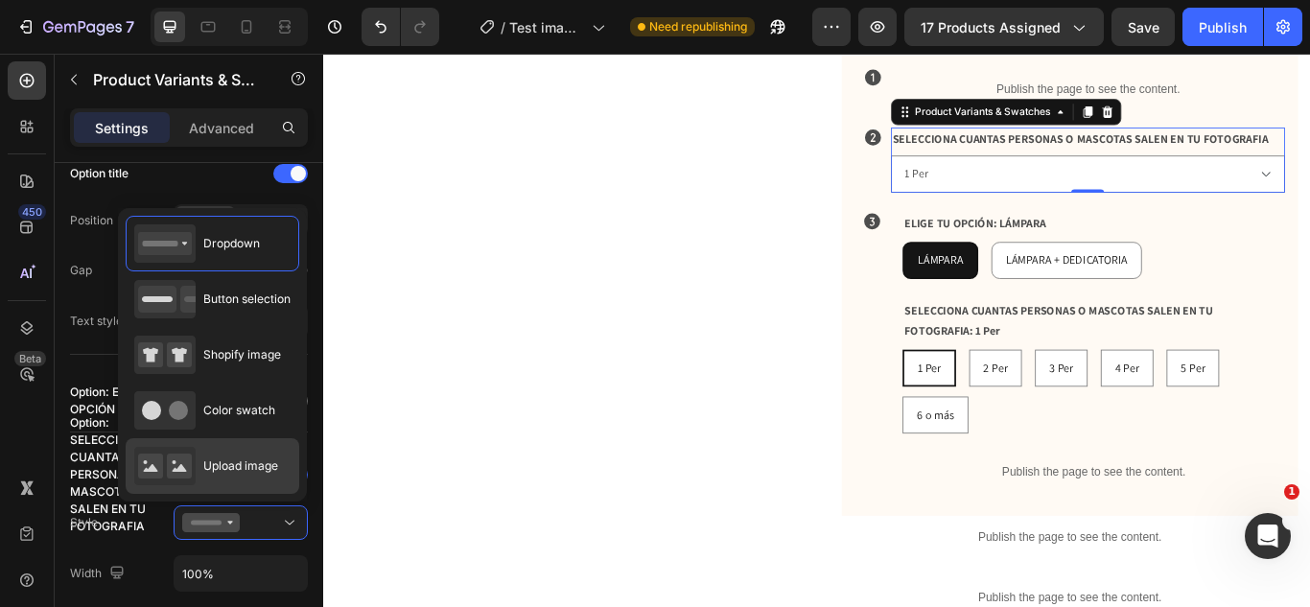
click at [198, 459] on div "Upload image" at bounding box center [206, 466] width 144 height 38
type input "64"
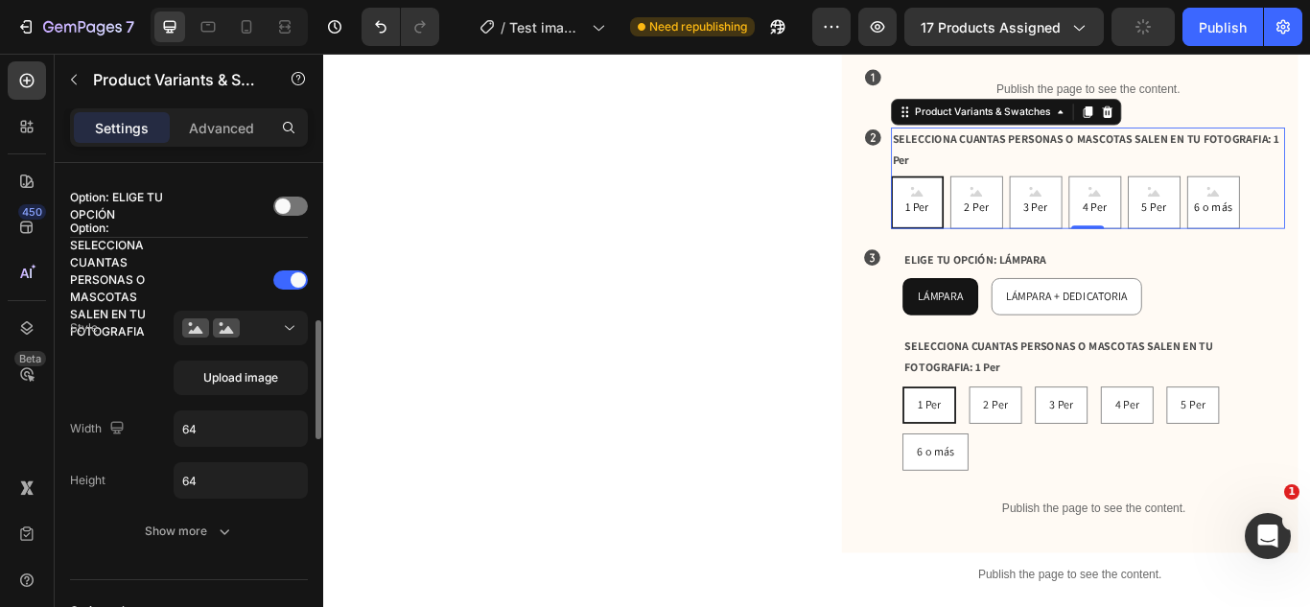
scroll to position [541, 0]
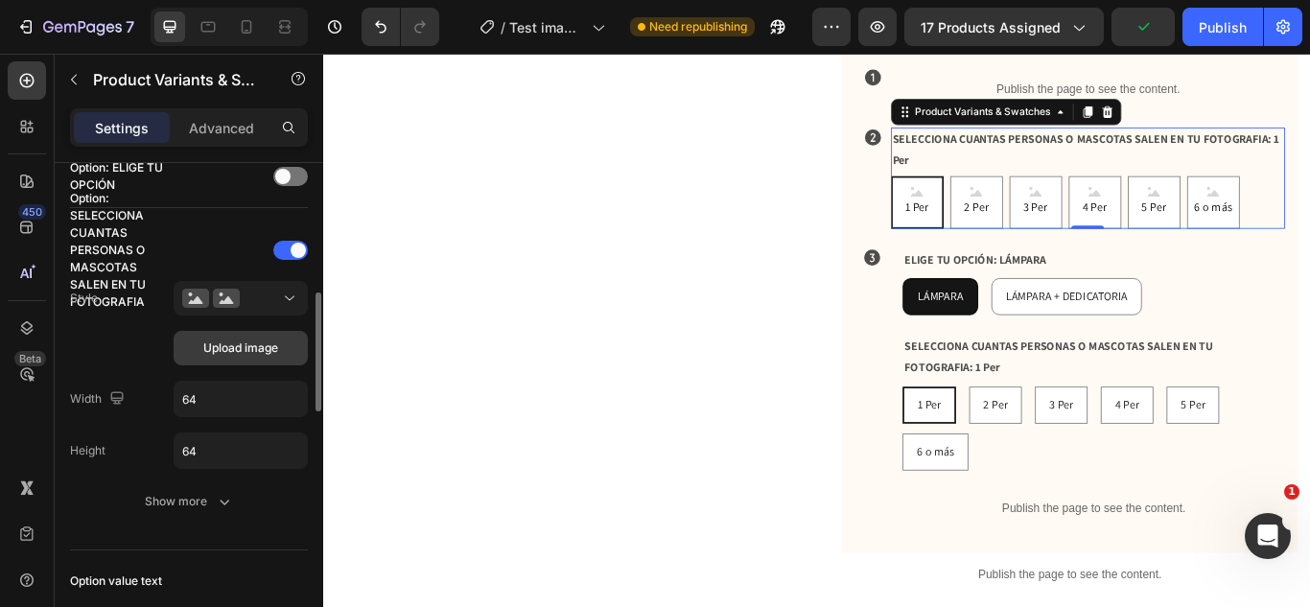
click at [205, 338] on button "Upload image" at bounding box center [241, 348] width 134 height 35
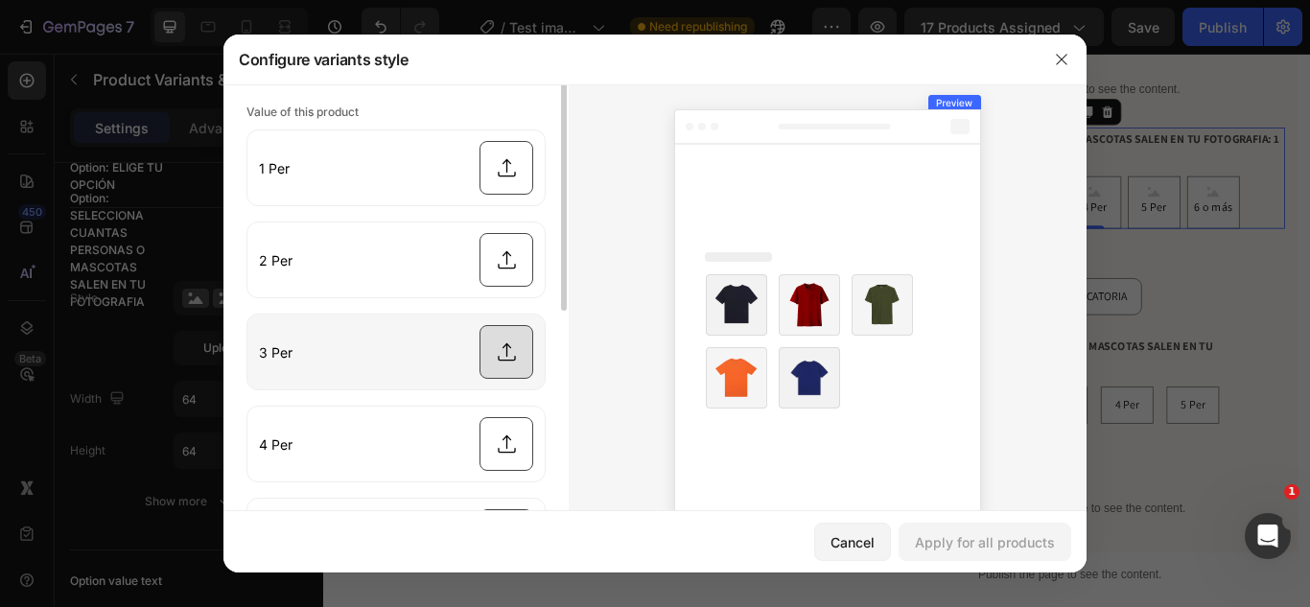
scroll to position [0, 0]
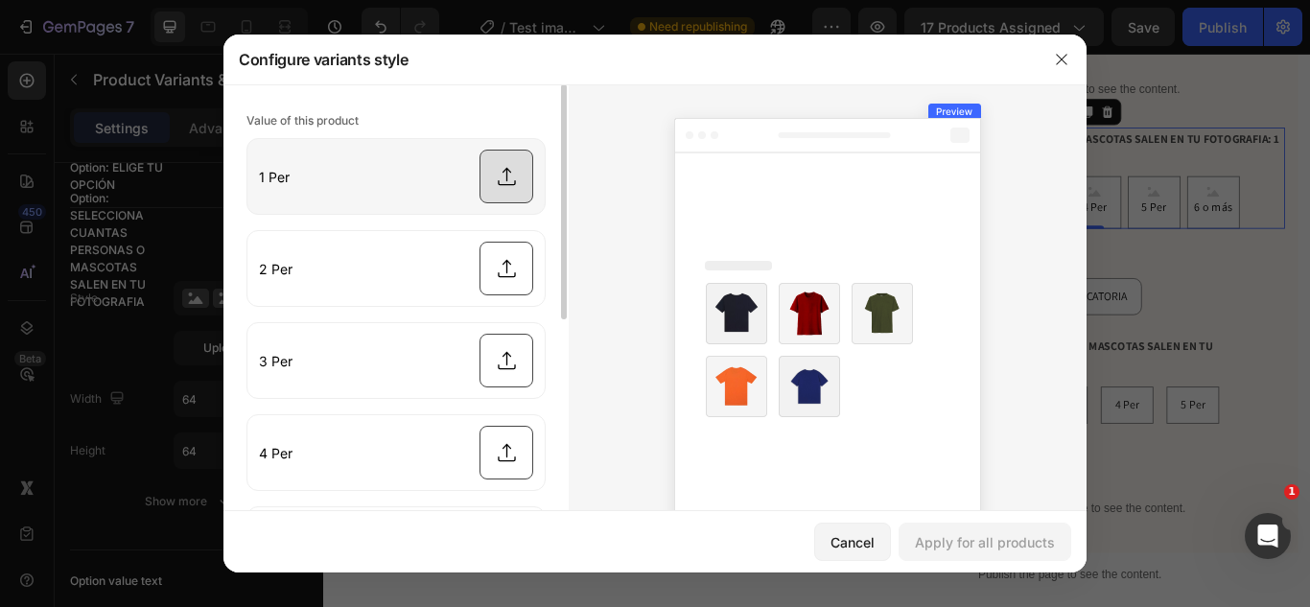
click at [512, 155] on input "file" at bounding box center [395, 176] width 297 height 75
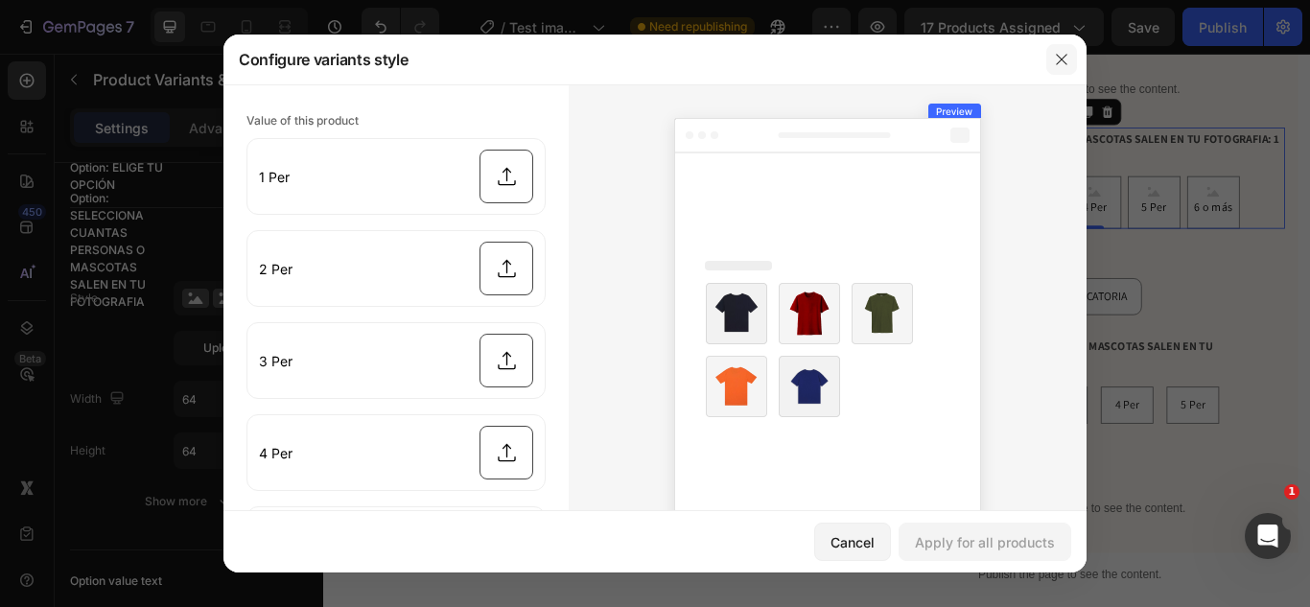
click at [1063, 44] on button "button" at bounding box center [1061, 59] width 31 height 31
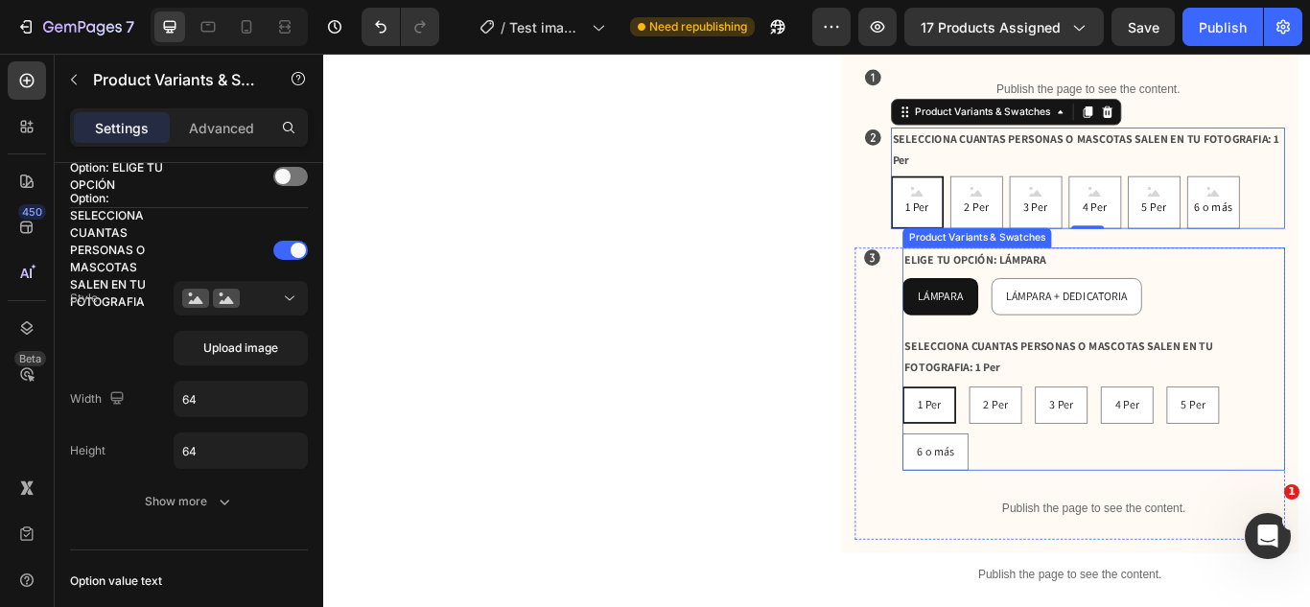
click at [1175, 386] on legend "SELECCIONA CUANTAS PERSONAS O MASCOTAS SALEN EN TU FOTOGRAFIA: 1 Per" at bounding box center [1221, 408] width 446 height 52
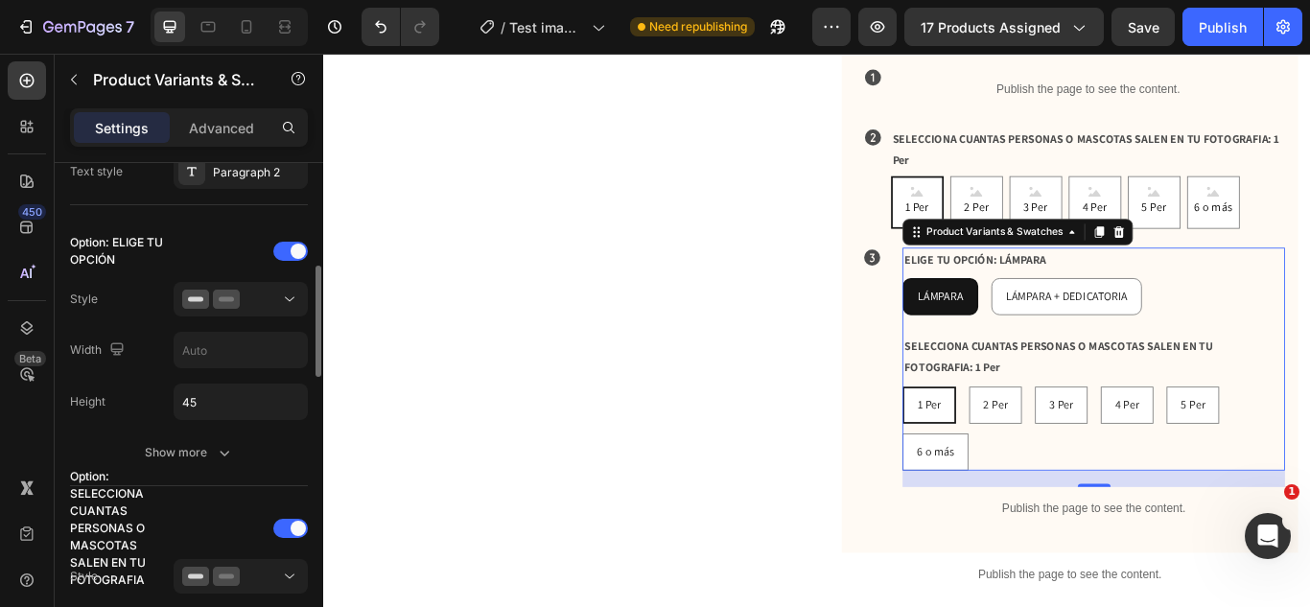
scroll to position [466, 0]
click at [285, 524] on div at bounding box center [290, 528] width 35 height 19
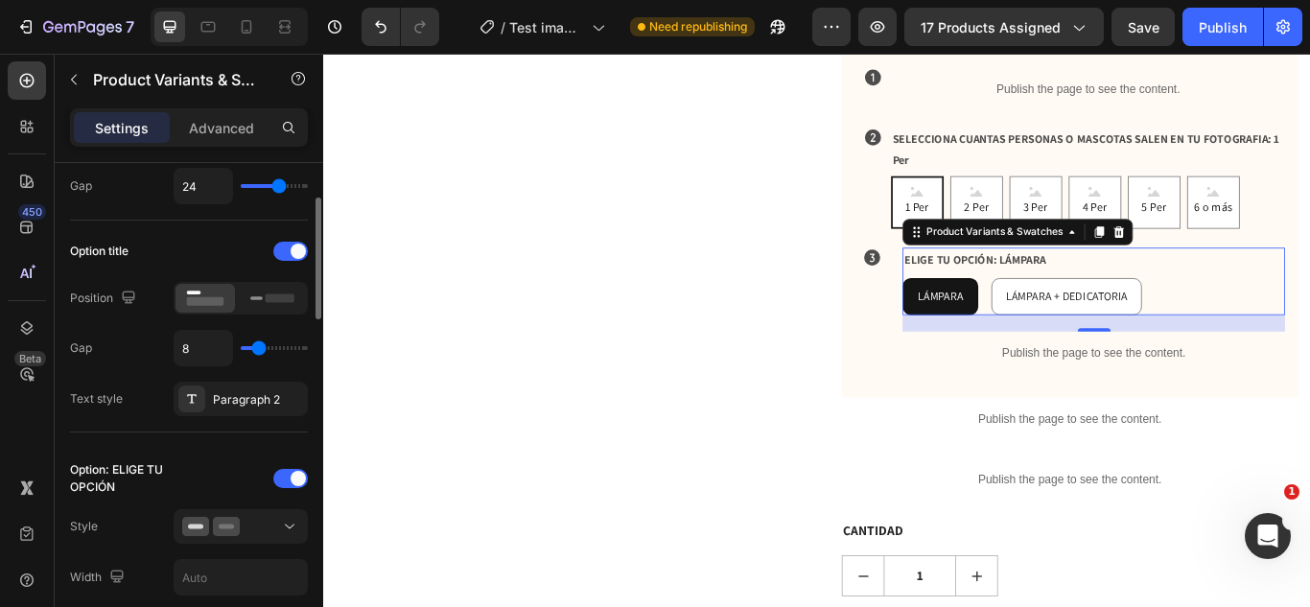
scroll to position [217, 0]
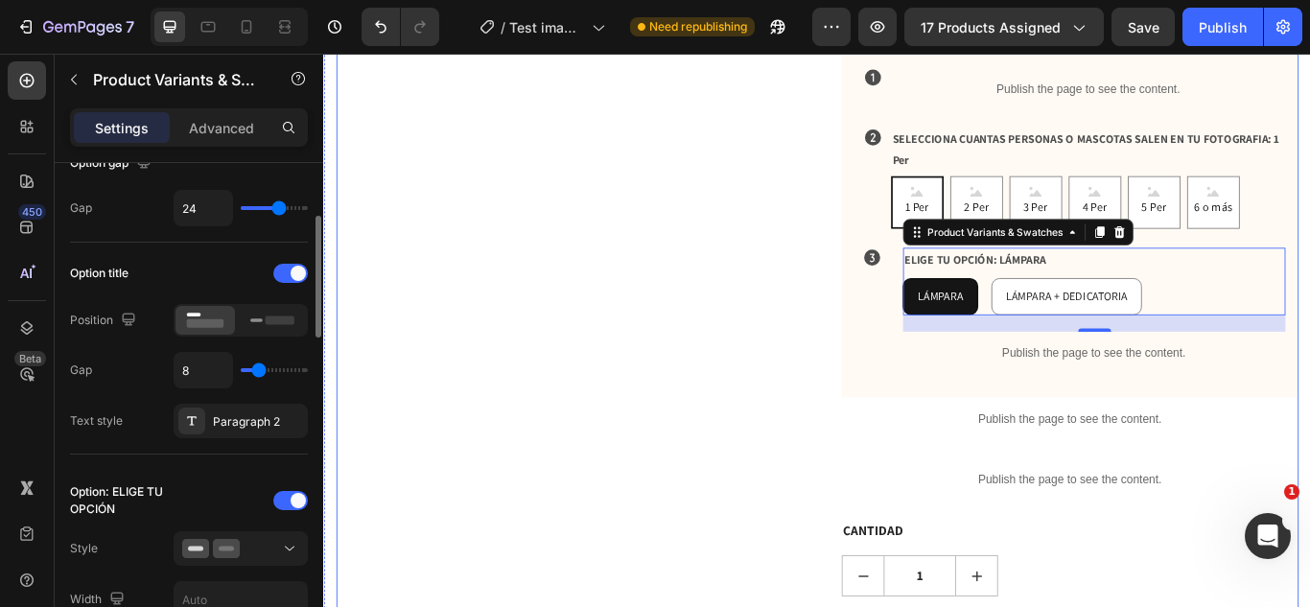
click at [671, 337] on div "Product Images" at bounding box center [603, 34] width 532 height 1546
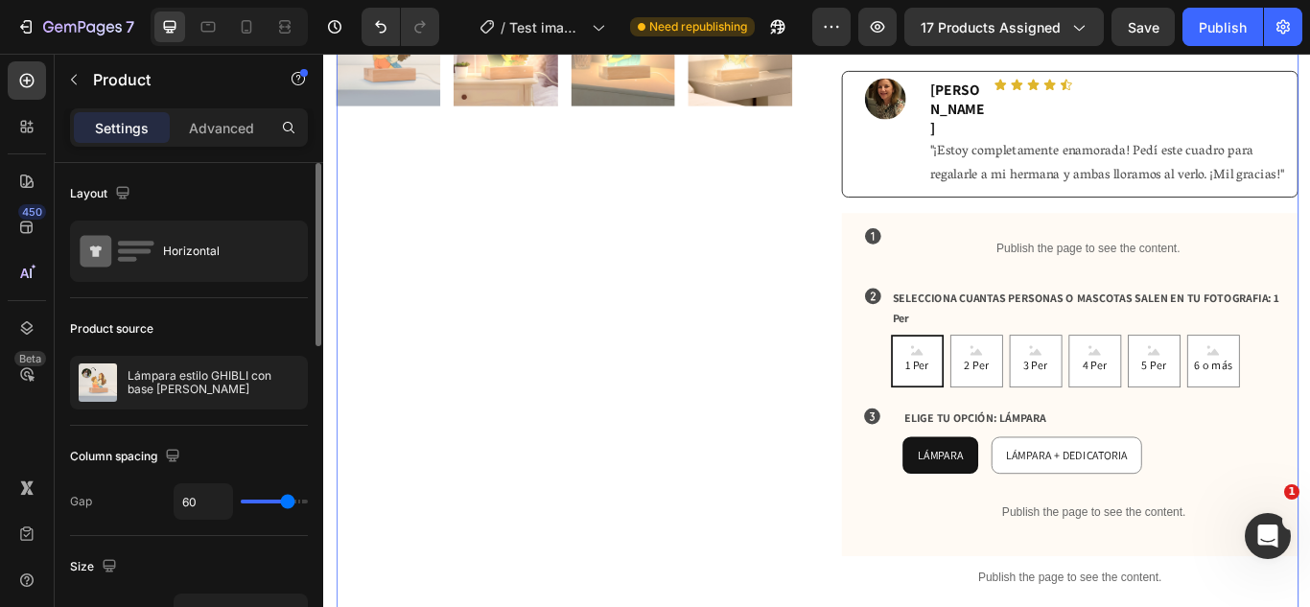
scroll to position [715, 0]
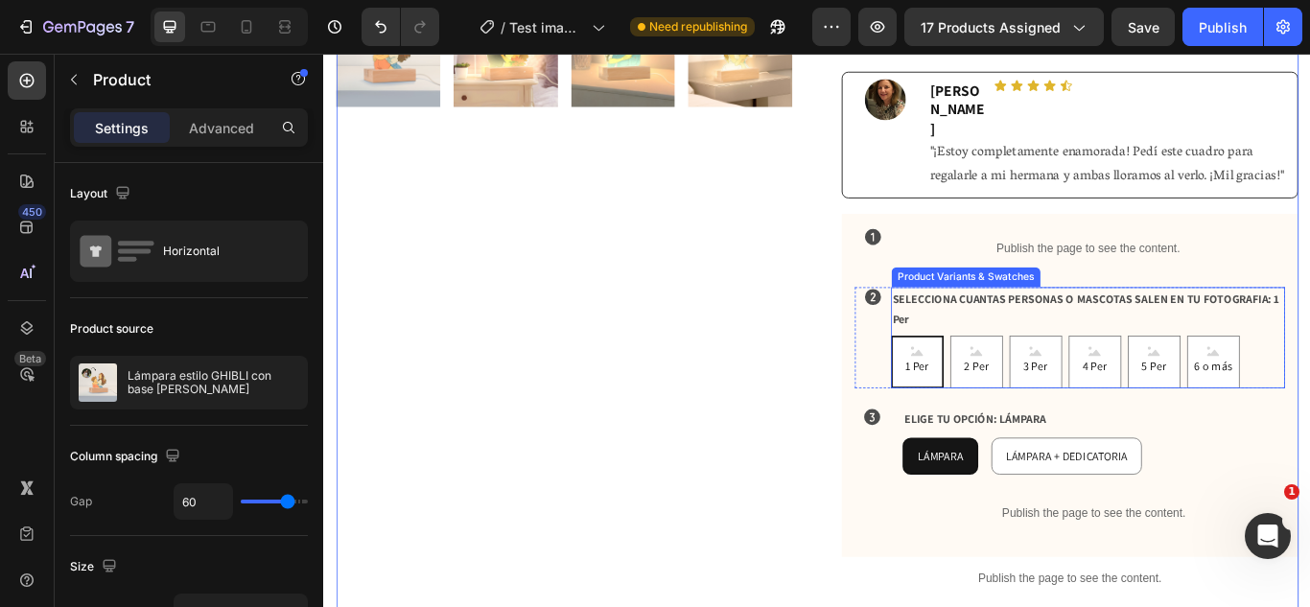
click at [1256, 347] on legend "SELECCIONA CUANTAS PERSONAS O MASCOTAS SALEN EN TU FOTOGRAFIA: 1 Per" at bounding box center [1214, 352] width 459 height 52
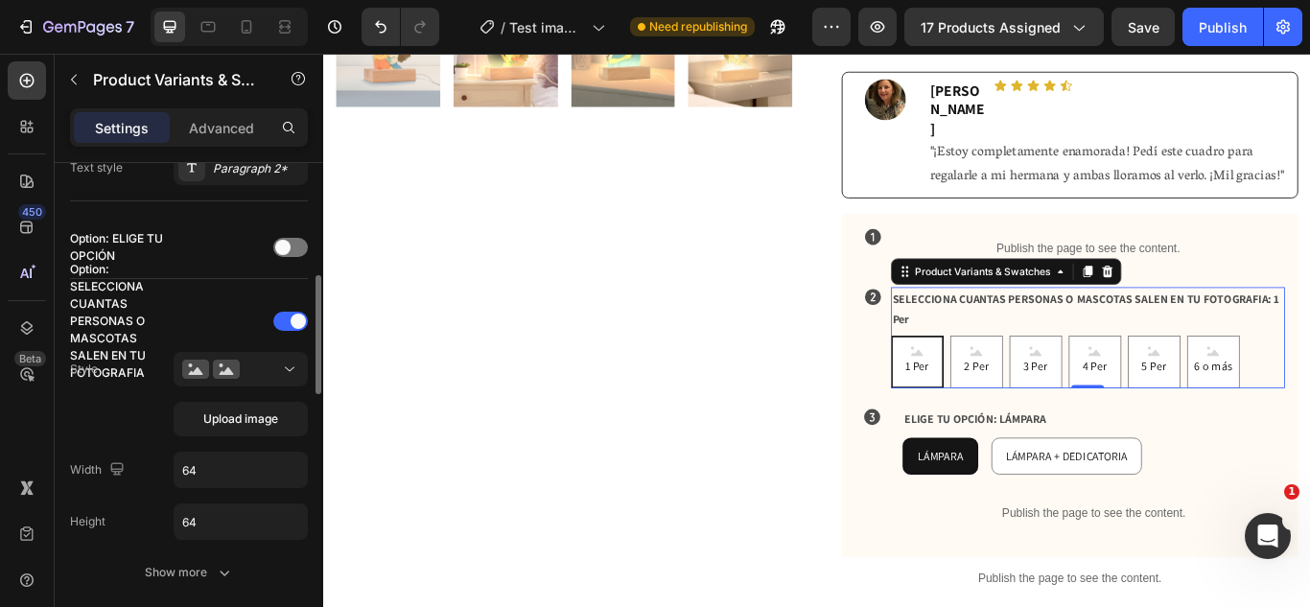
scroll to position [471, 0]
click at [205, 459] on input "64" at bounding box center [240, 469] width 132 height 35
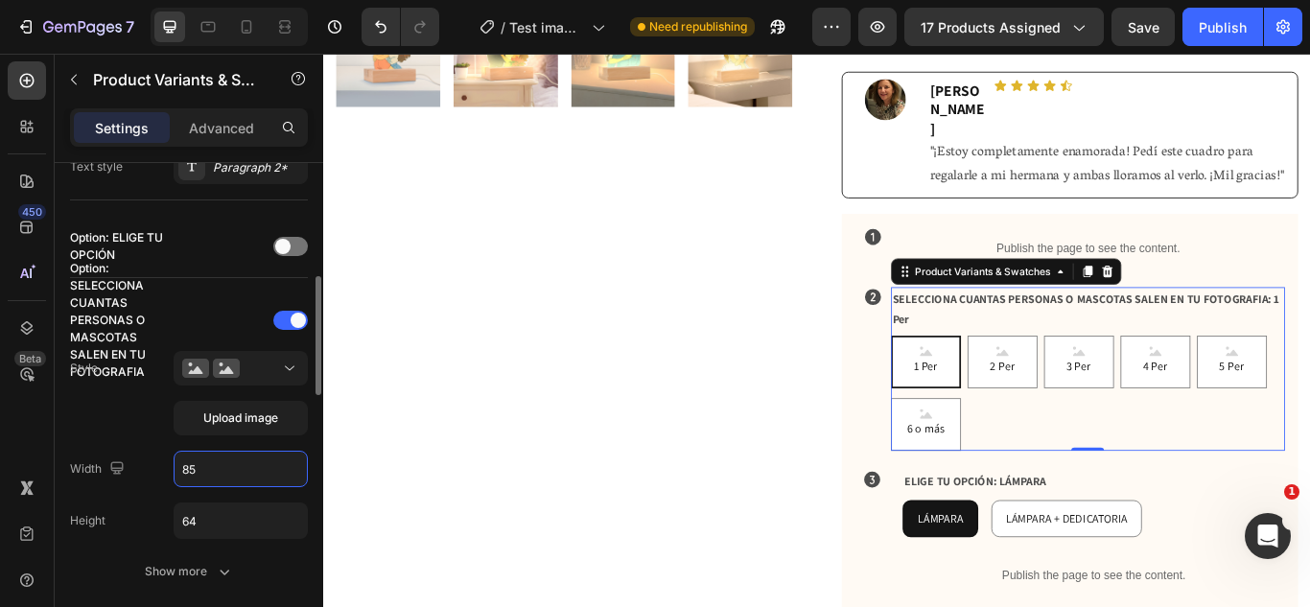
type input "85"
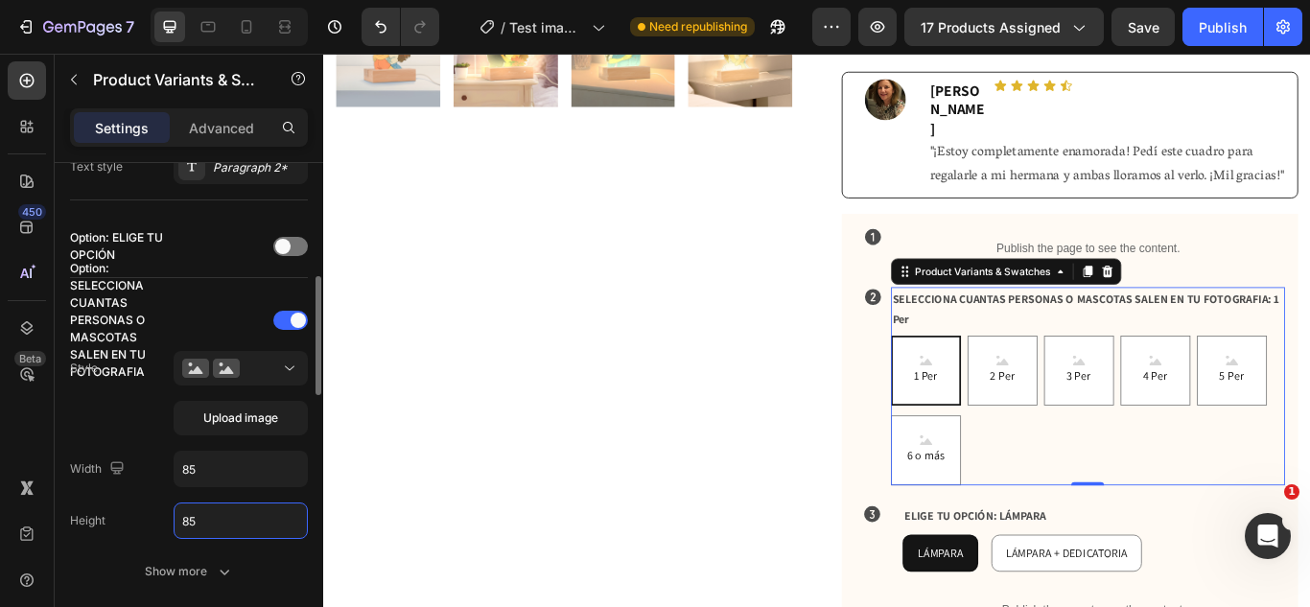
type input "85"
click at [156, 433] on div "Style Upload image" at bounding box center [189, 393] width 238 height 84
click at [187, 424] on button "Upload image" at bounding box center [241, 418] width 134 height 35
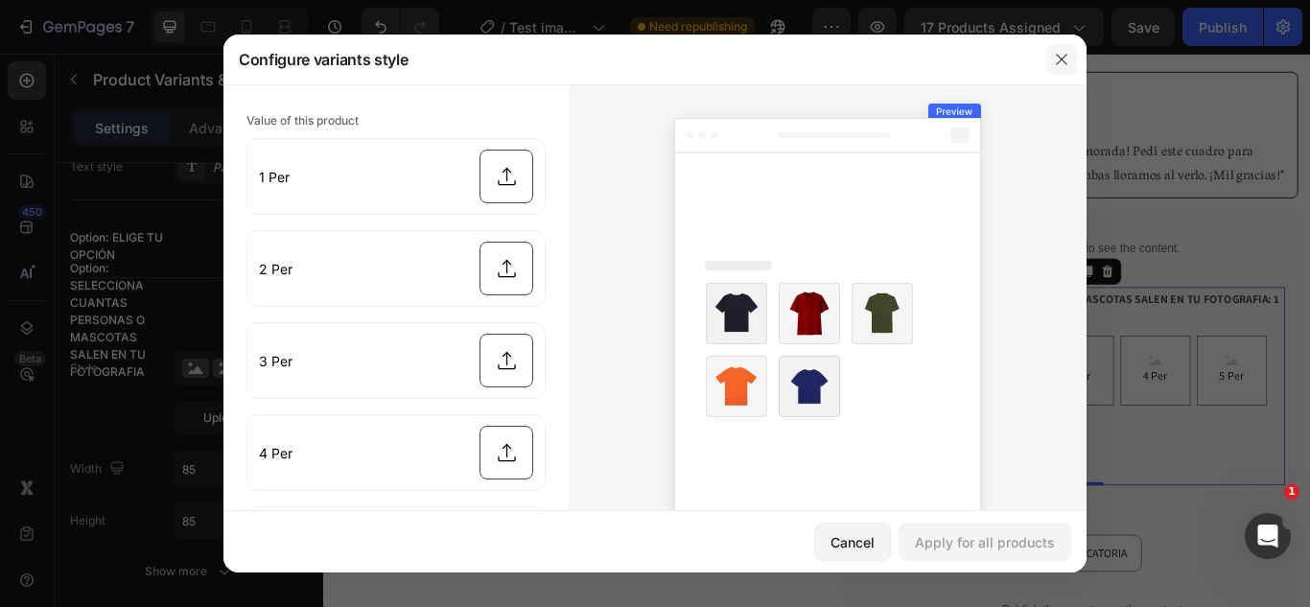
click at [1069, 52] on icon "button" at bounding box center [1061, 59] width 15 height 15
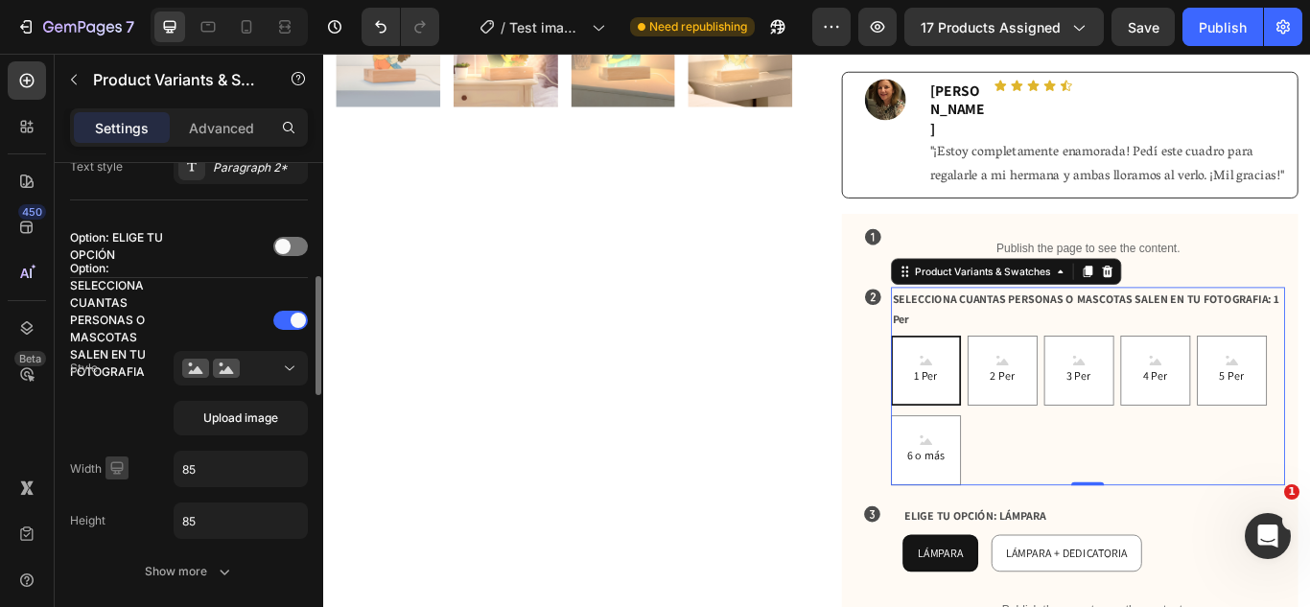
drag, startPoint x: 131, startPoint y: 480, endPoint x: 125, endPoint y: 473, distance: 10.2
click at [130, 479] on div "Width 85" at bounding box center [189, 469] width 238 height 36
click at [125, 473] on icon "button" at bounding box center [116, 467] width 19 height 19
click at [124, 437] on icon "button" at bounding box center [120, 432] width 19 height 19
type input "64"
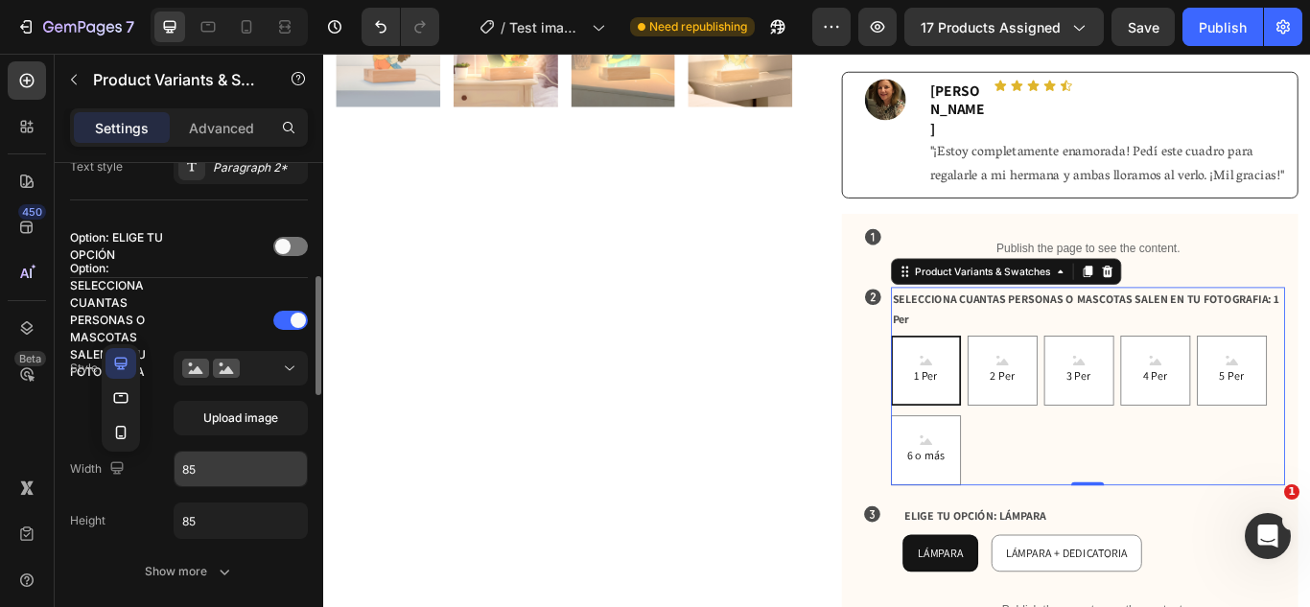
type input "12"
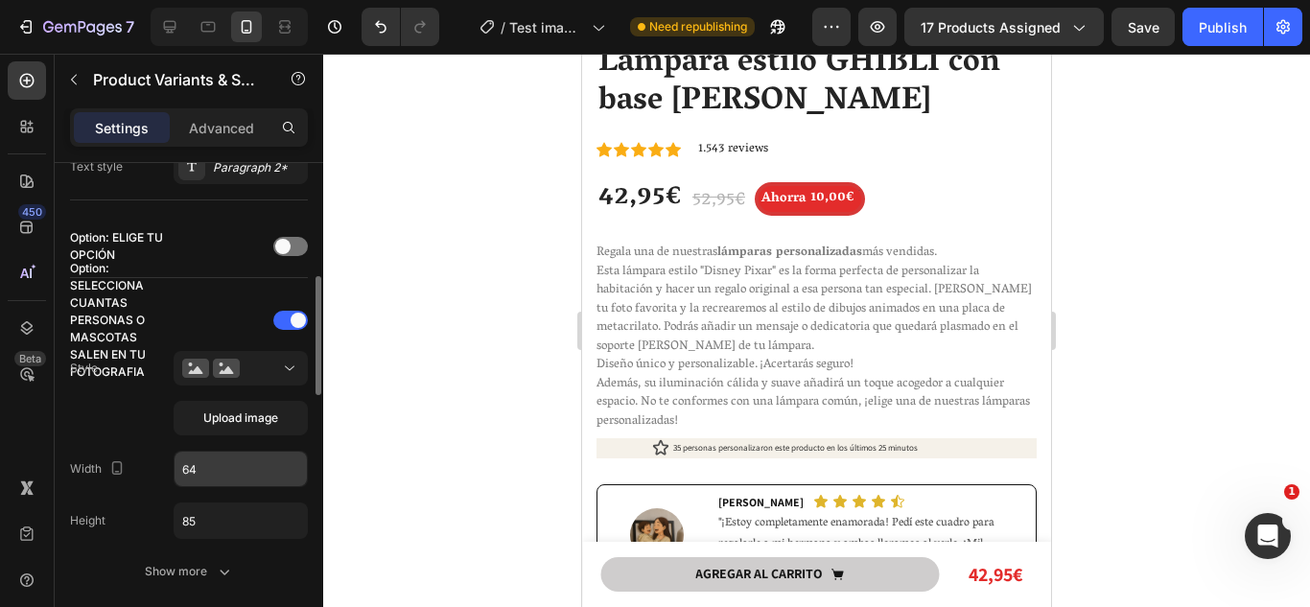
click at [227, 467] on input "64" at bounding box center [240, 469] width 132 height 35
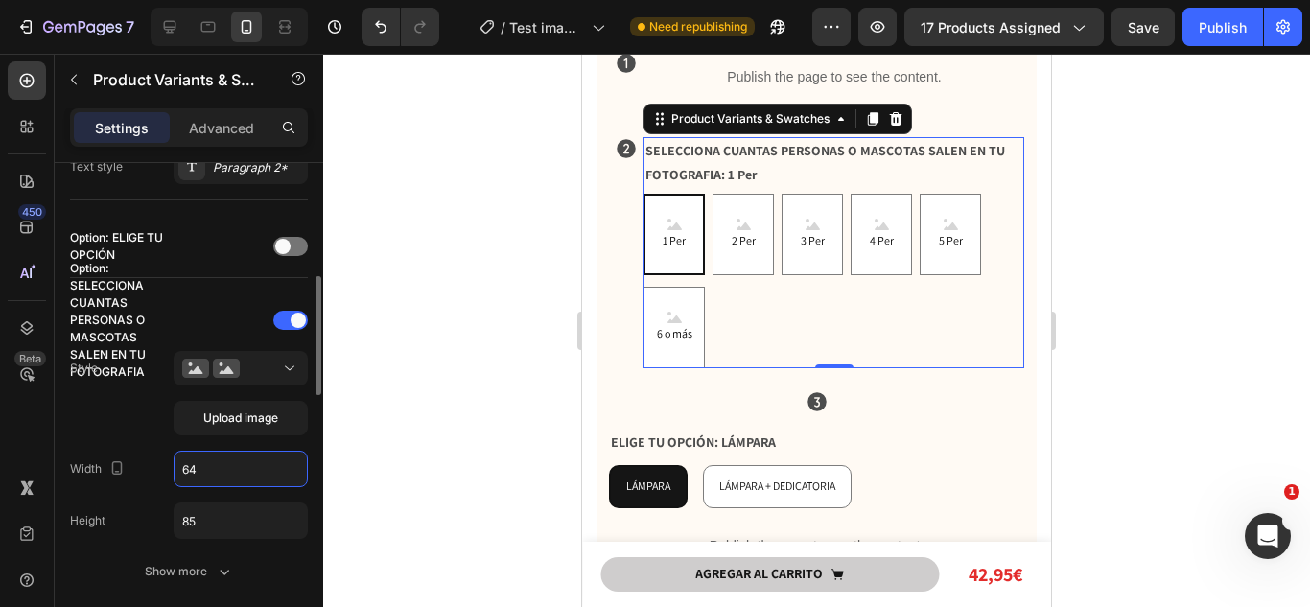
scroll to position [1210, 0]
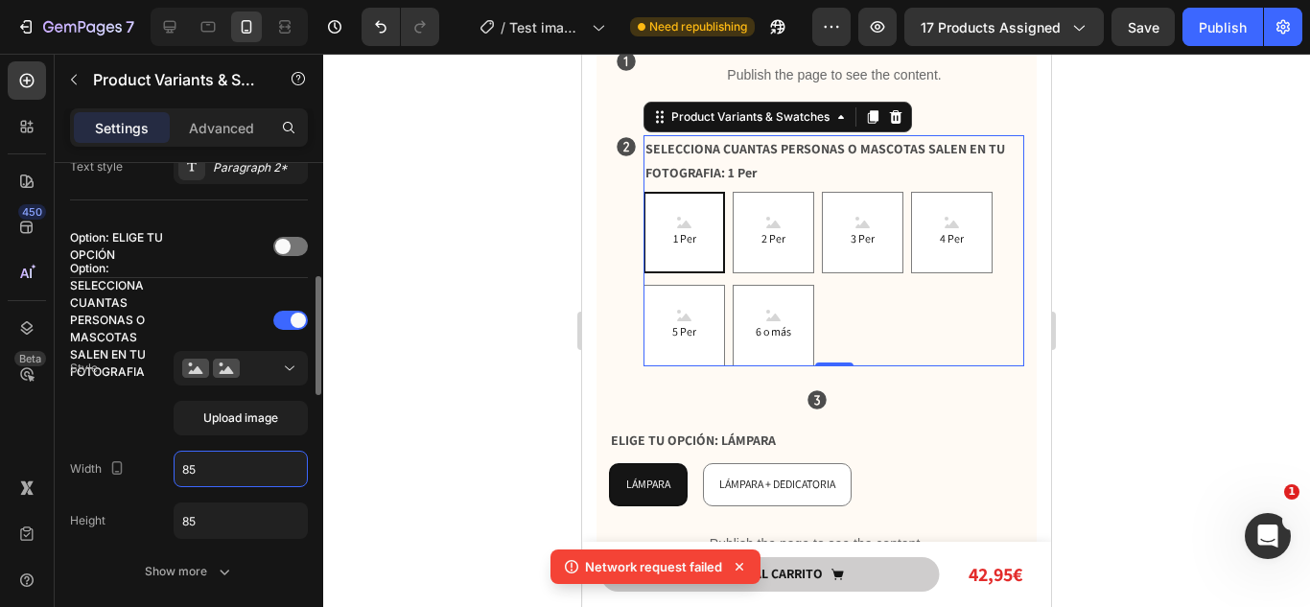
type input "85"
click at [130, 427] on div "Style Upload image" at bounding box center [189, 393] width 238 height 84
click at [122, 467] on icon "button" at bounding box center [117, 467] width 11 height 13
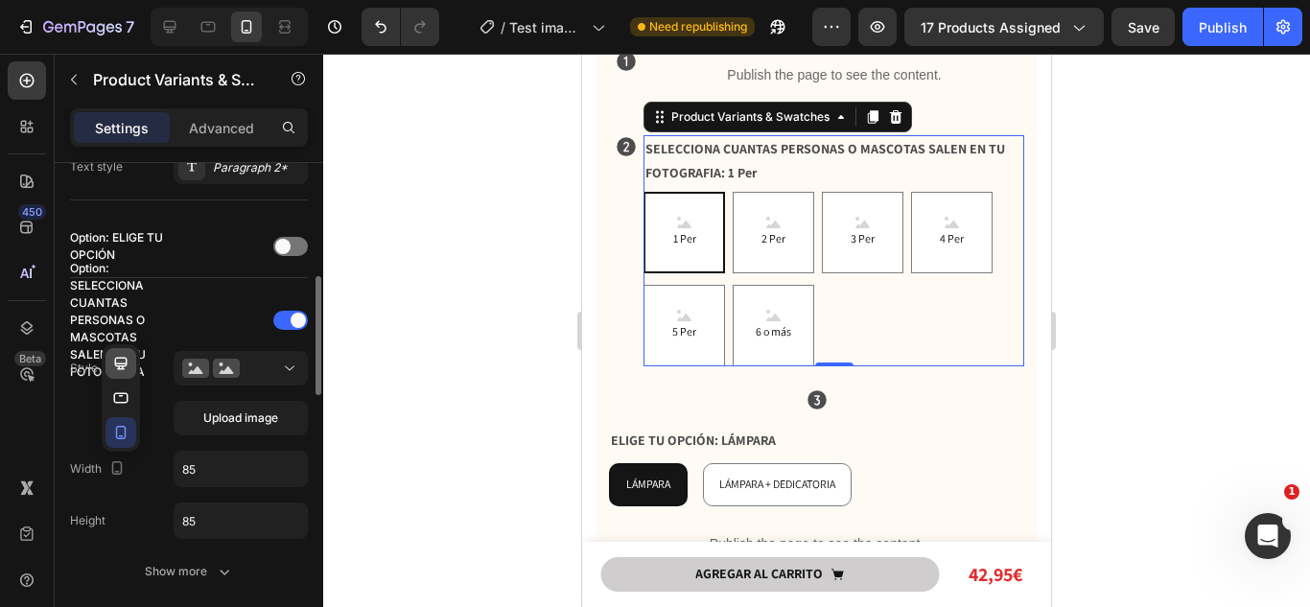
click at [124, 364] on icon "button" at bounding box center [120, 363] width 19 height 19
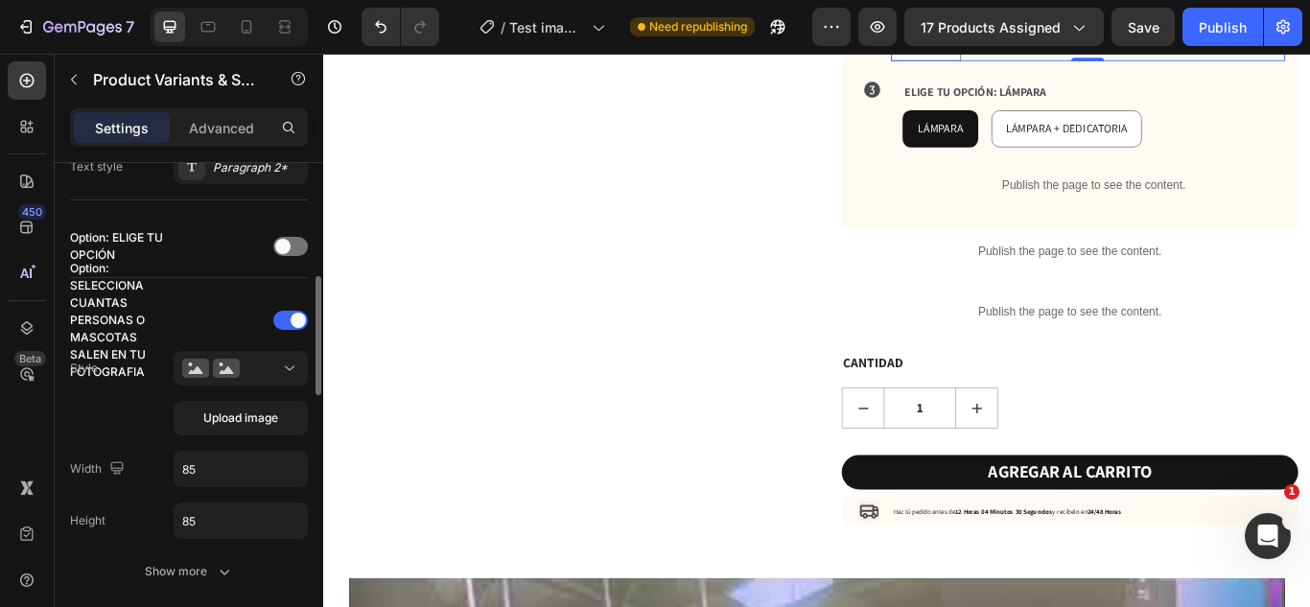
type input "14"
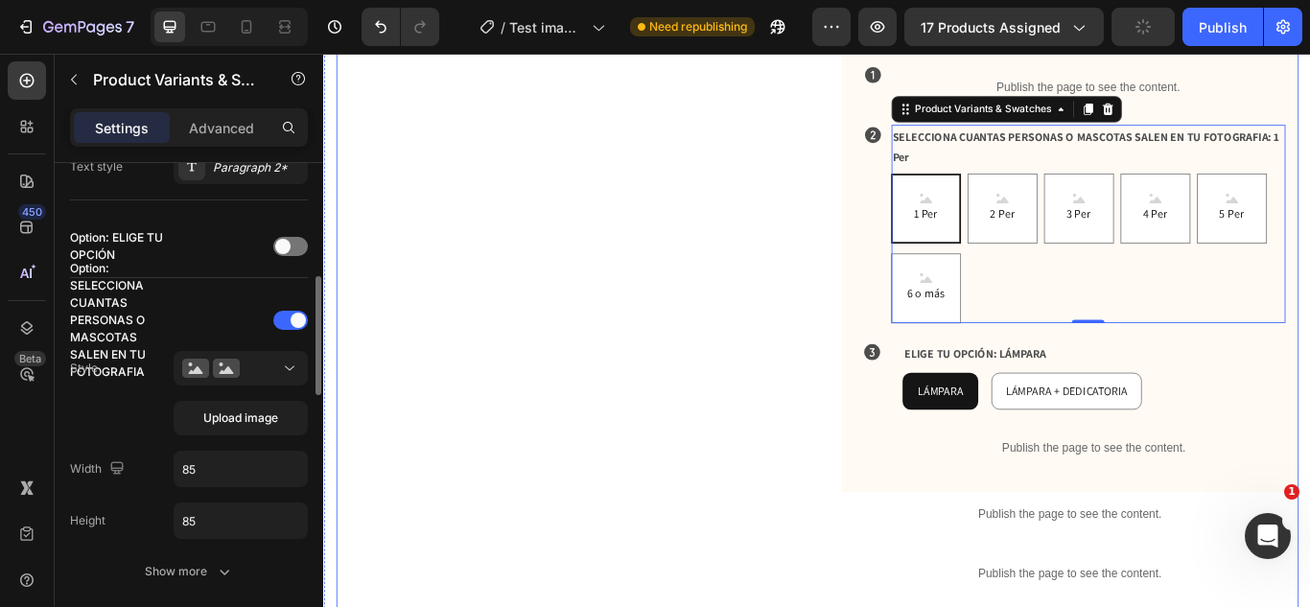
scroll to position [903, 0]
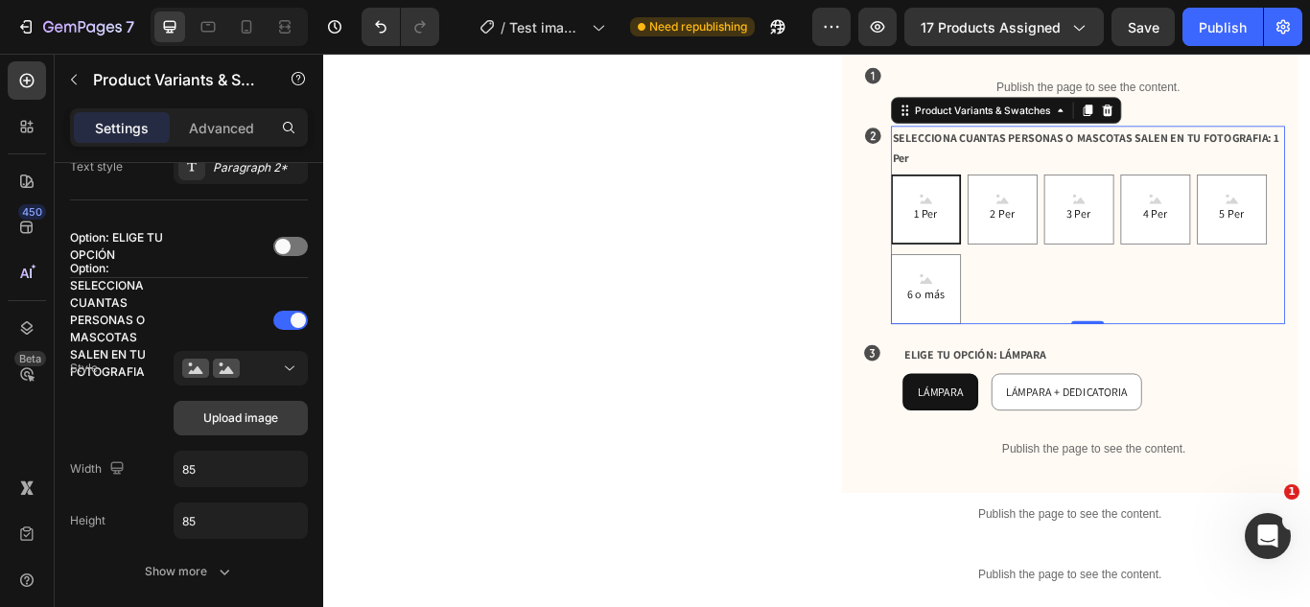
click at [243, 428] on button "Upload image" at bounding box center [241, 418] width 134 height 35
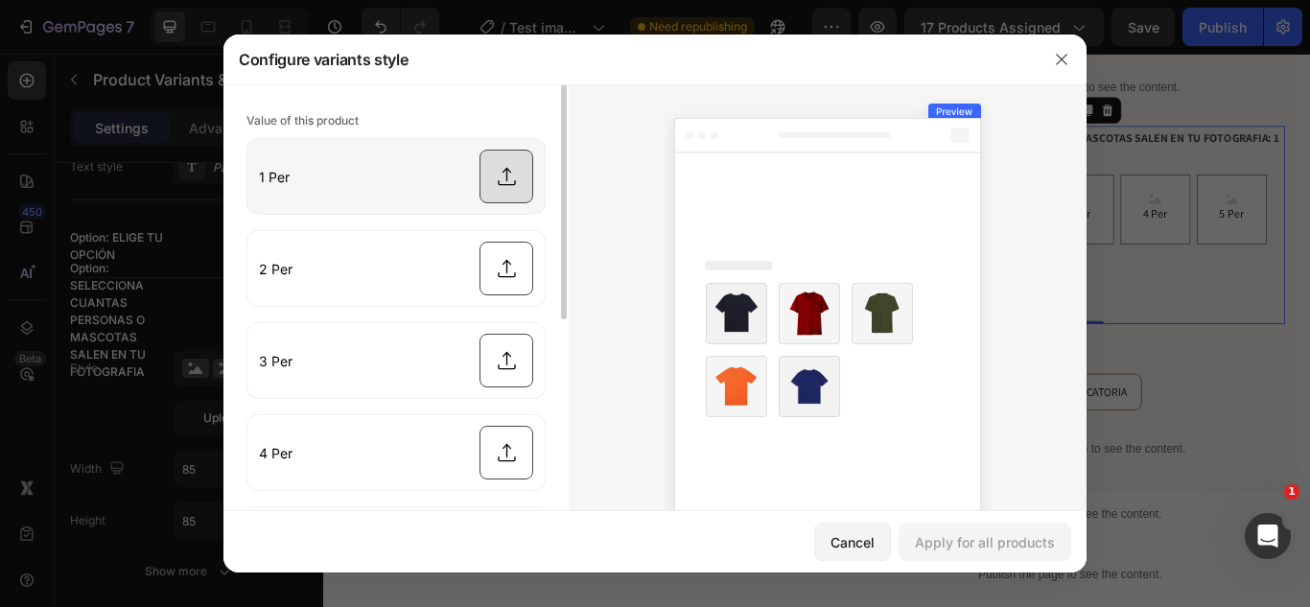
click at [481, 187] on input "file" at bounding box center [395, 176] width 297 height 75
type input "C:\fakepath\cuadro-disney-202576.jpg"
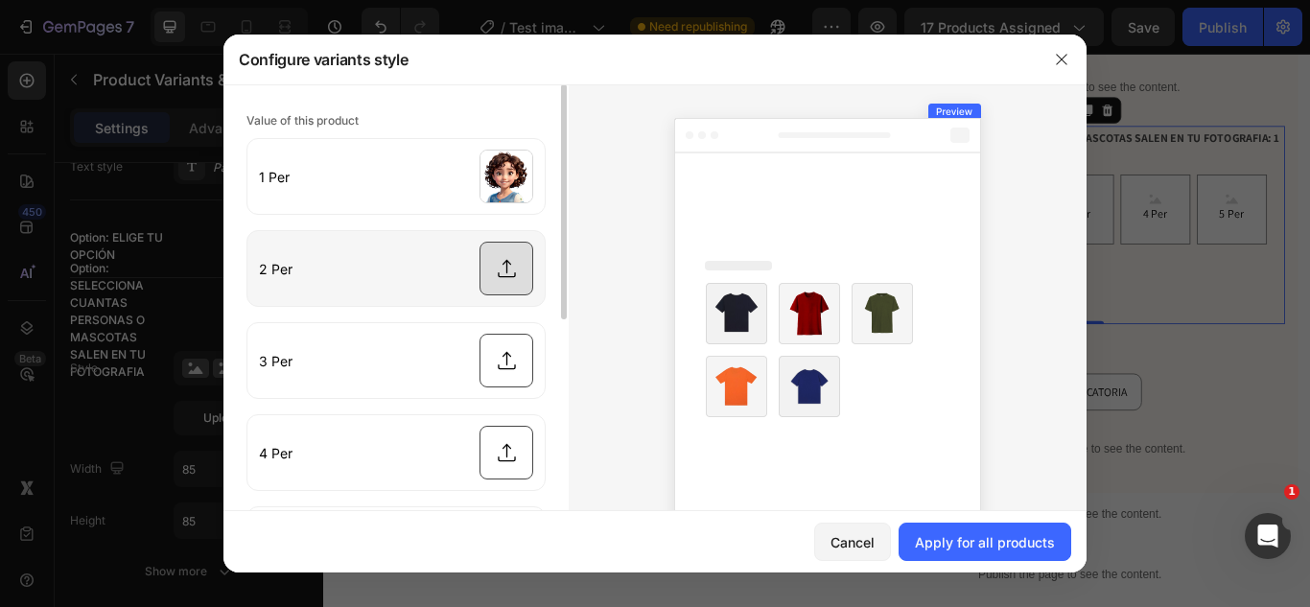
click at [486, 256] on input "file" at bounding box center [395, 268] width 297 height 75
type input "C:\fakepath\cuadro-disney-982272.jpg"
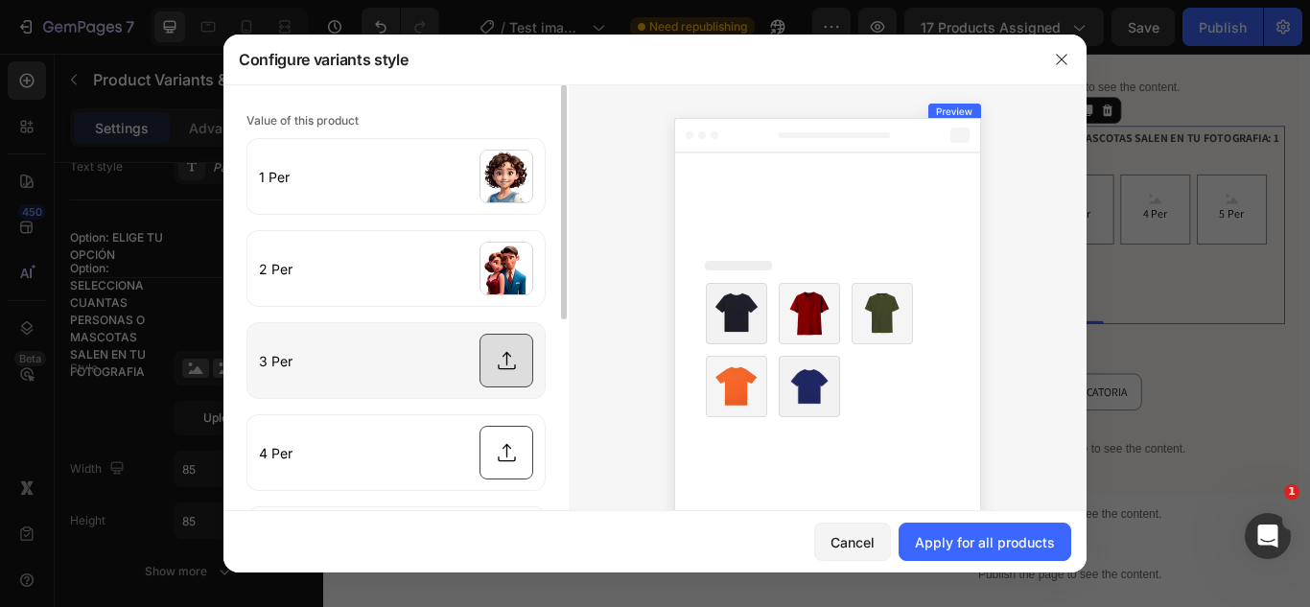
click at [493, 332] on input "file" at bounding box center [395, 360] width 297 height 75
type input "C:\fakepath\cuadro-disney-825850.jpg"
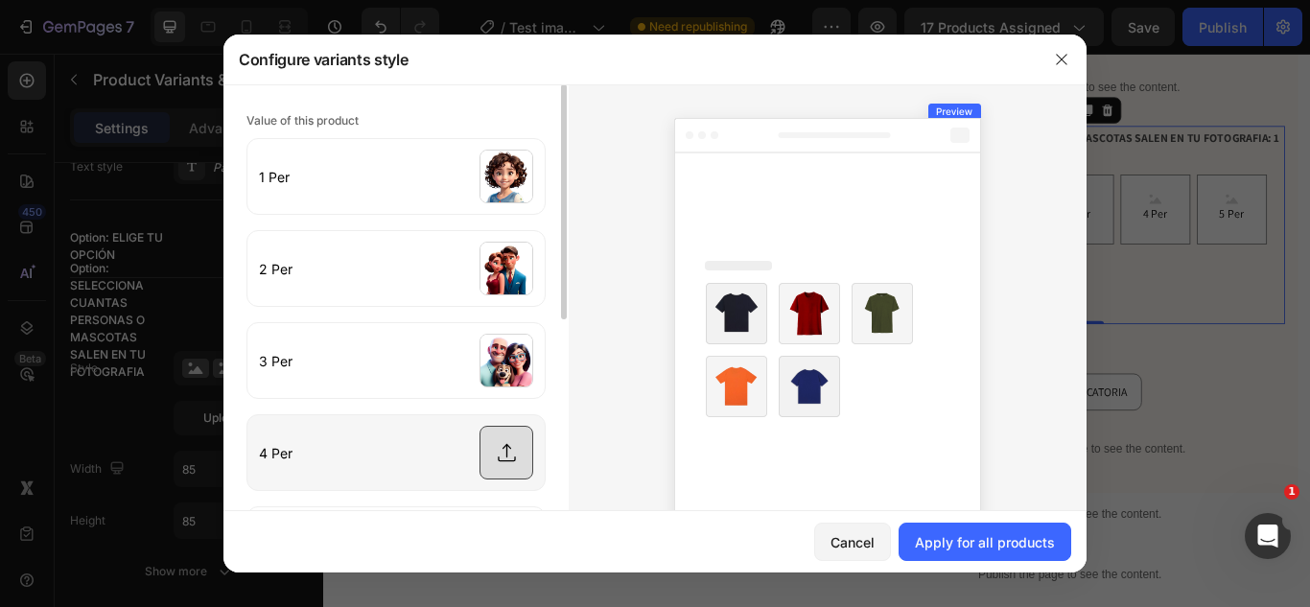
click at [521, 461] on input "file" at bounding box center [395, 452] width 297 height 75
type input "C:\fakepath\cuadro-disney-680106.jpg"
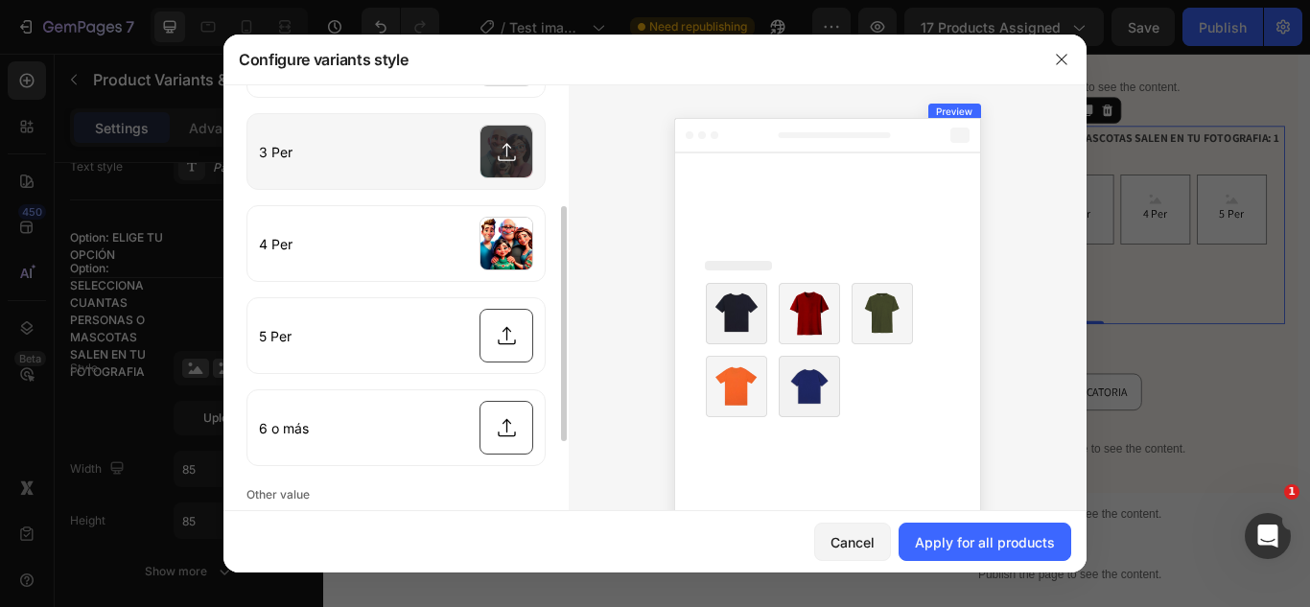
scroll to position [232, 0]
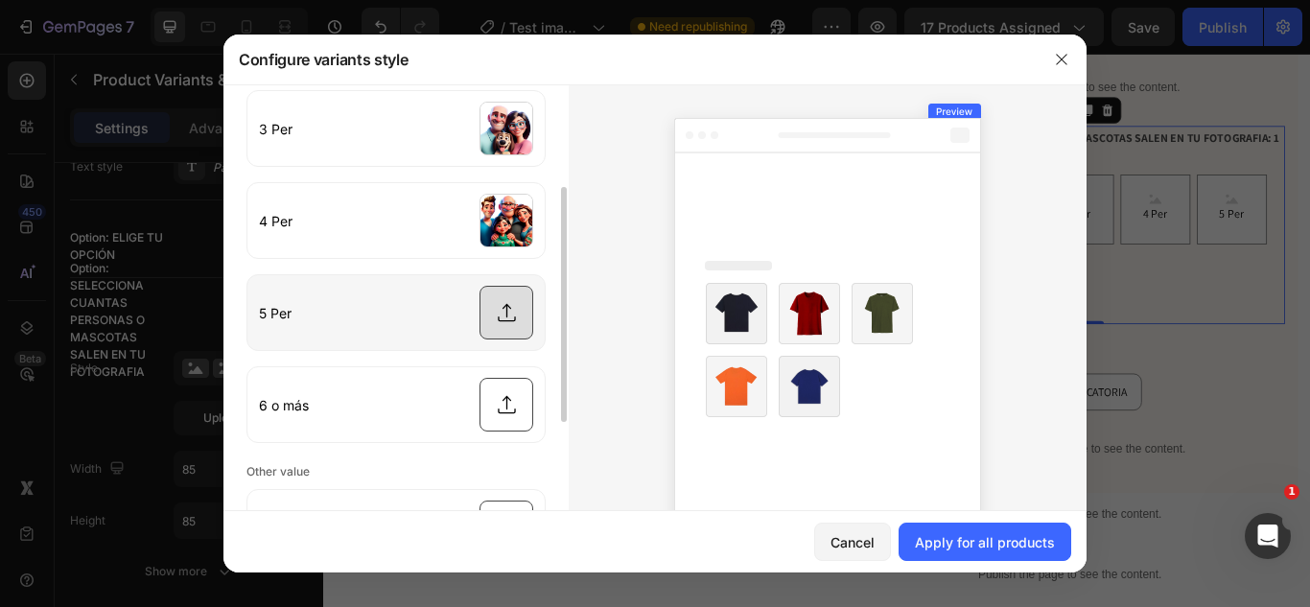
click at [491, 320] on input "file" at bounding box center [395, 312] width 297 height 75
type input "C:\fakepath\cuadro-disney-504501.jpg"
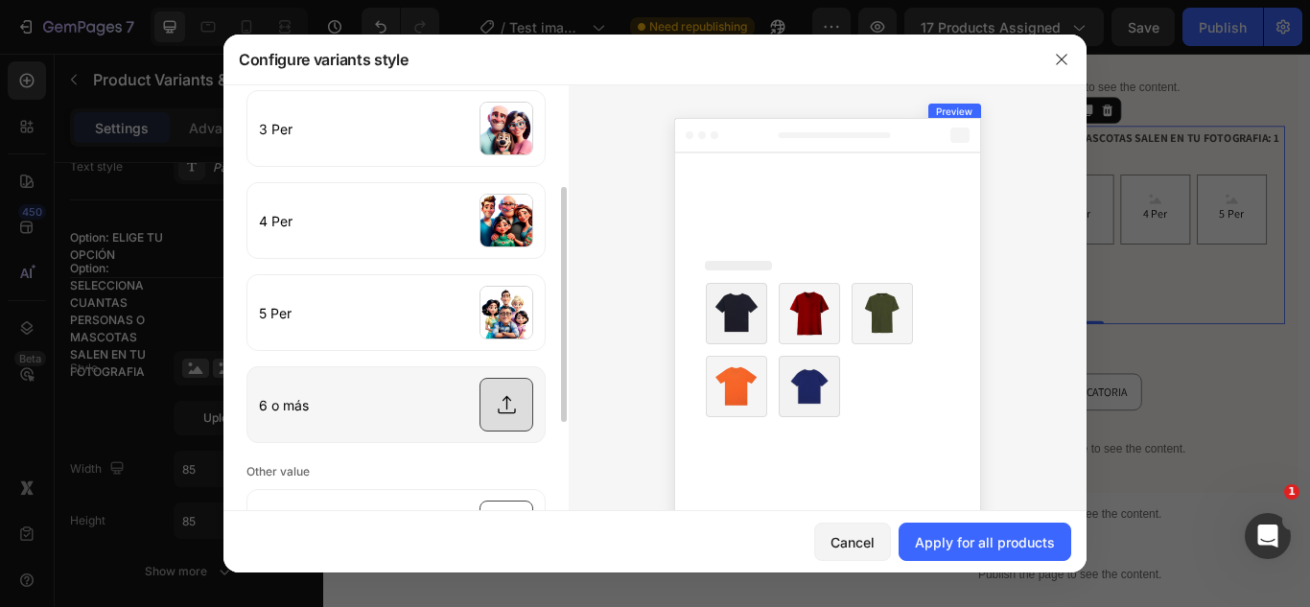
click at [505, 390] on input "file" at bounding box center [395, 404] width 297 height 75
type input "C:\fakepath\cuadro-disney-221236.jpg"
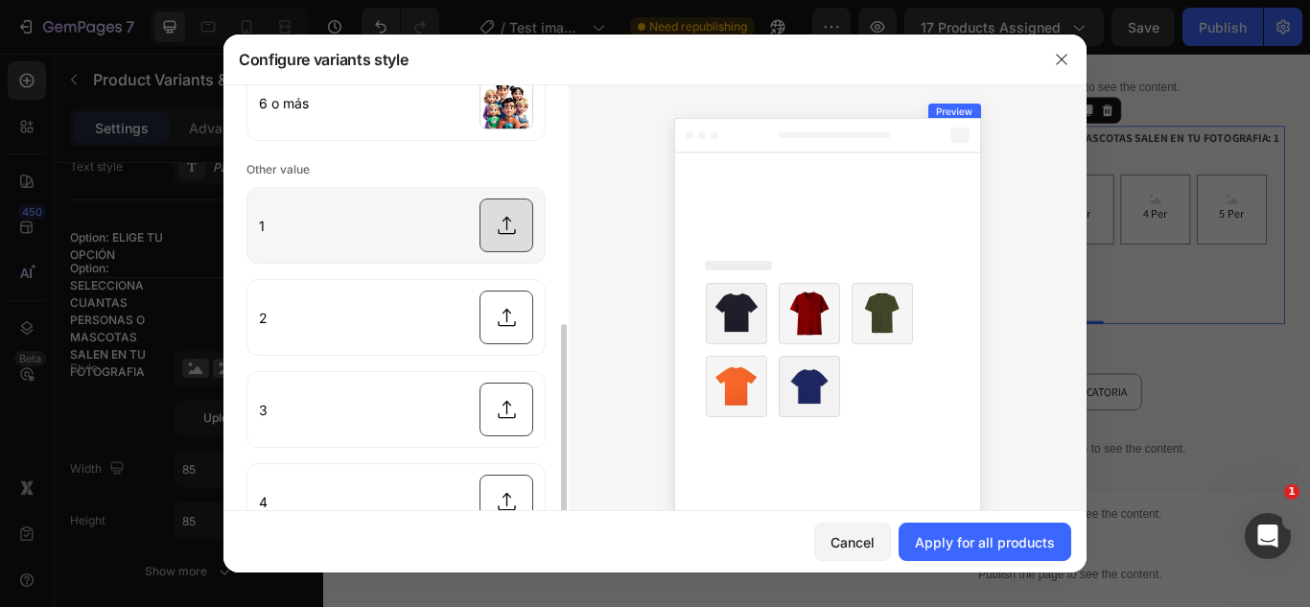
scroll to position [536, 0]
click at [493, 227] on input "file" at bounding box center [395, 223] width 297 height 75
type input "C:\fakepath\cuadro-disney-202576.jpg"
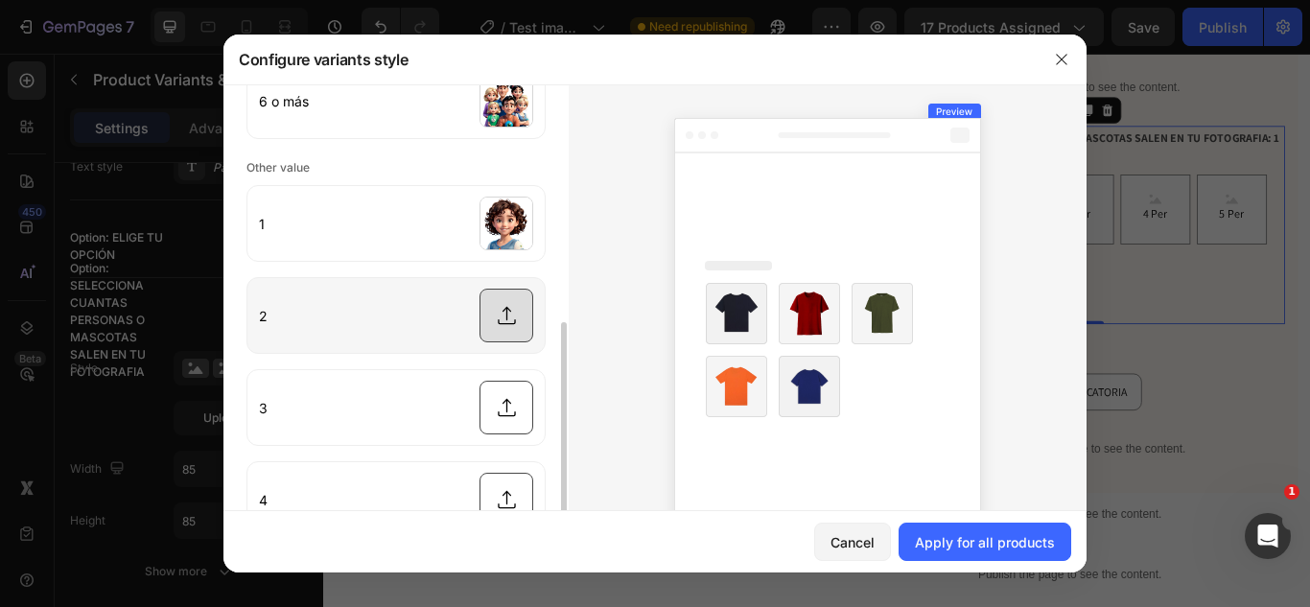
click at [507, 335] on input "file" at bounding box center [395, 315] width 297 height 75
type input "C:\fakepath\cuadro-disney-982272.jpg"
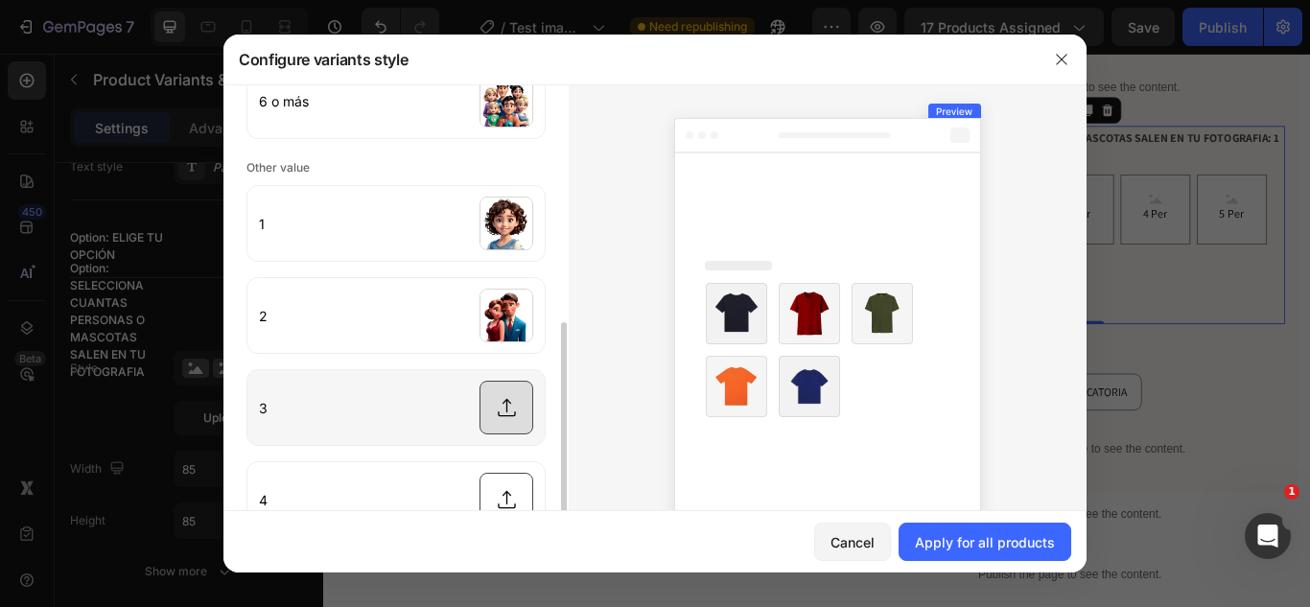
click at [494, 384] on input "file" at bounding box center [395, 407] width 297 height 75
type input "C:\fakepath\cuadro-disney-825850.jpg"
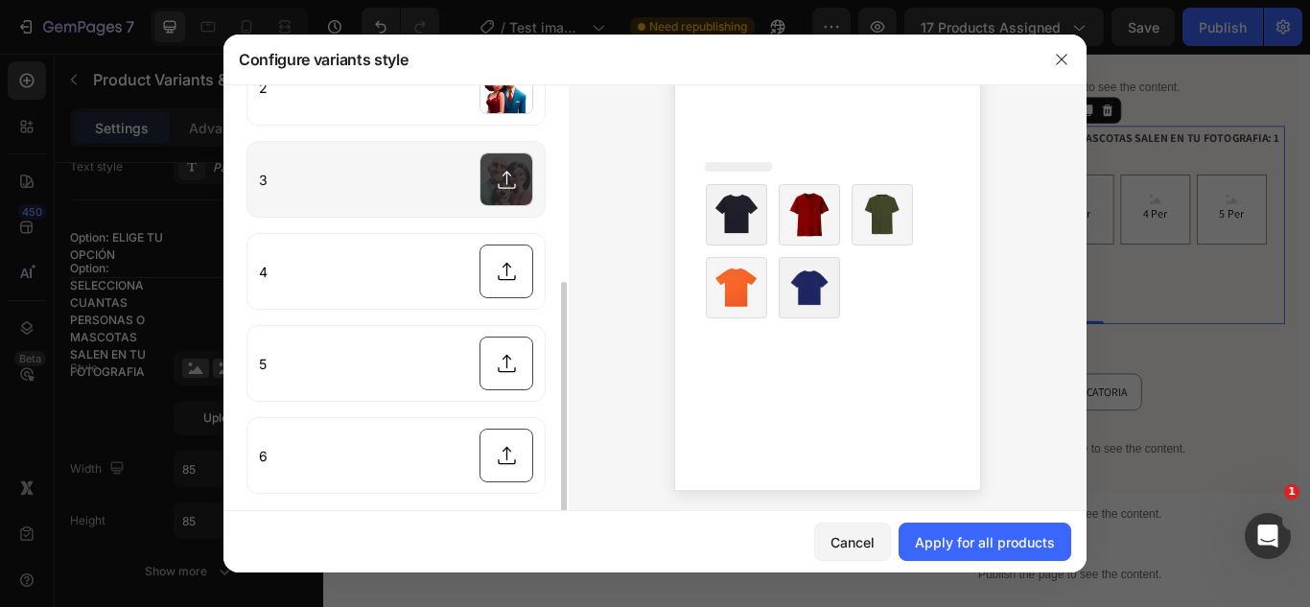
scroll to position [105, 0]
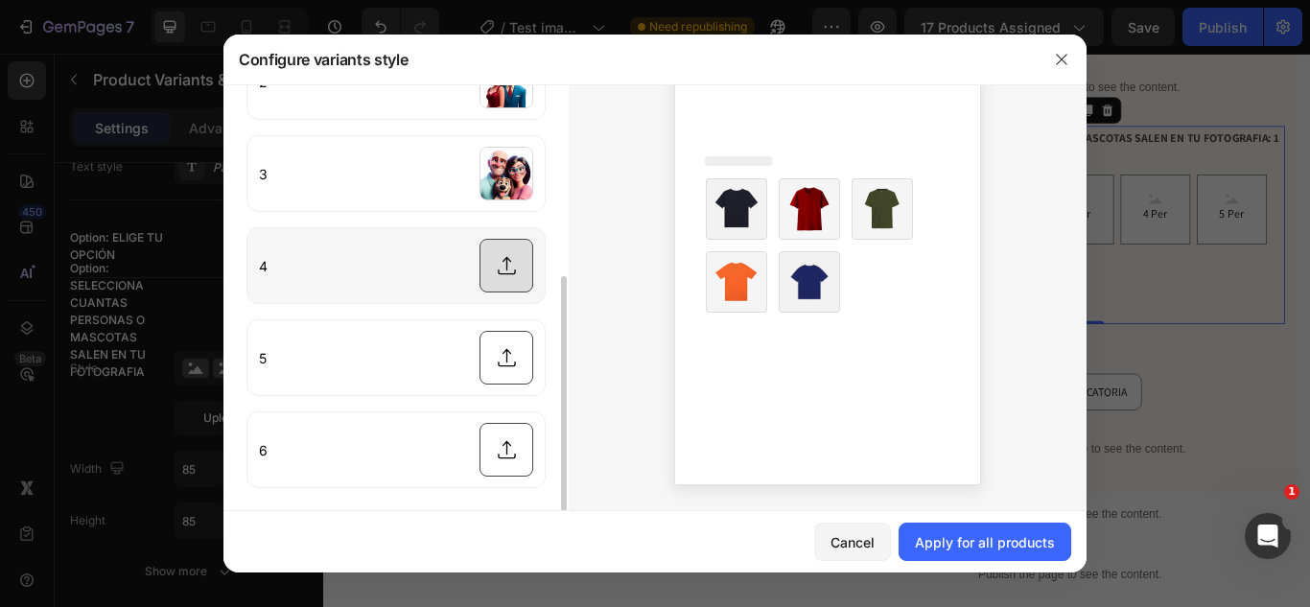
click at [494, 264] on input "file" at bounding box center [395, 265] width 297 height 75
type input "C:\fakepath\cuadro-disney-680106.jpg"
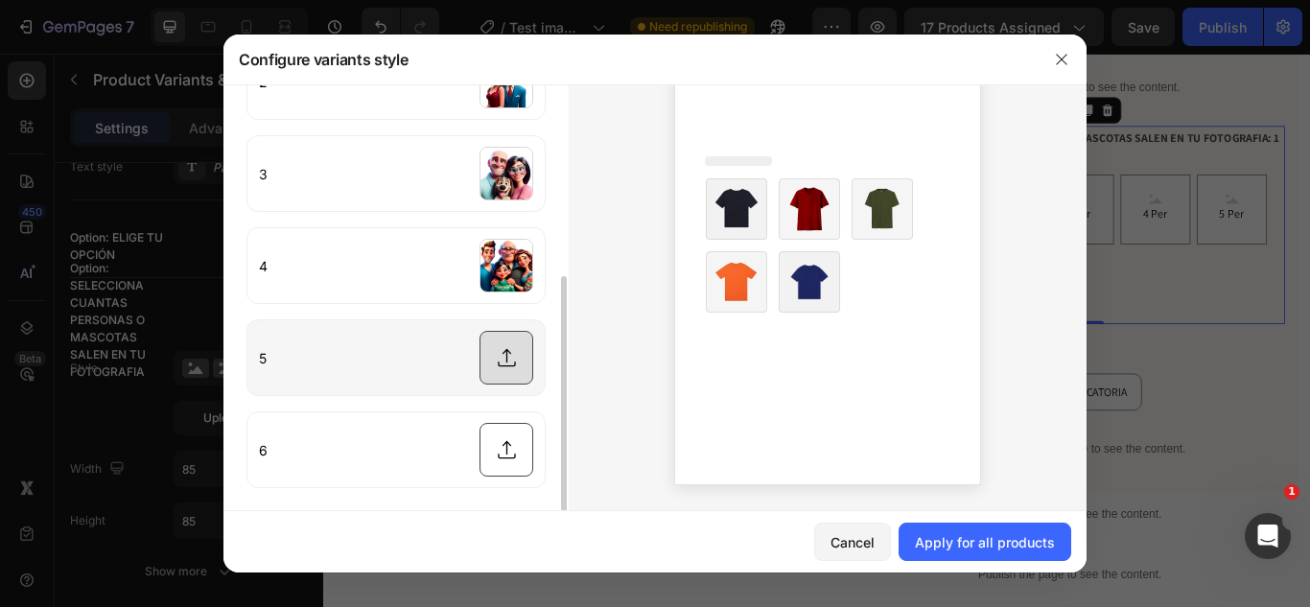
click at [496, 364] on input "file" at bounding box center [395, 357] width 297 height 75
type input "C:\fakepath\cuadro-disney-504501.jpg"
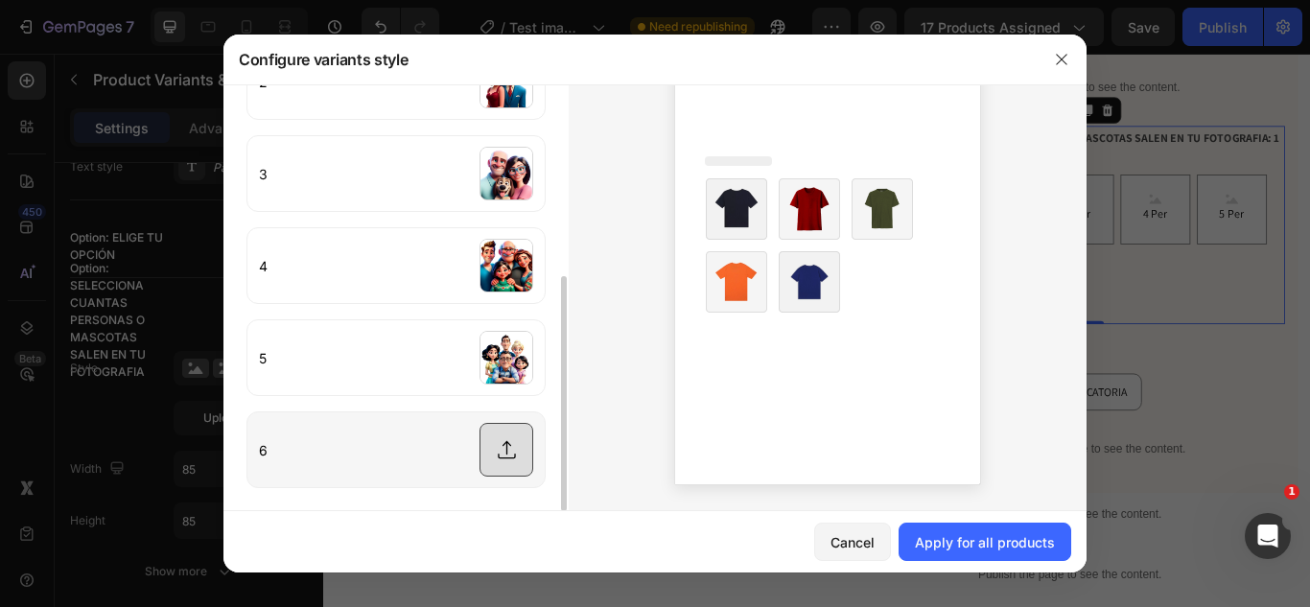
click at [502, 437] on input "file" at bounding box center [395, 449] width 297 height 75
type input "C:\fakepath\cuadro-disney-221236.jpg"
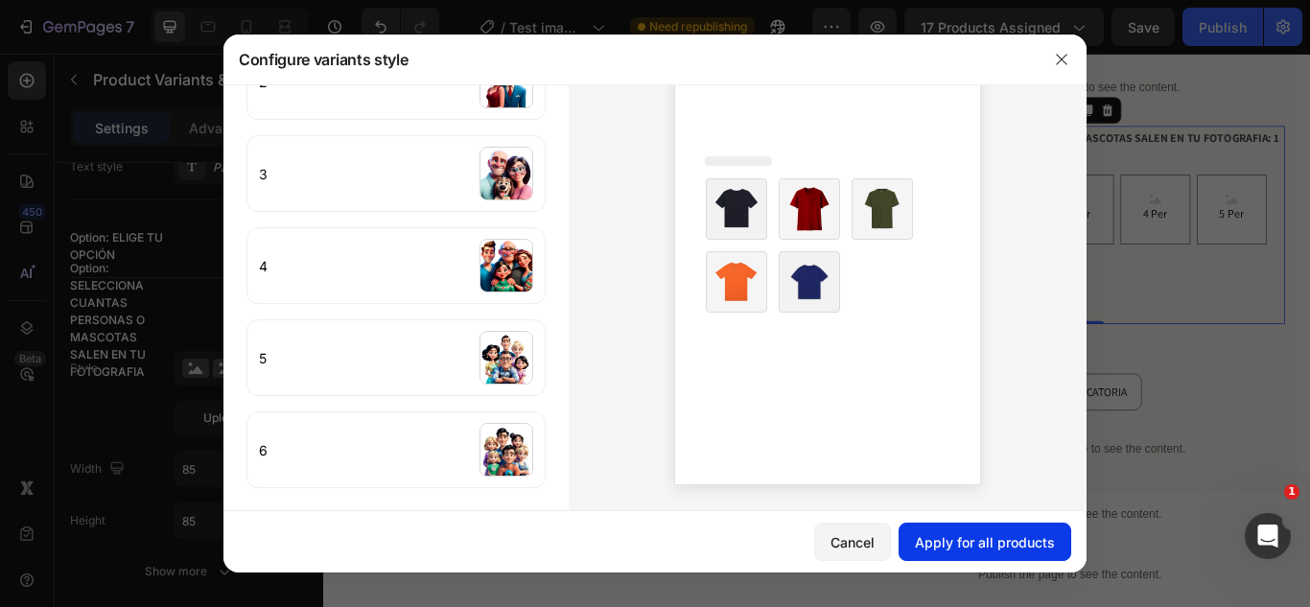
click at [983, 547] on div "Apply for all products" at bounding box center [985, 542] width 140 height 20
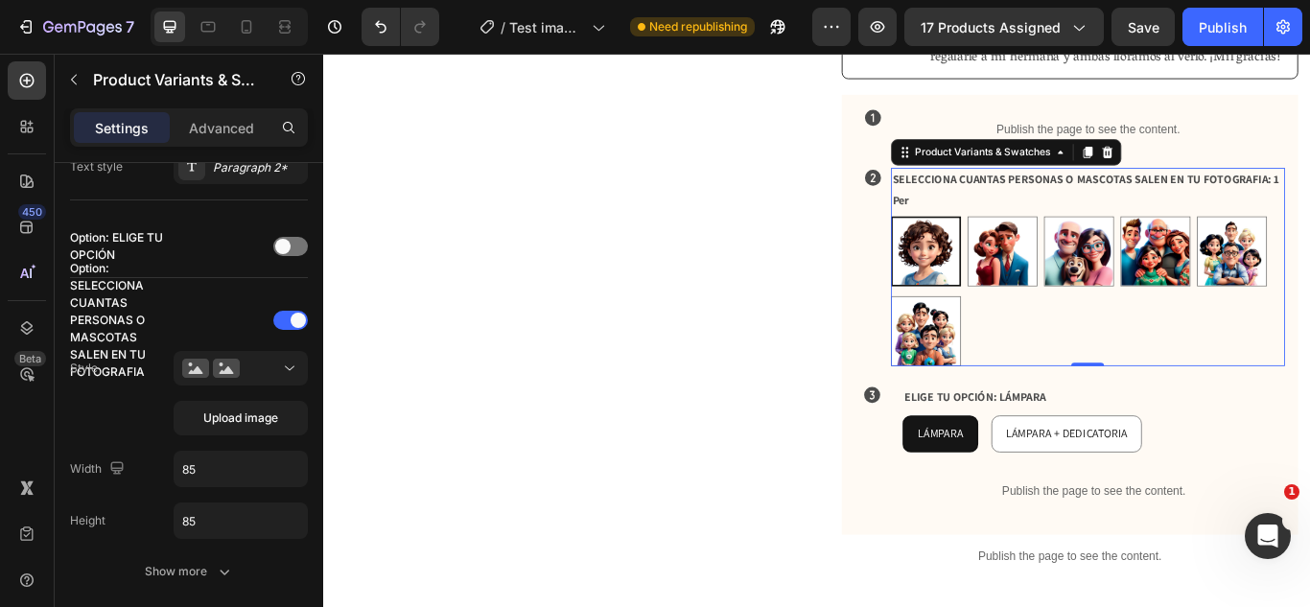
scroll to position [853, 0]
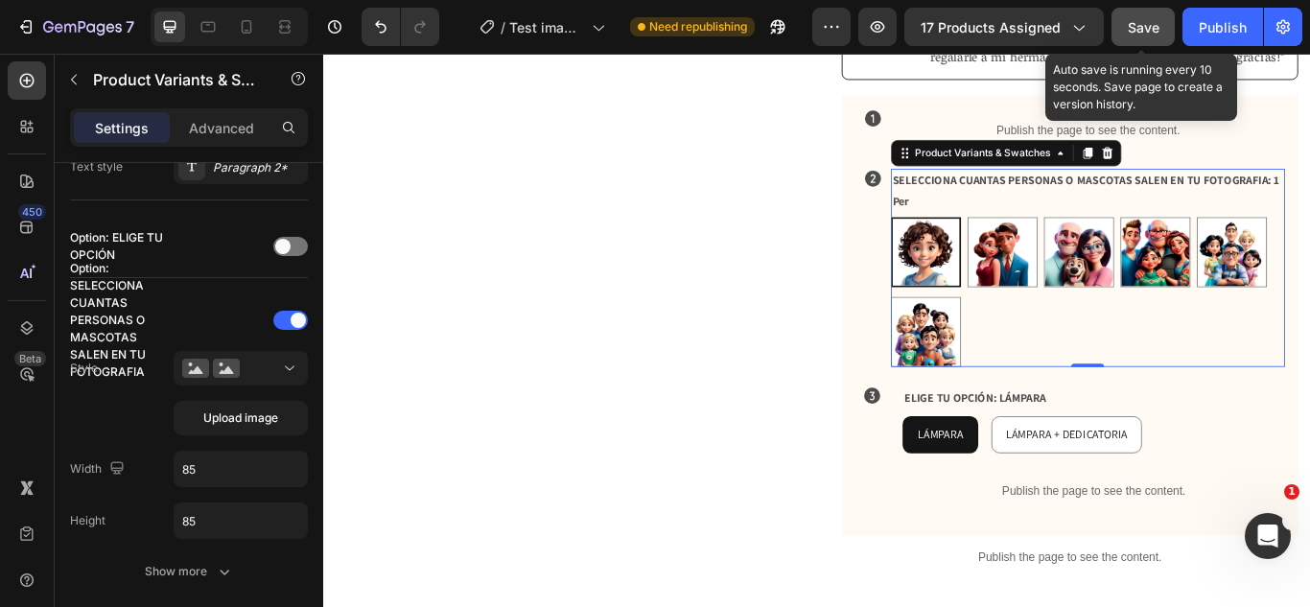
click at [1128, 35] on span "Save" at bounding box center [1143, 27] width 32 height 16
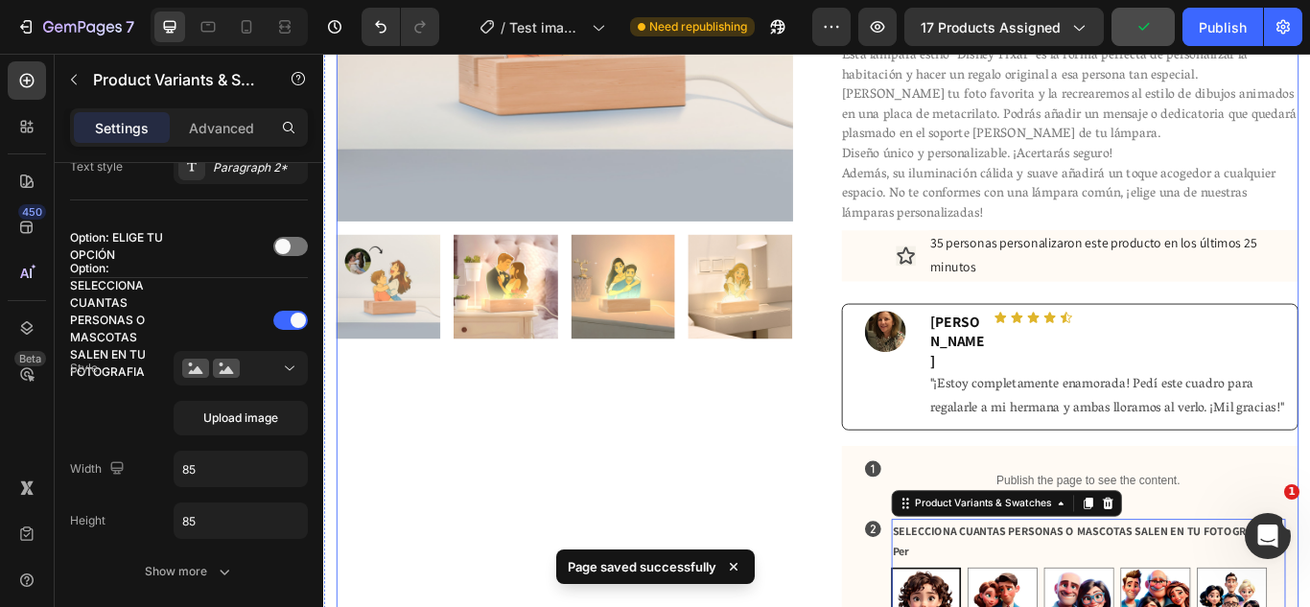
scroll to position [434, 0]
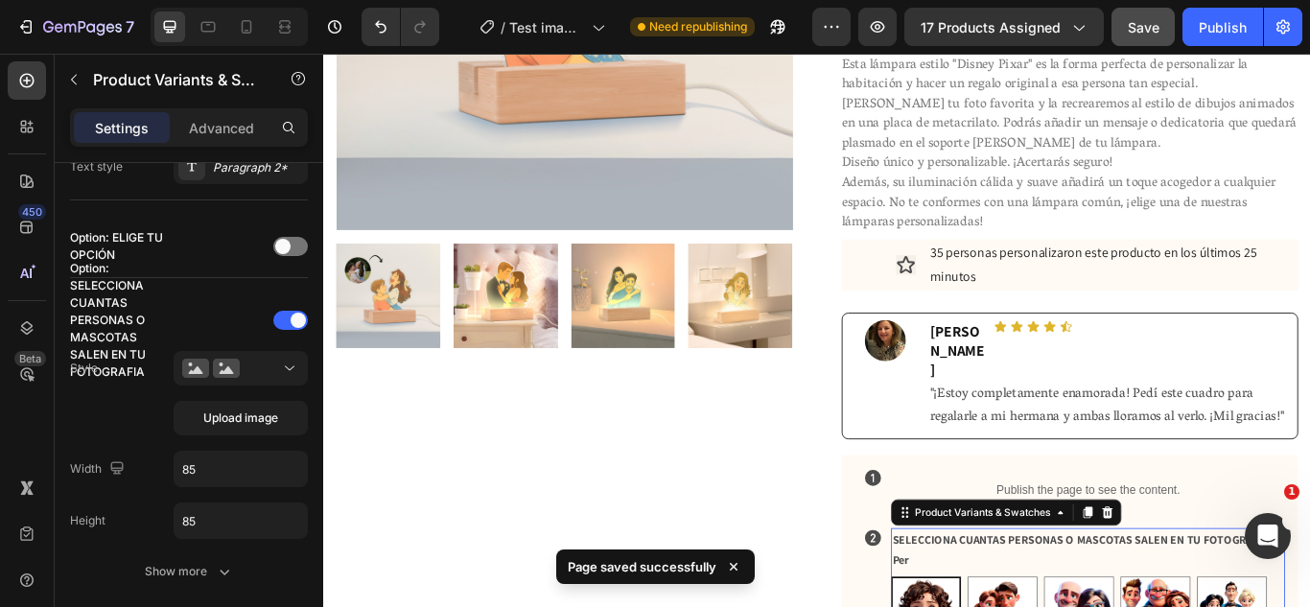
click at [1217, 46] on div "7 Version history / Test imagen normal (Landing Vieja) Lampara DISNEY Con base …" at bounding box center [655, 27] width 1310 height 55
click at [1210, 24] on div "Publish" at bounding box center [1222, 27] width 48 height 20
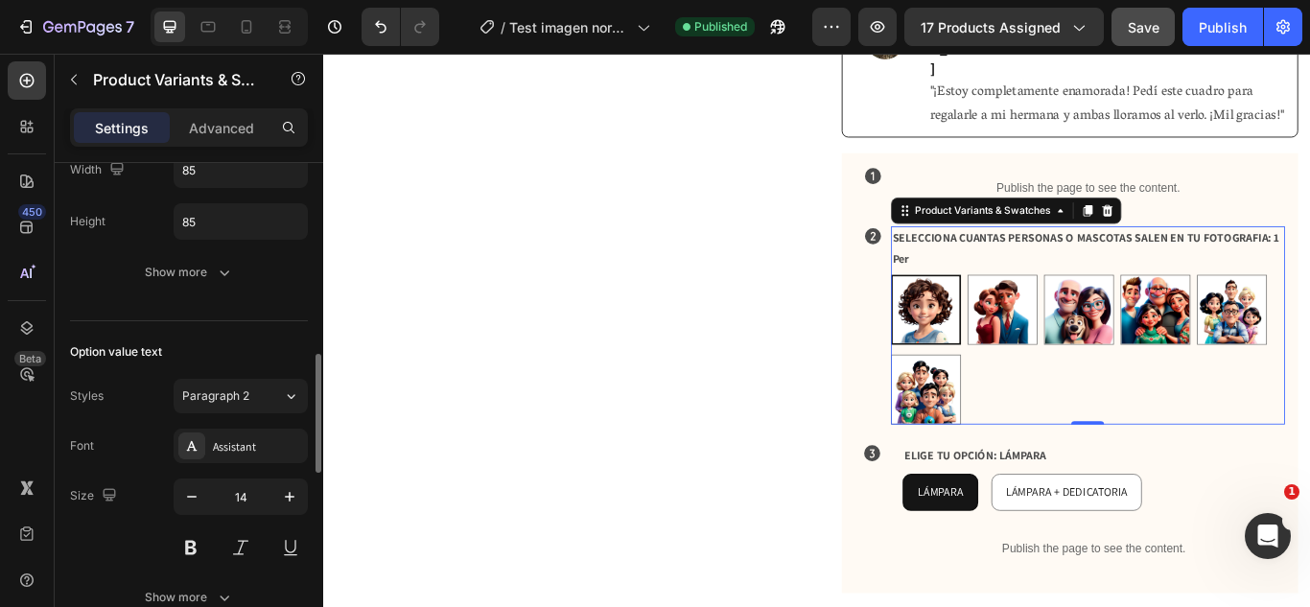
scroll to position [779, 0]
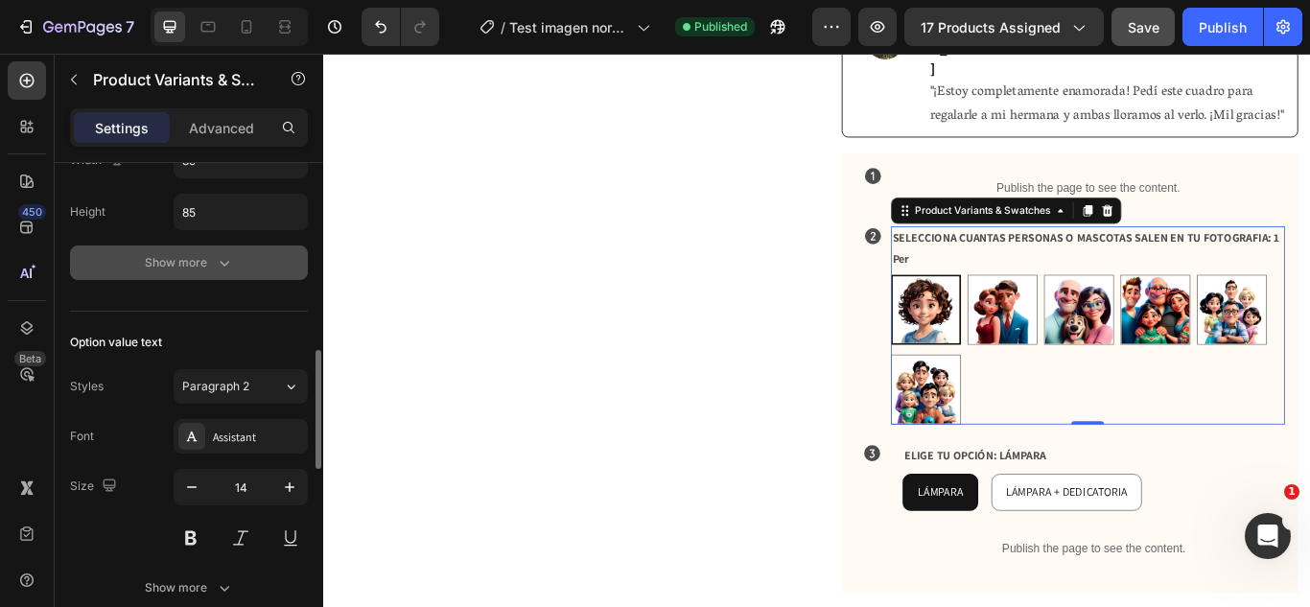
click at [153, 278] on button "Show more" at bounding box center [189, 262] width 238 height 35
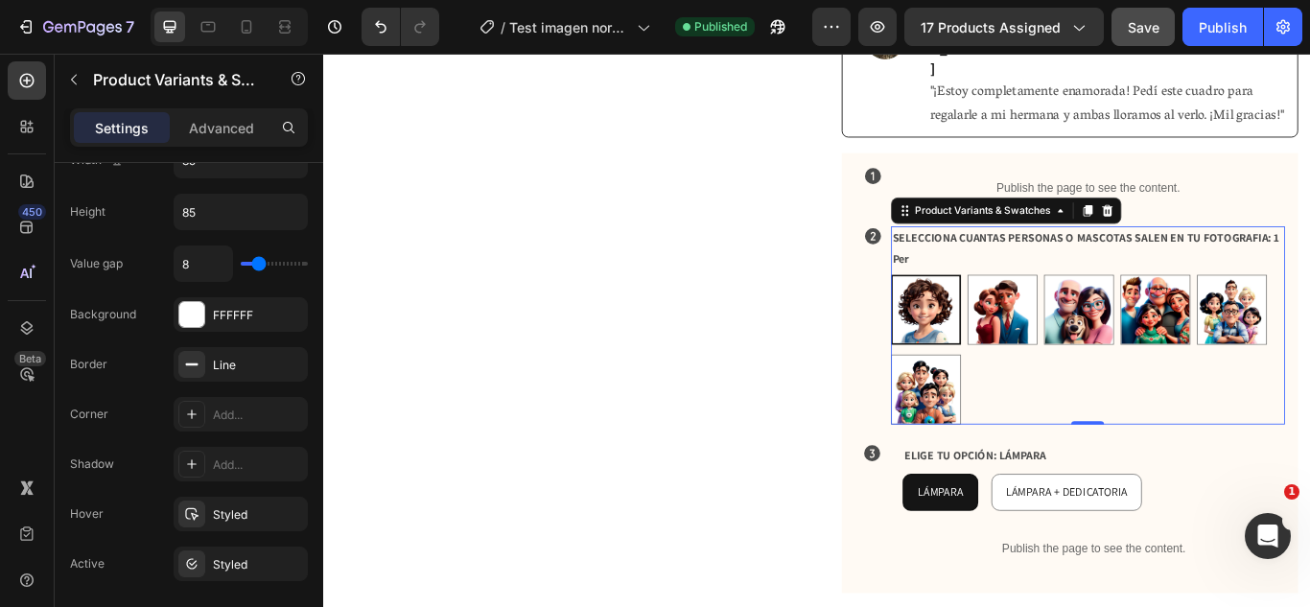
drag, startPoint x: 646, startPoint y: 420, endPoint x: 331, endPoint y: 431, distance: 315.6
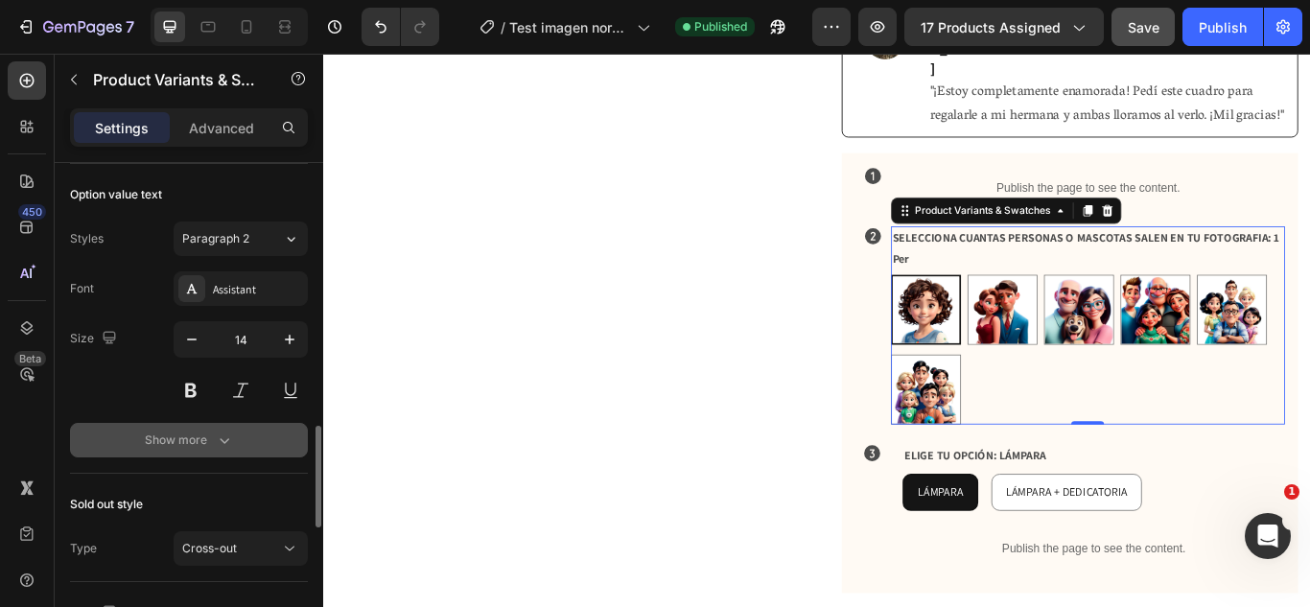
click at [166, 433] on div "Show more" at bounding box center [189, 439] width 89 height 19
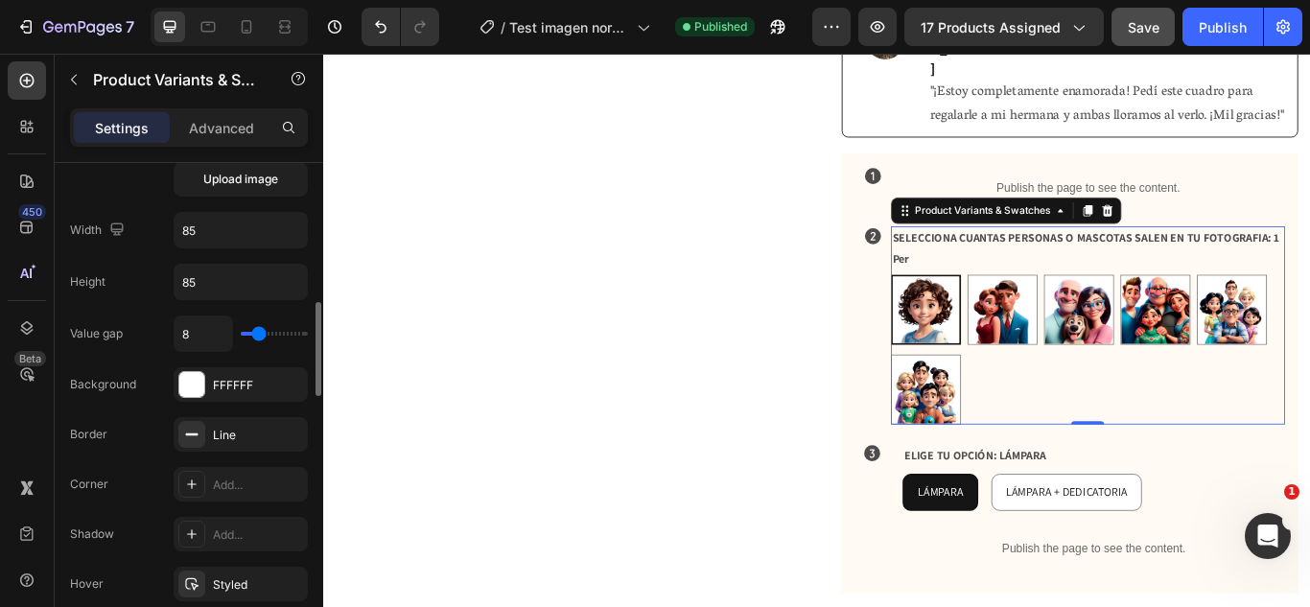
scroll to position [695, 0]
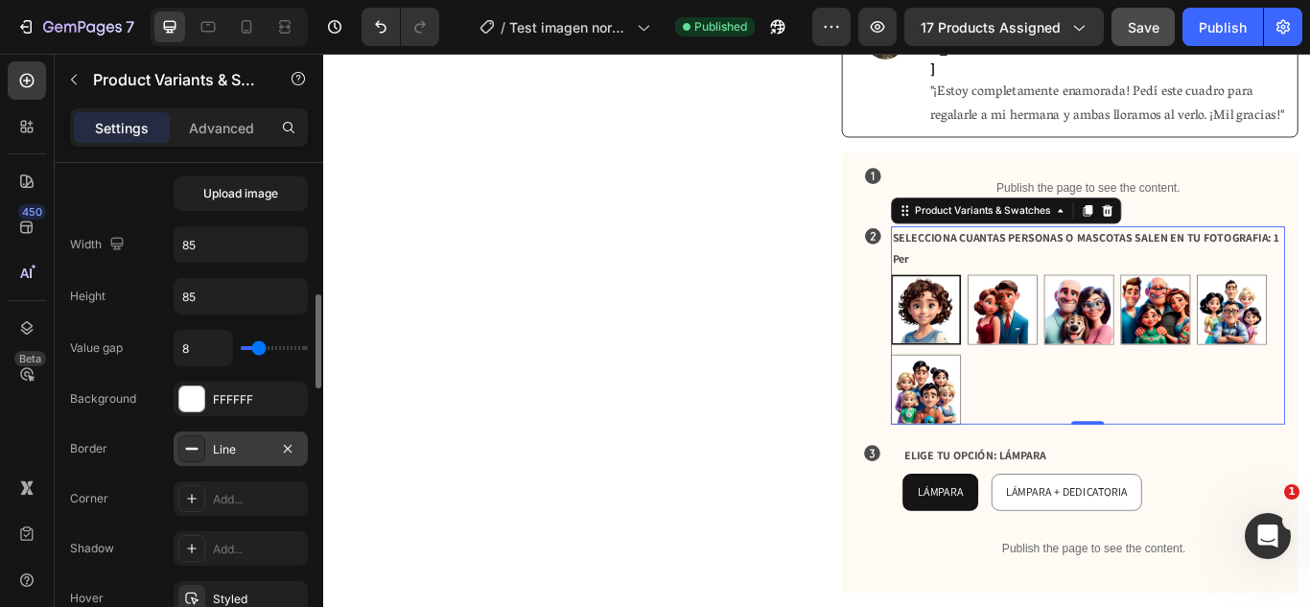
click at [244, 442] on div "Line" at bounding box center [241, 449] width 56 height 17
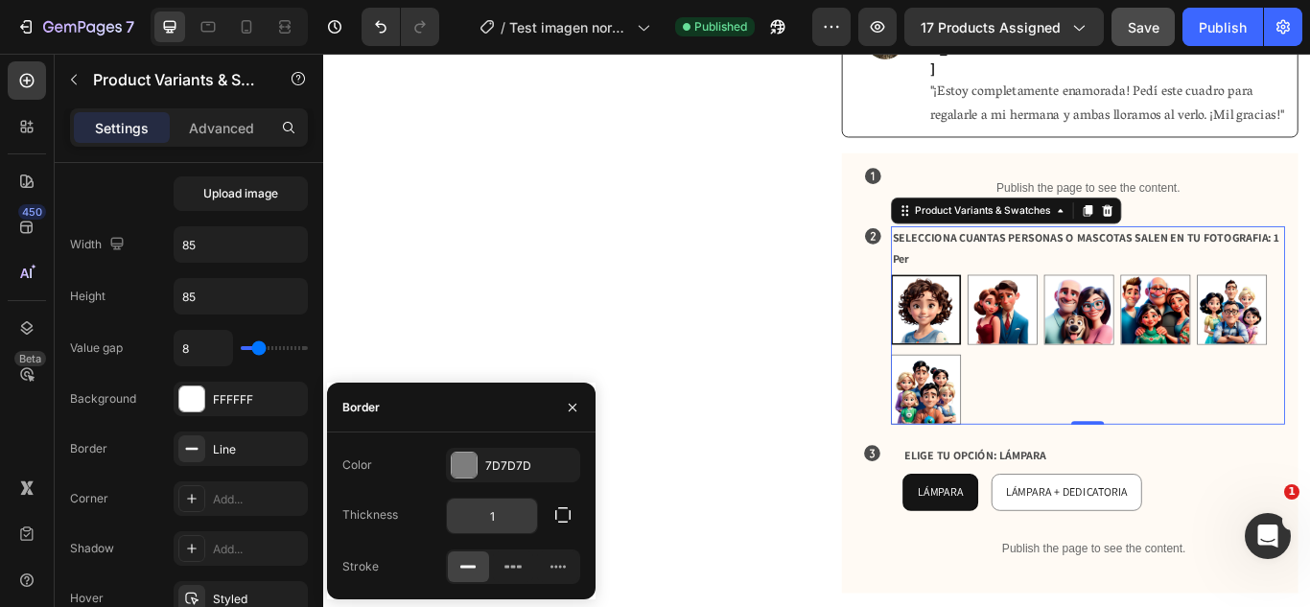
click at [506, 518] on input "1" at bounding box center [492, 516] width 90 height 35
type input "2"
click at [511, 554] on div at bounding box center [513, 566] width 41 height 31
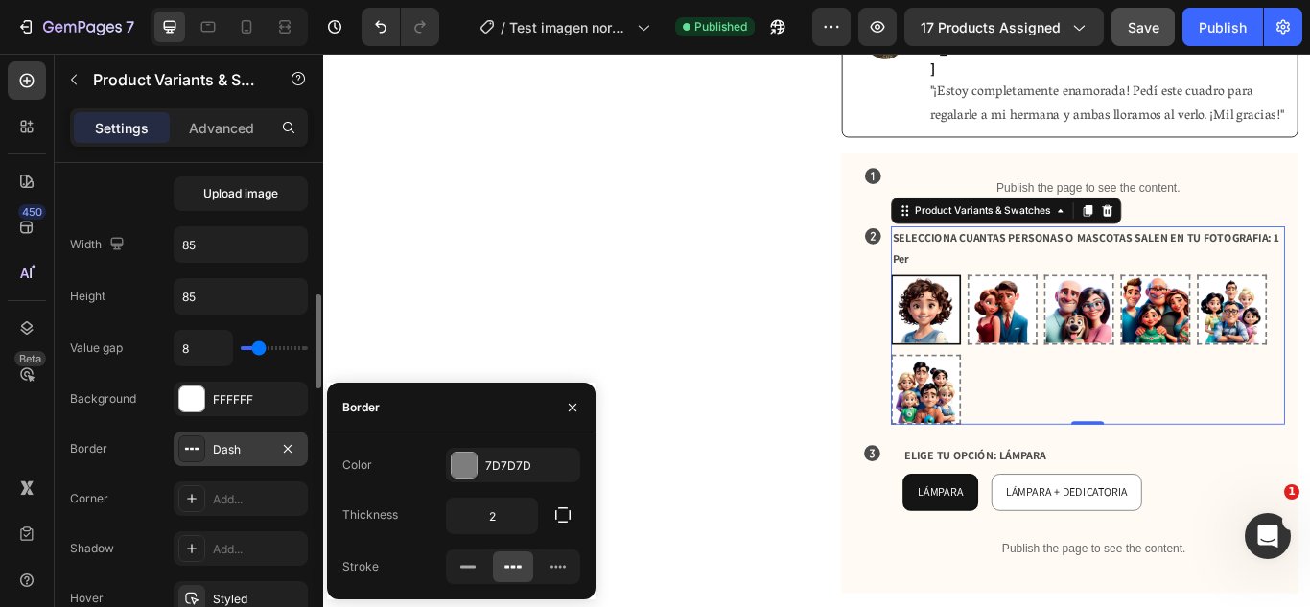
click at [233, 455] on div "Dash" at bounding box center [241, 448] width 134 height 35
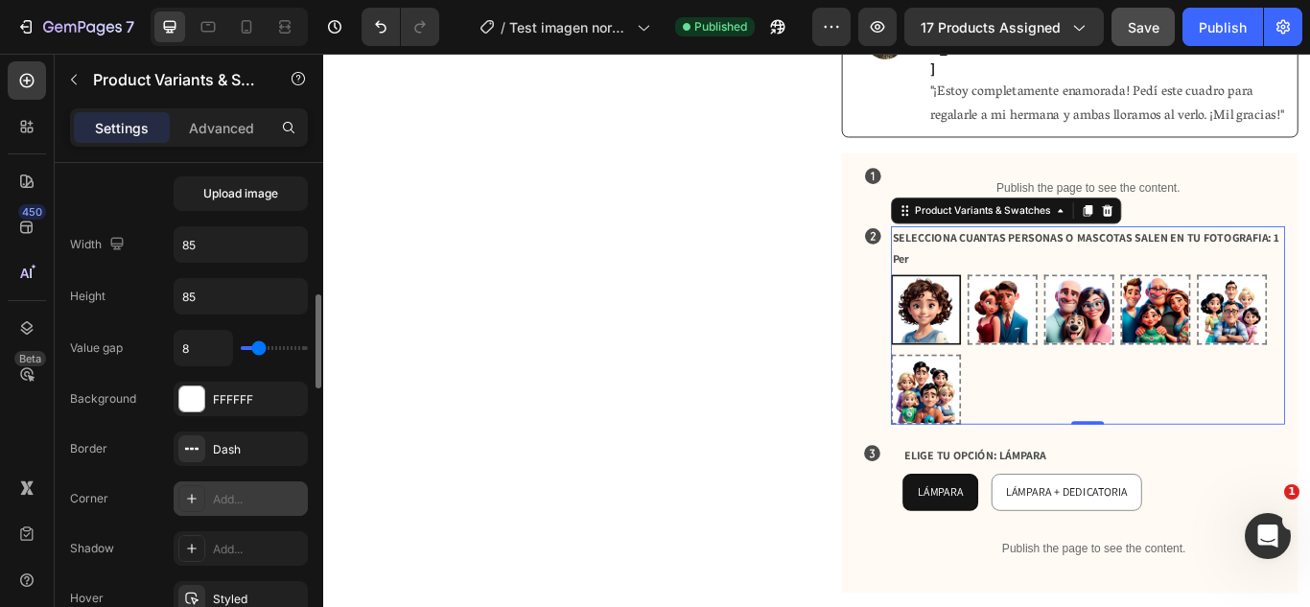
click at [224, 503] on div "Add..." at bounding box center [258, 499] width 90 height 17
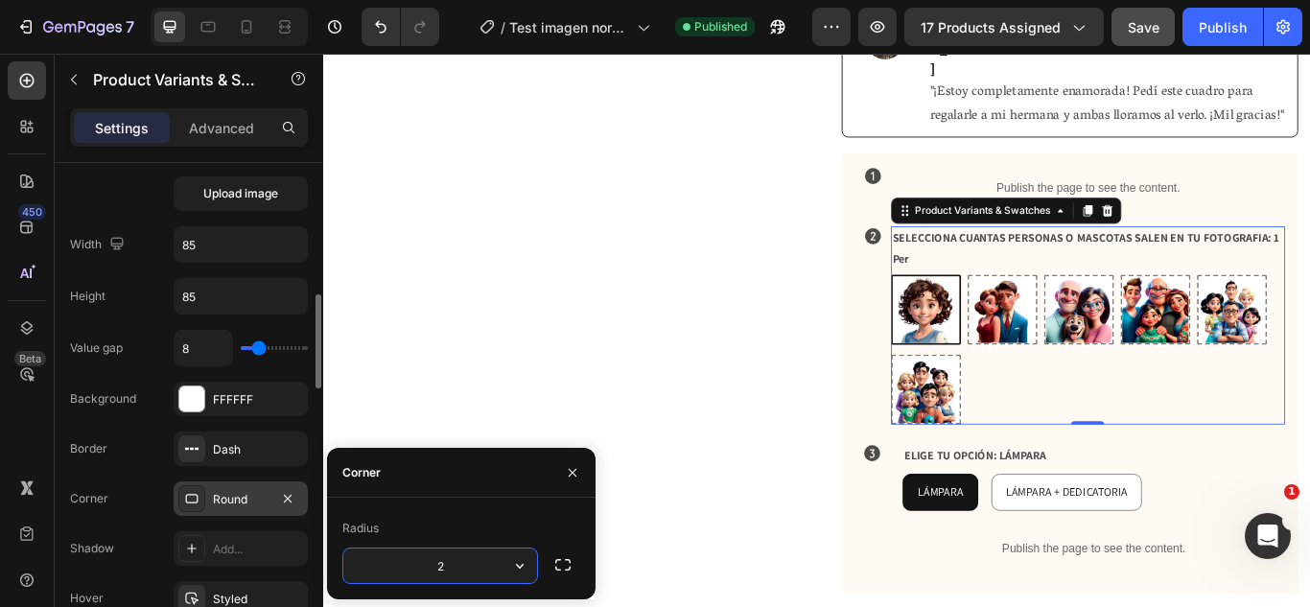
type input "20"
click at [599, 482] on div "Product Images" at bounding box center [603, 222] width 532 height 1693
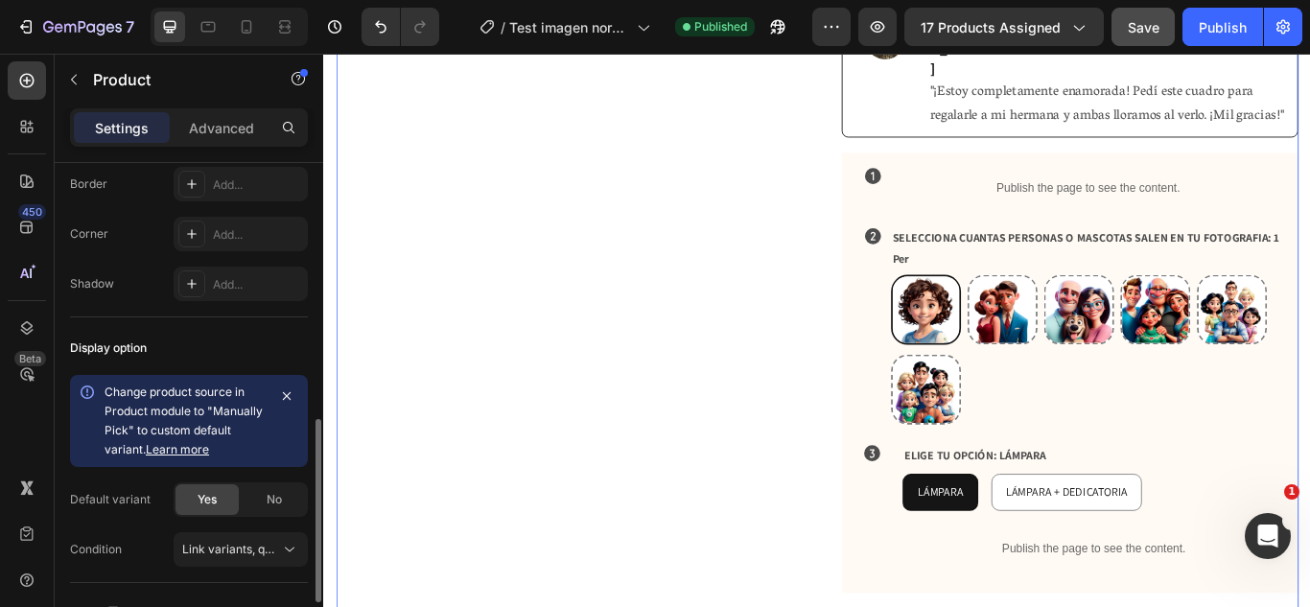
scroll to position [0, 0]
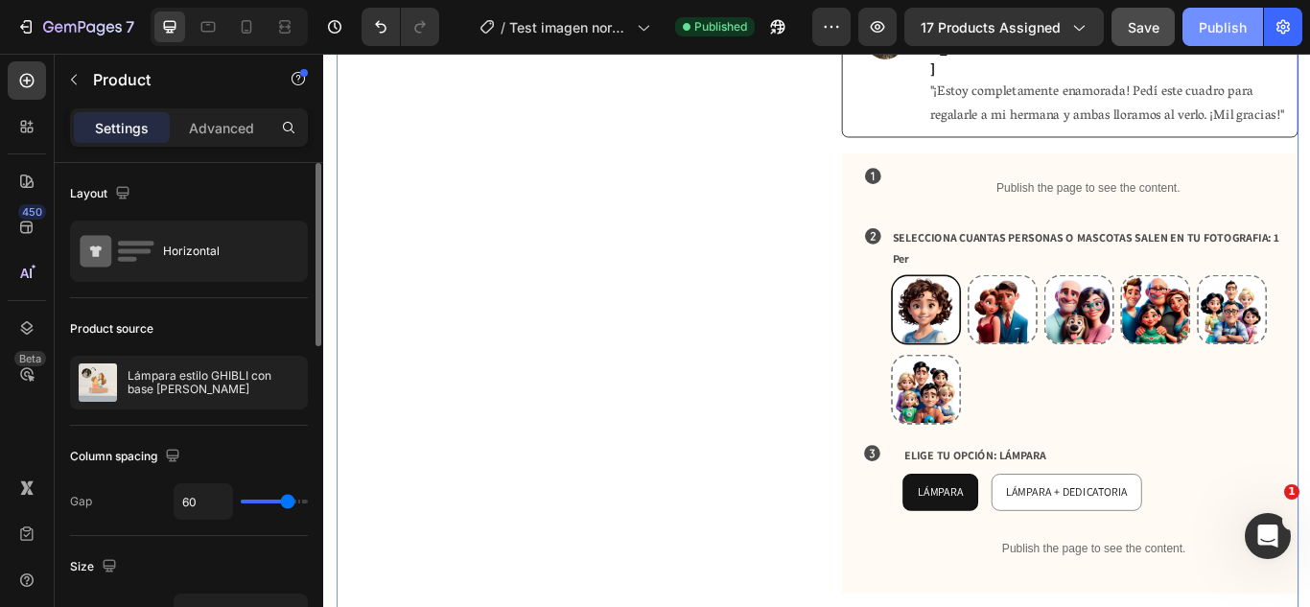
click at [1224, 30] on div "Publish" at bounding box center [1222, 27] width 48 height 20
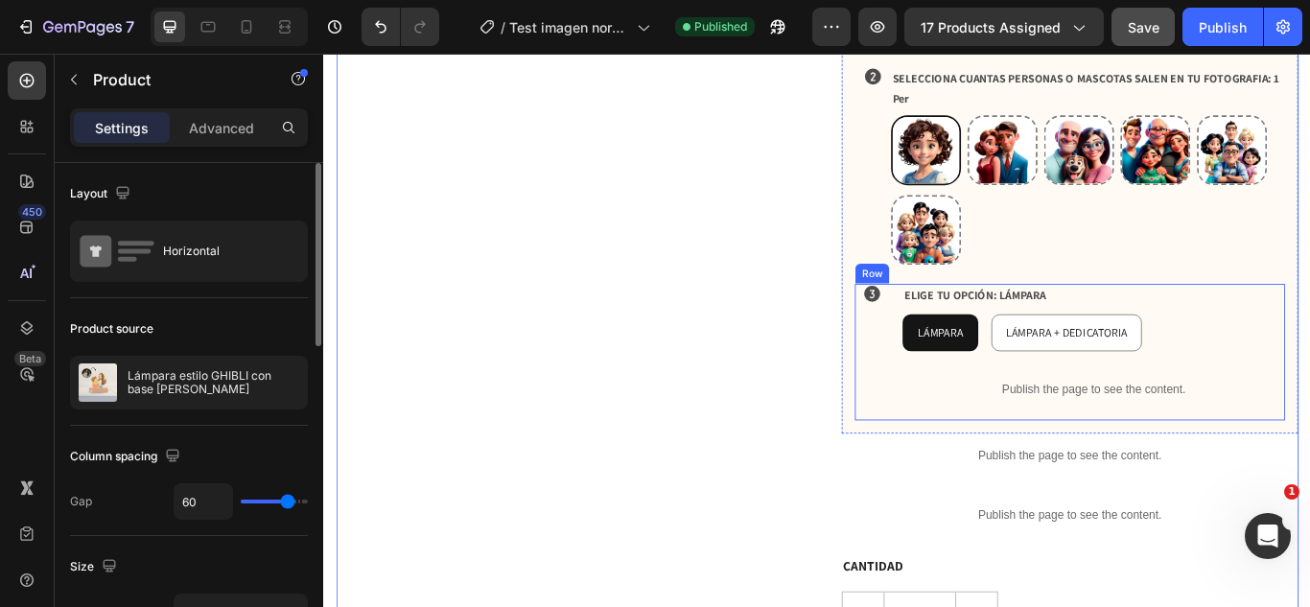
scroll to position [975, 0]
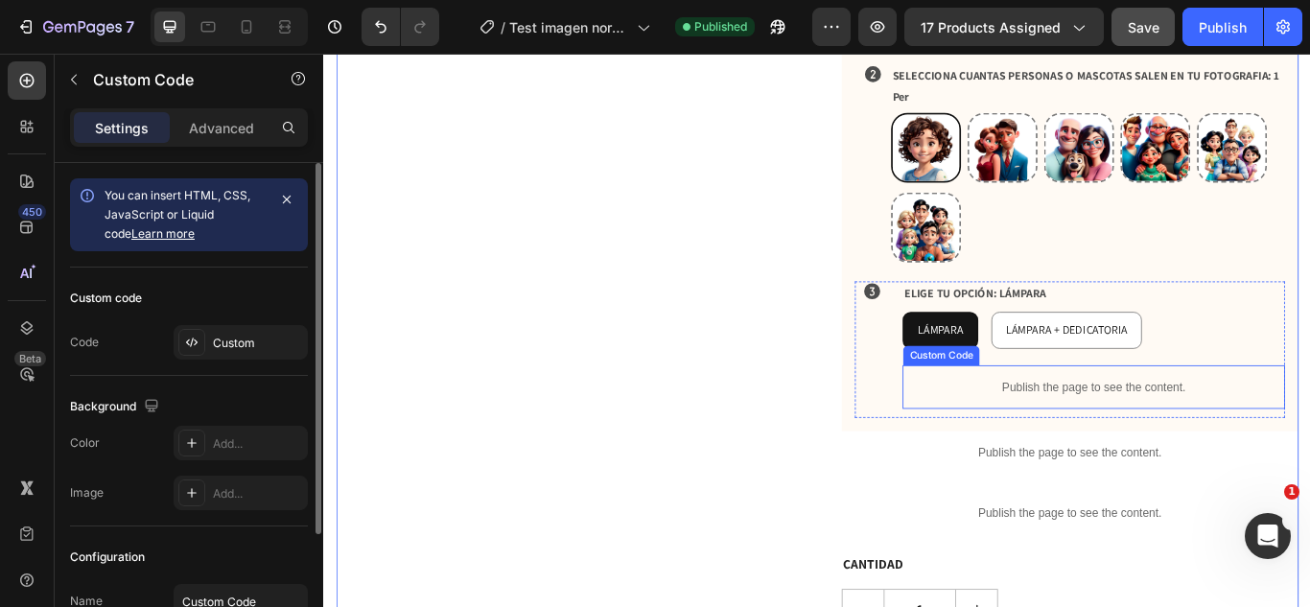
click at [1202, 432] on p "Publish the page to see the content." at bounding box center [1221, 442] width 446 height 20
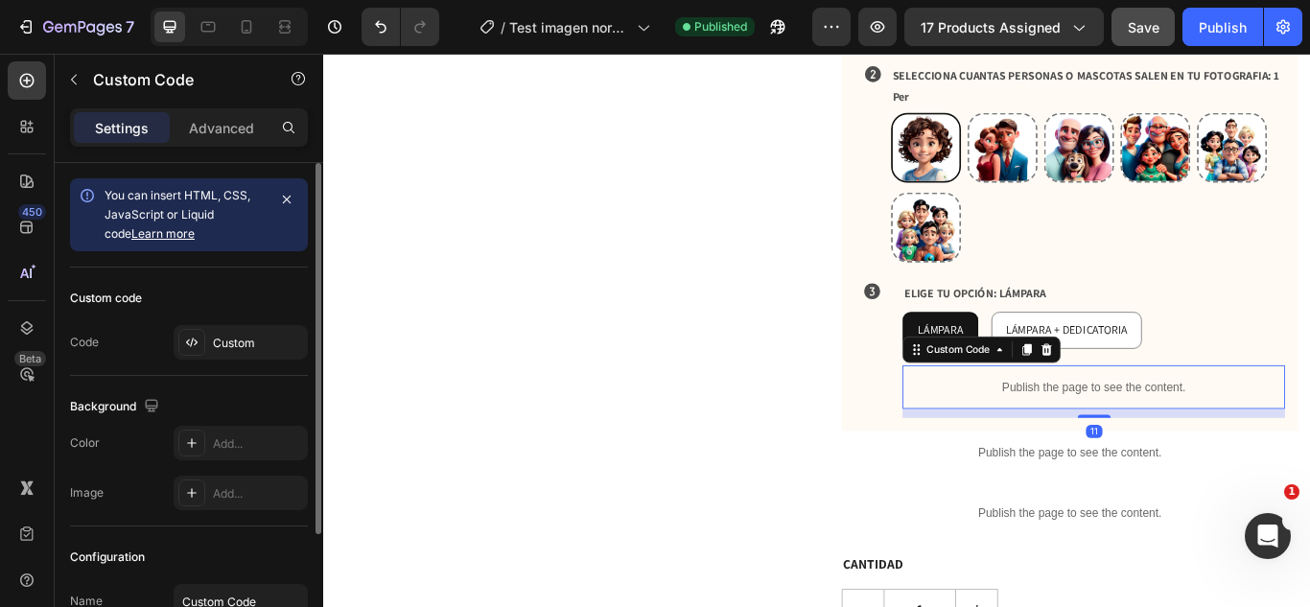
click at [1202, 432] on p "Publish the page to see the content." at bounding box center [1221, 442] width 446 height 20
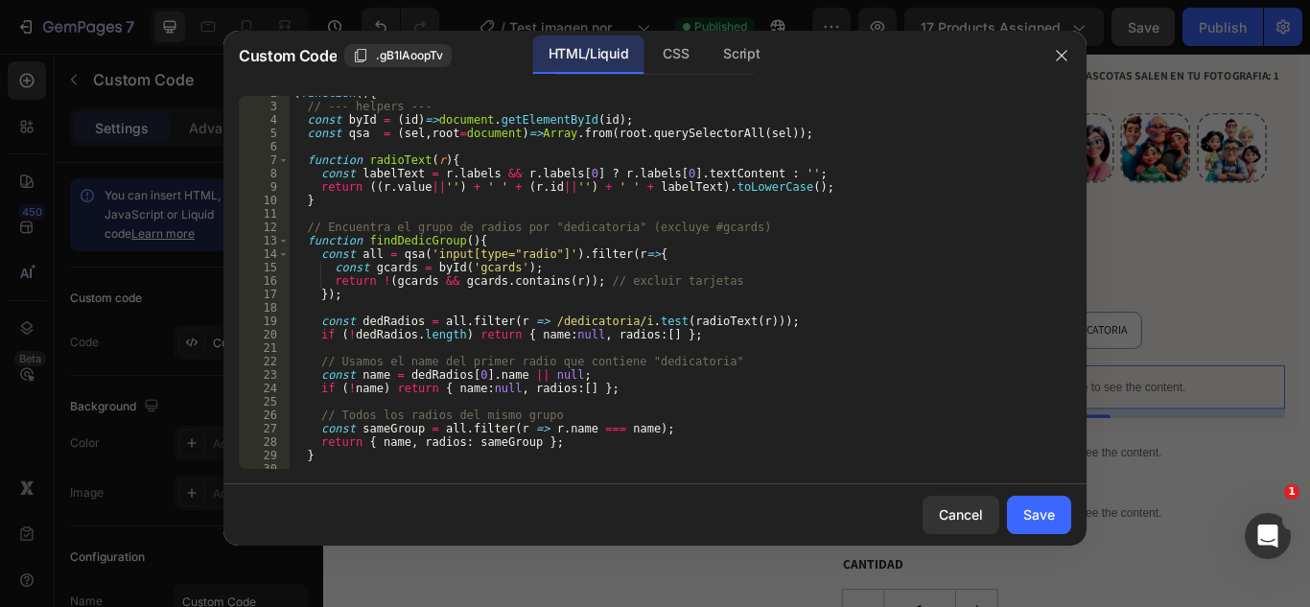
scroll to position [0, 0]
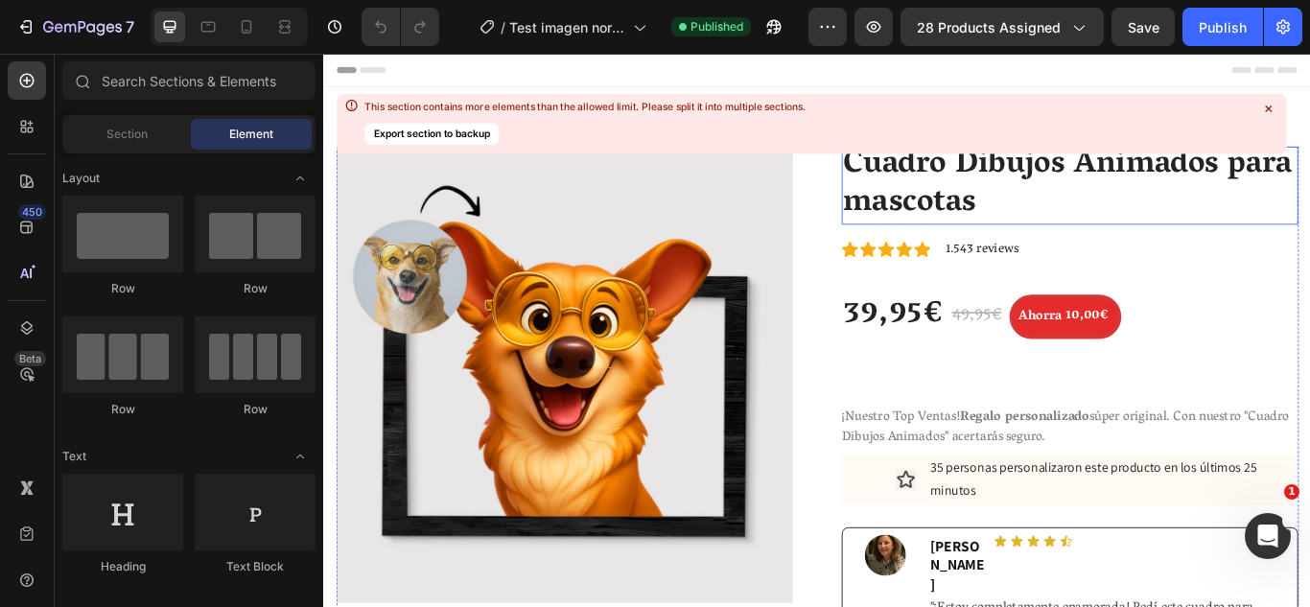
click at [1266, 106] on icon at bounding box center [1268, 108] width 7 height 7
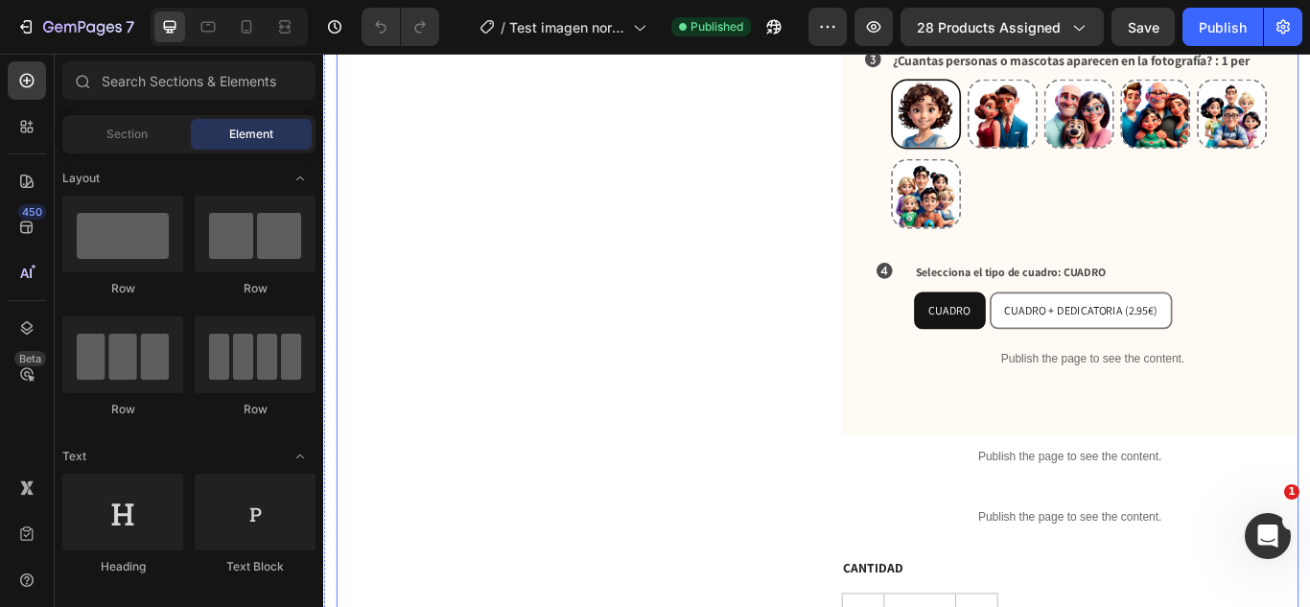
scroll to position [966, 0]
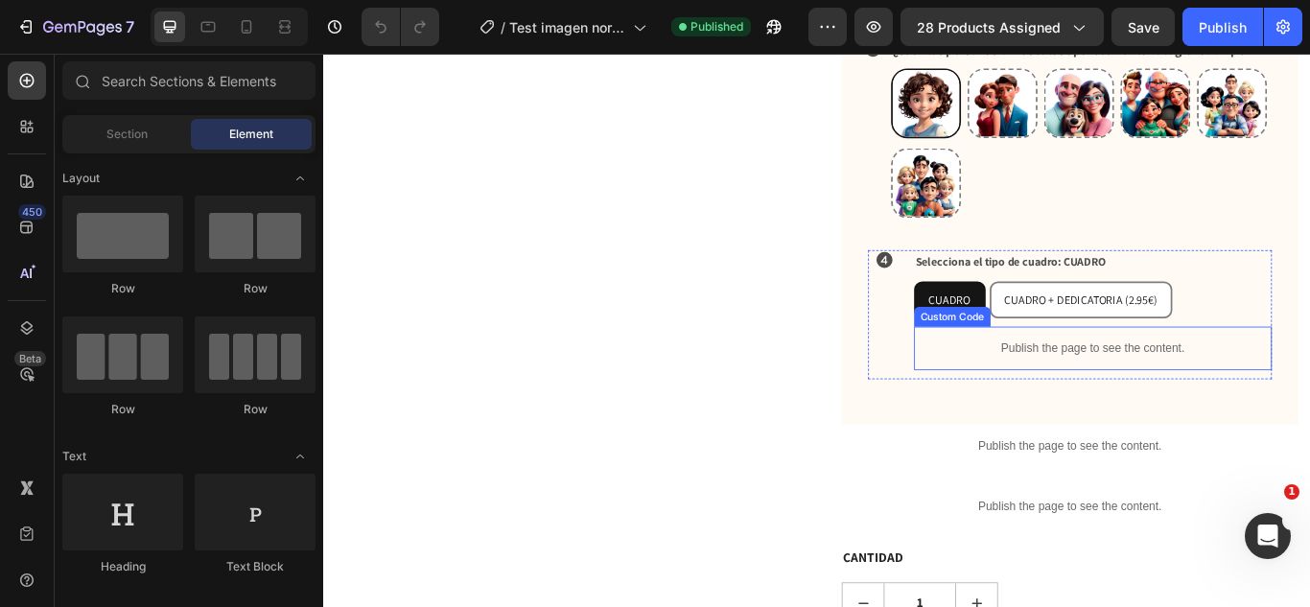
click at [1098, 387] on p "Publish the page to see the content." at bounding box center [1219, 397] width 417 height 20
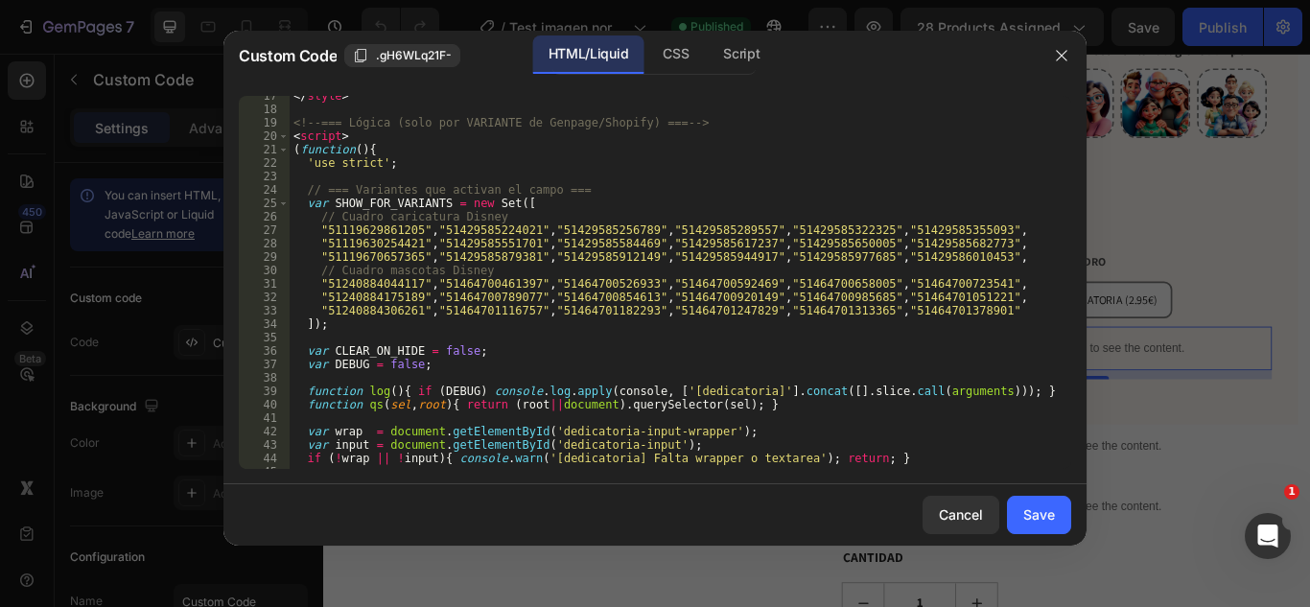
scroll to position [221, 0]
click at [1068, 56] on icon "button" at bounding box center [1061, 55] width 15 height 15
